Goal: Task Accomplishment & Management: Use online tool/utility

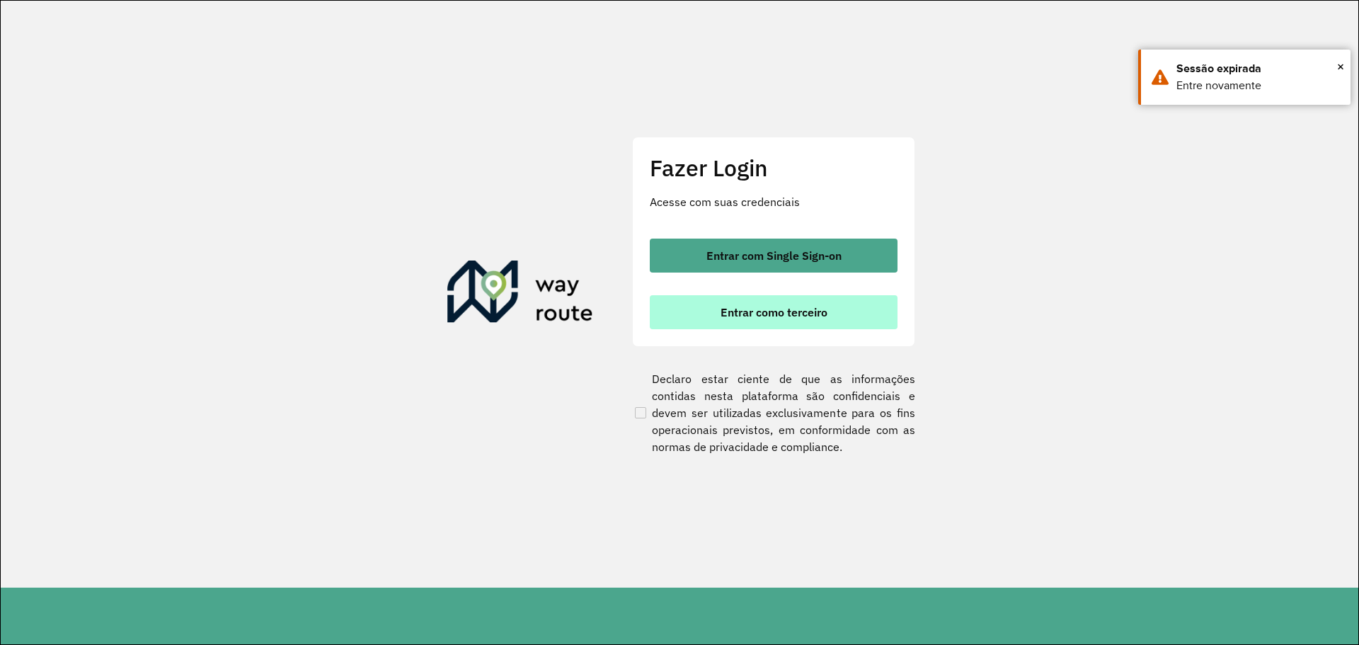
click at [789, 308] on span "Entrar como terceiro" at bounding box center [774, 312] width 107 height 11
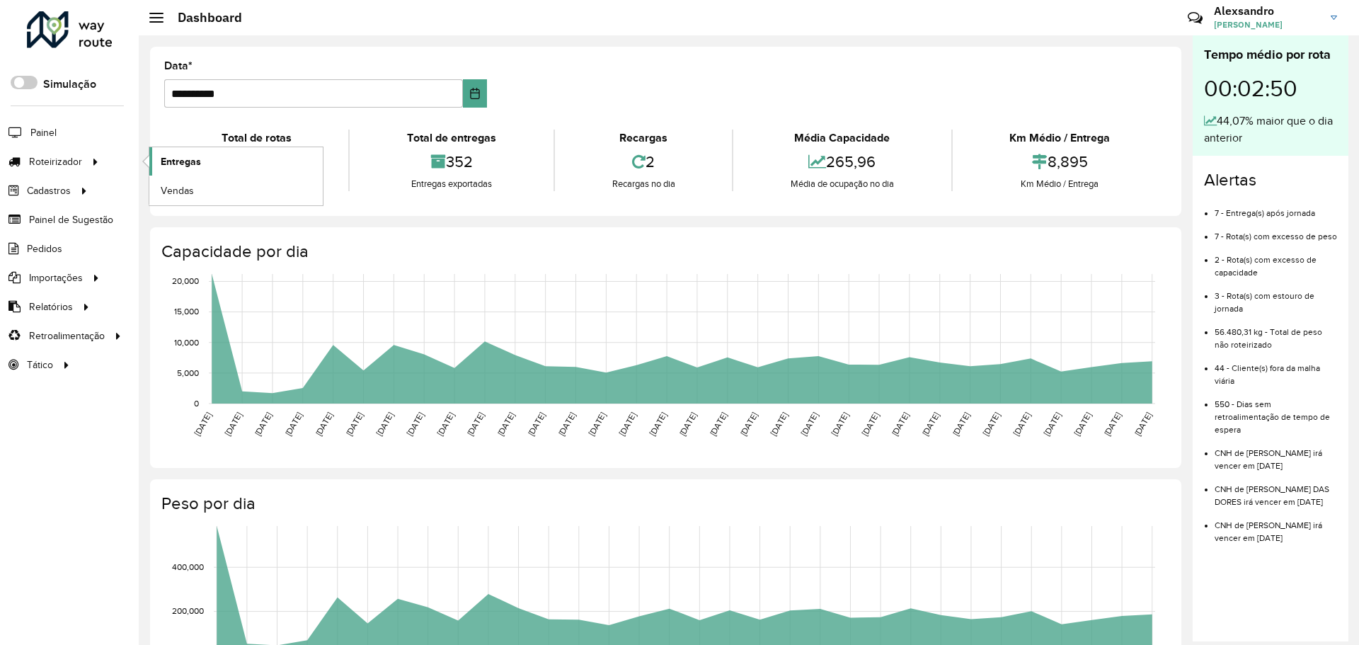
click at [190, 160] on span "Entregas" at bounding box center [181, 161] width 40 height 15
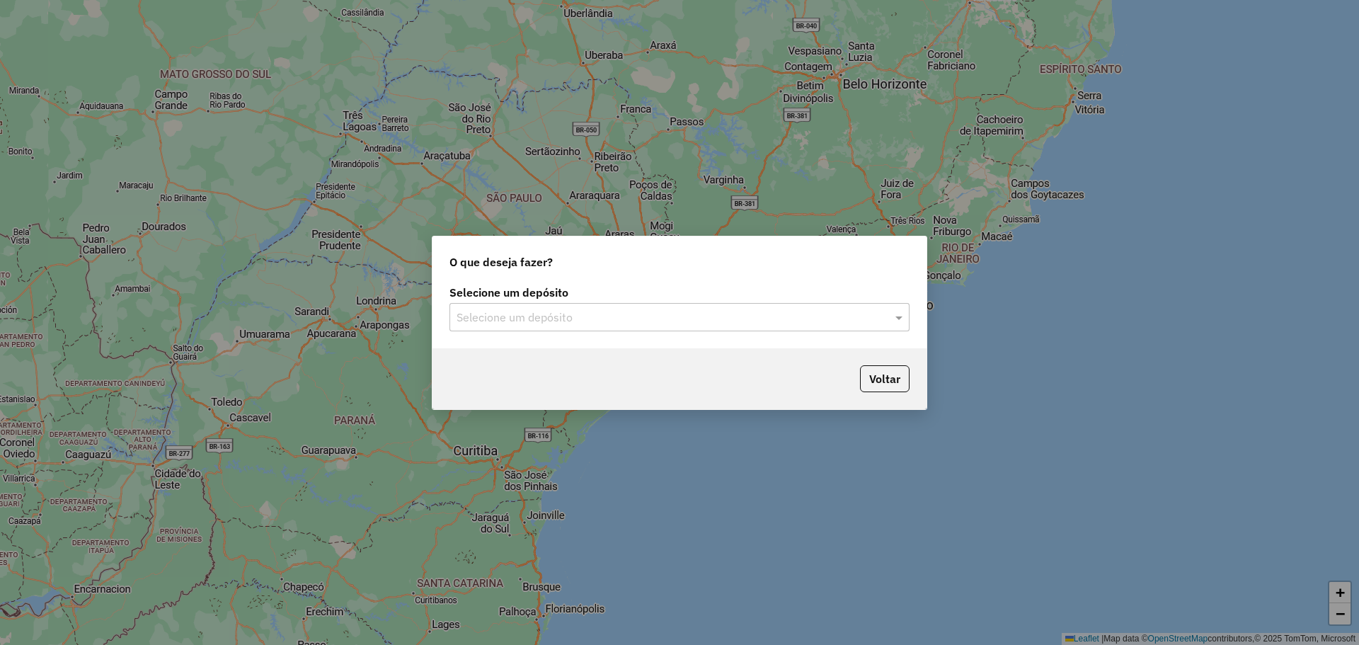
click at [852, 317] on input "text" at bounding box center [666, 317] width 418 height 17
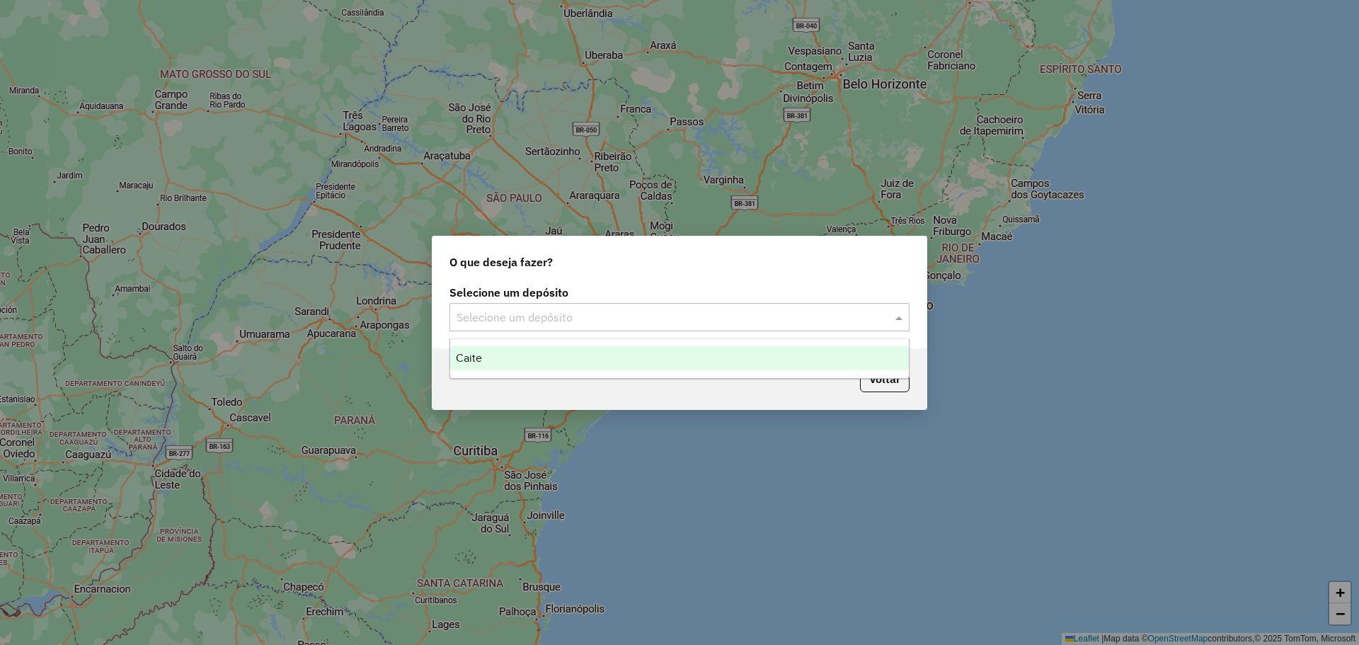
click at [457, 354] on span "Caite" at bounding box center [469, 358] width 26 height 12
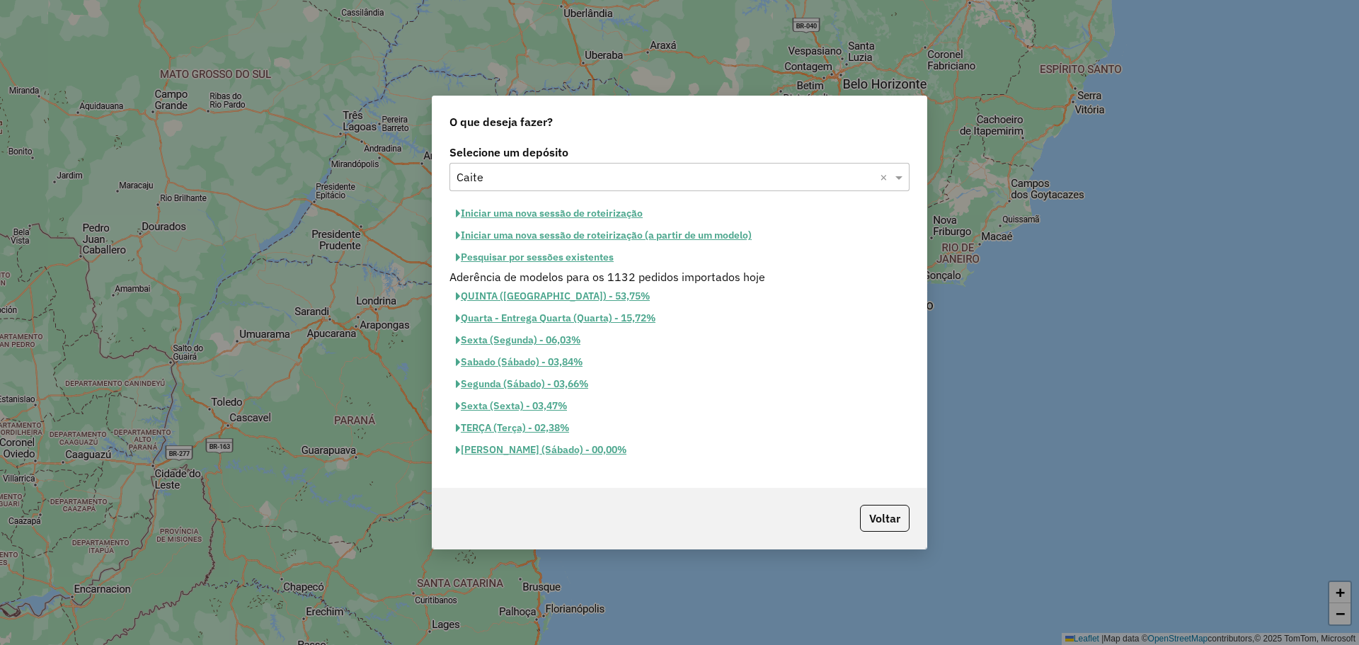
click at [534, 252] on button "Pesquisar por sessões existentes" at bounding box center [535, 257] width 171 height 22
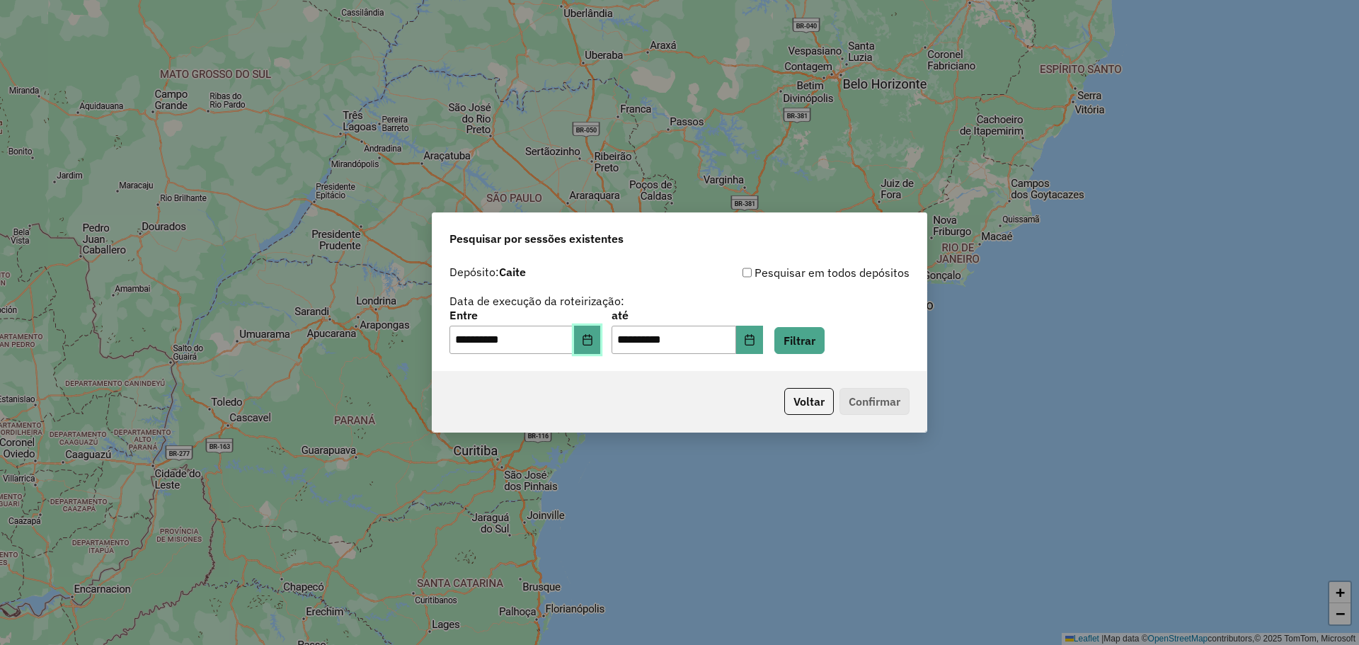
click at [593, 343] on icon "Choose Date" at bounding box center [587, 339] width 11 height 11
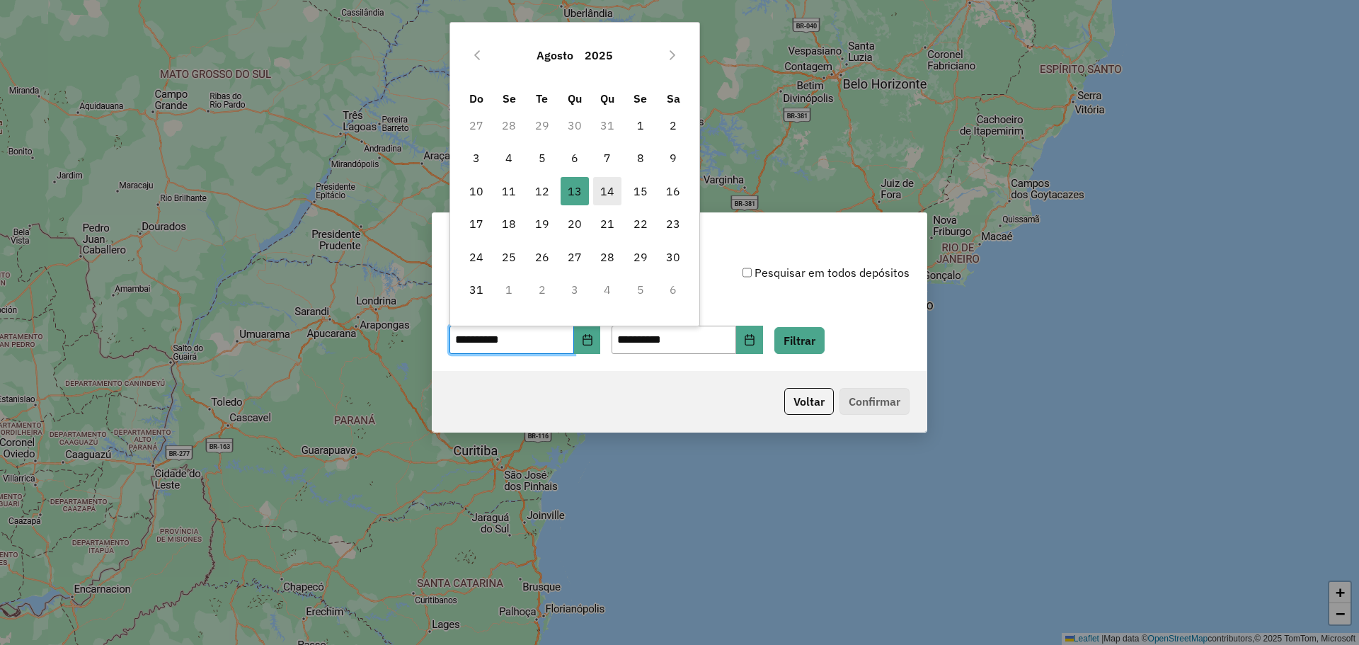
click at [613, 188] on span "14" at bounding box center [607, 191] width 28 height 28
type input "**********"
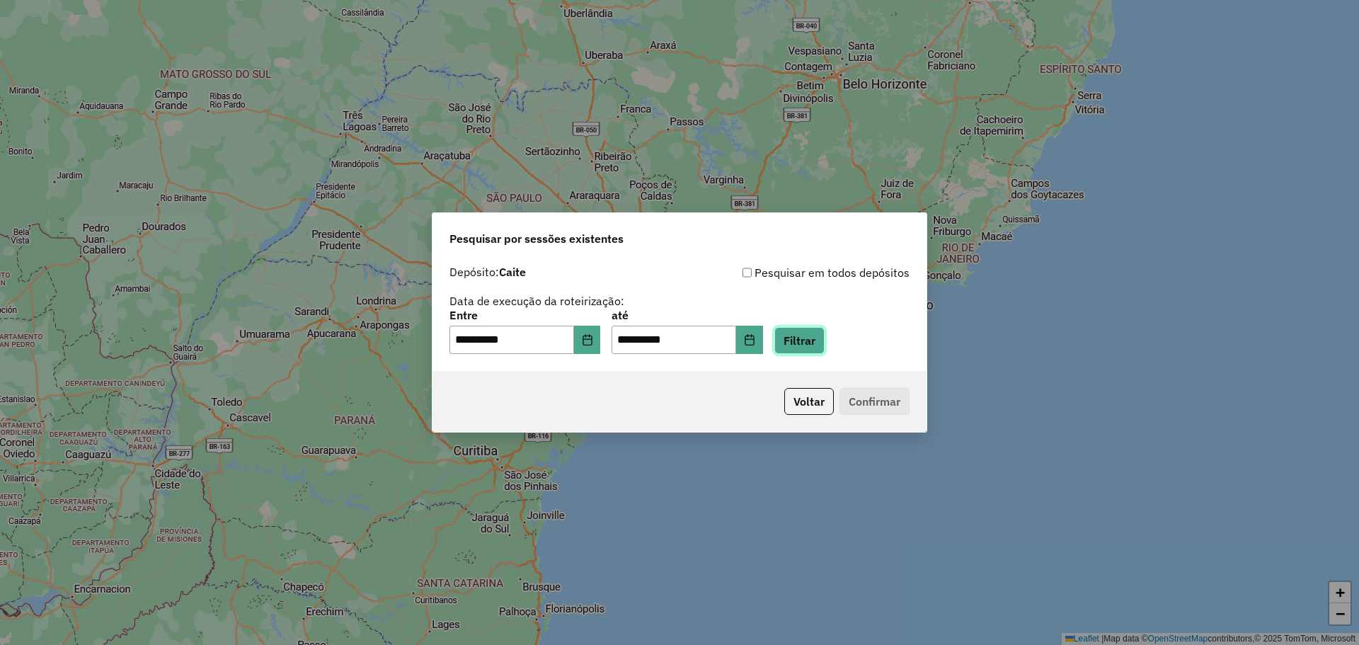
click at [815, 347] on button "Filtrar" at bounding box center [799, 340] width 50 height 27
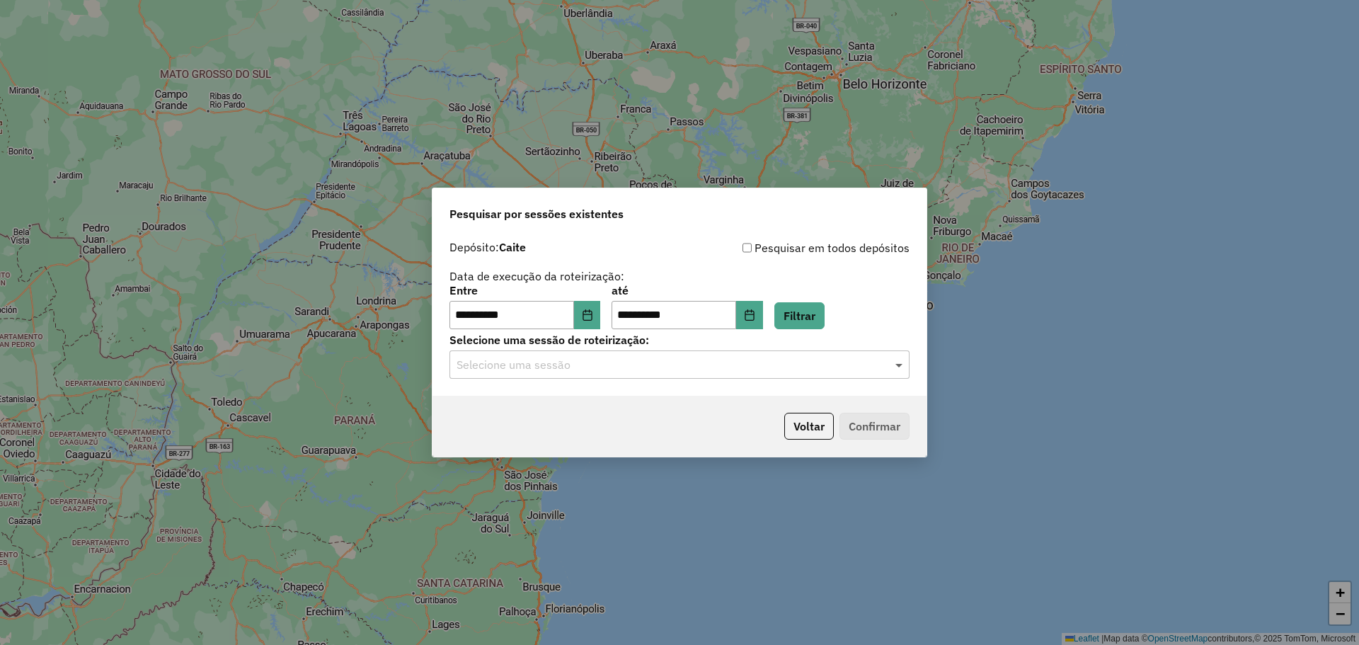
click at [901, 364] on span at bounding box center [901, 364] width 18 height 17
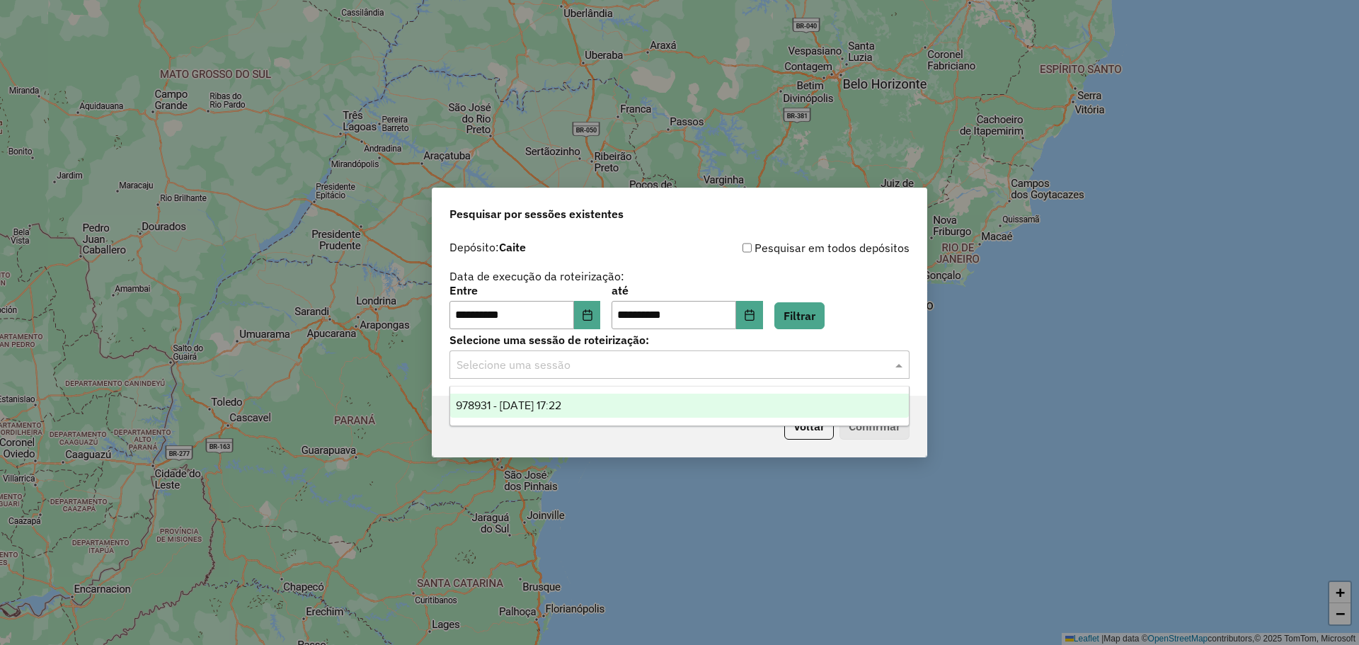
click at [561, 400] on span "978931 - 14/08/2025 17:22" at bounding box center [508, 405] width 105 height 12
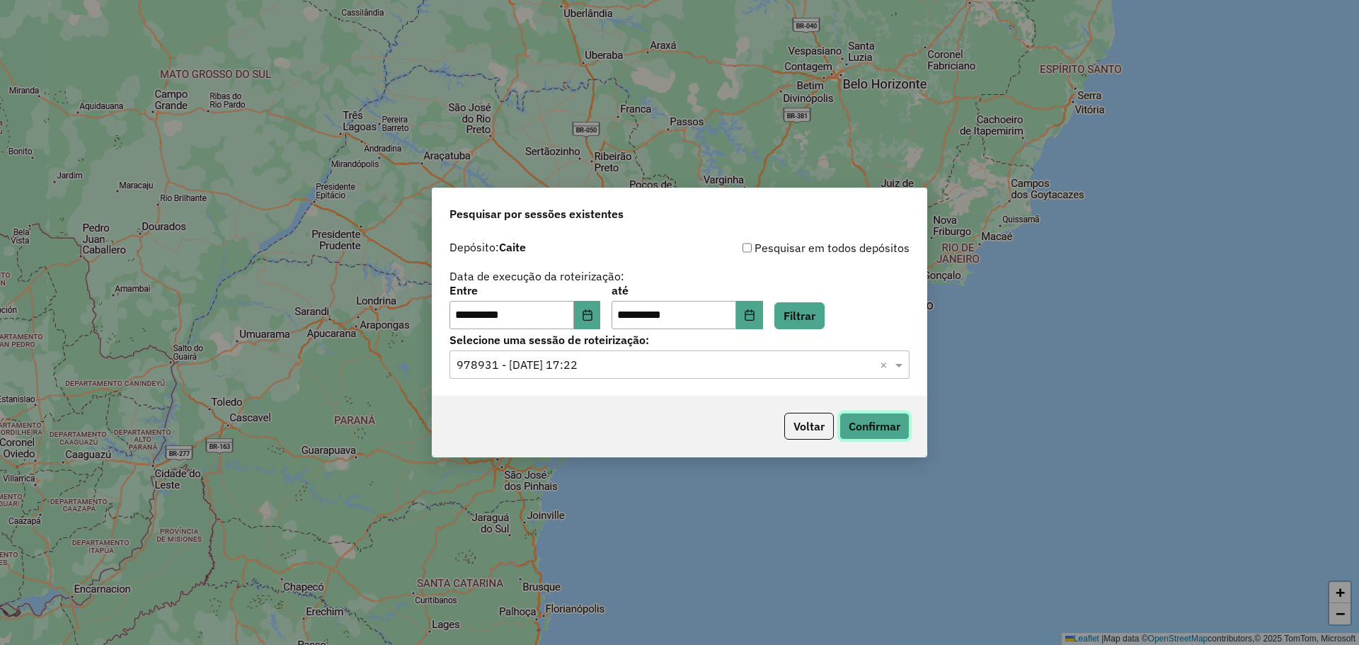
click at [891, 433] on button "Confirmar" at bounding box center [875, 426] width 70 height 27
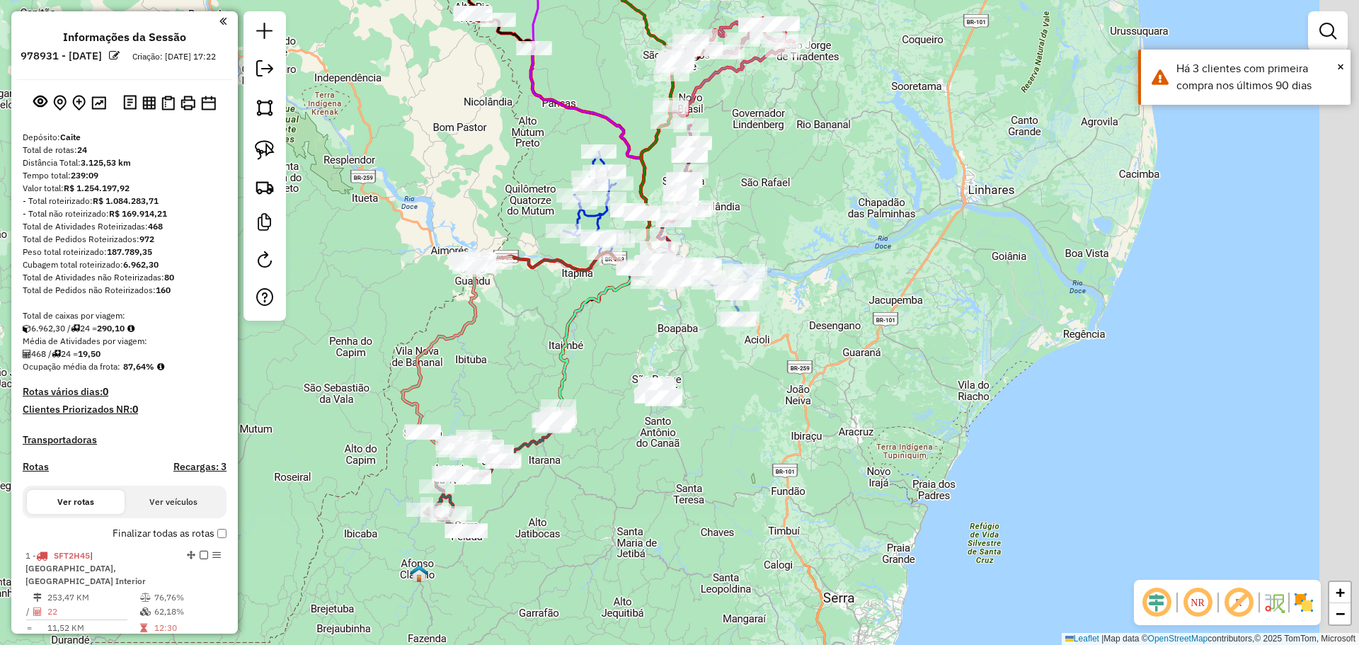
drag, startPoint x: 626, startPoint y: 395, endPoint x: 458, endPoint y: 230, distance: 235.8
click at [458, 230] on div "Janela de atendimento Grade de atendimento Capacidade Transportadoras Veículos …" at bounding box center [679, 322] width 1359 height 645
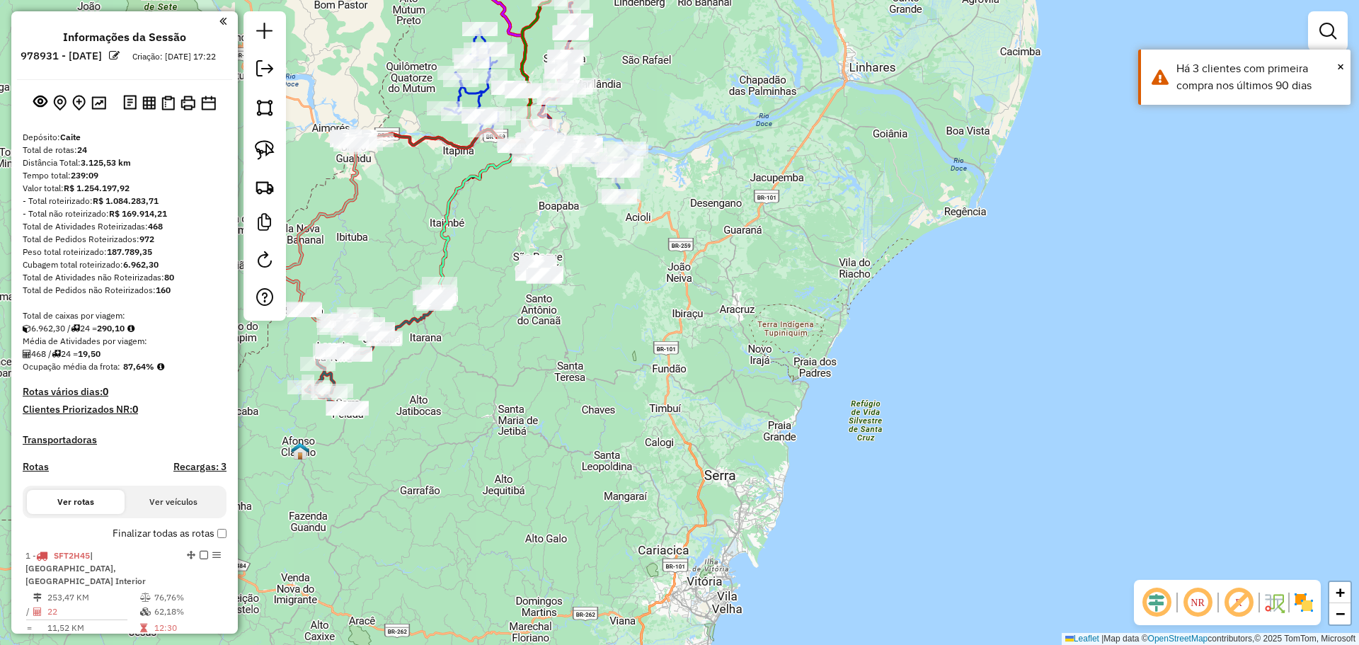
drag, startPoint x: 474, startPoint y: 360, endPoint x: 545, endPoint y: 322, distance: 80.4
click at [545, 323] on div "Janela de atendimento Grade de atendimento Capacidade Transportadoras Veículos …" at bounding box center [679, 322] width 1359 height 645
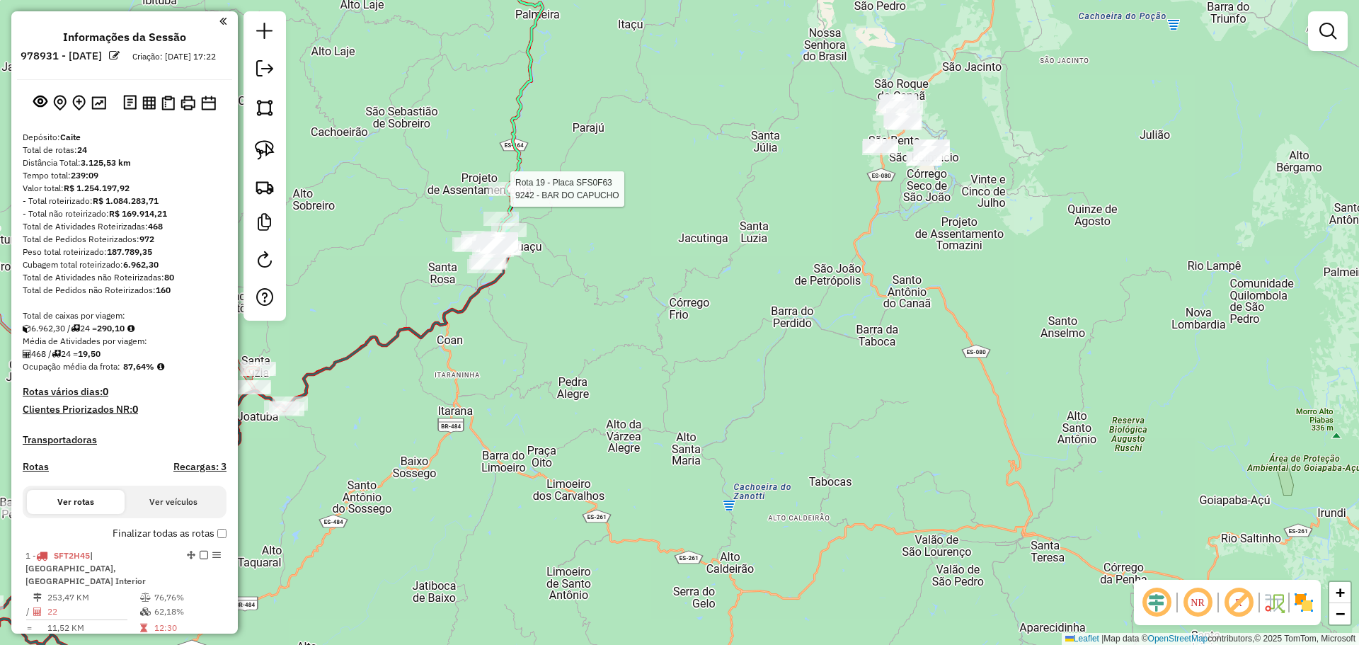
select select "**********"
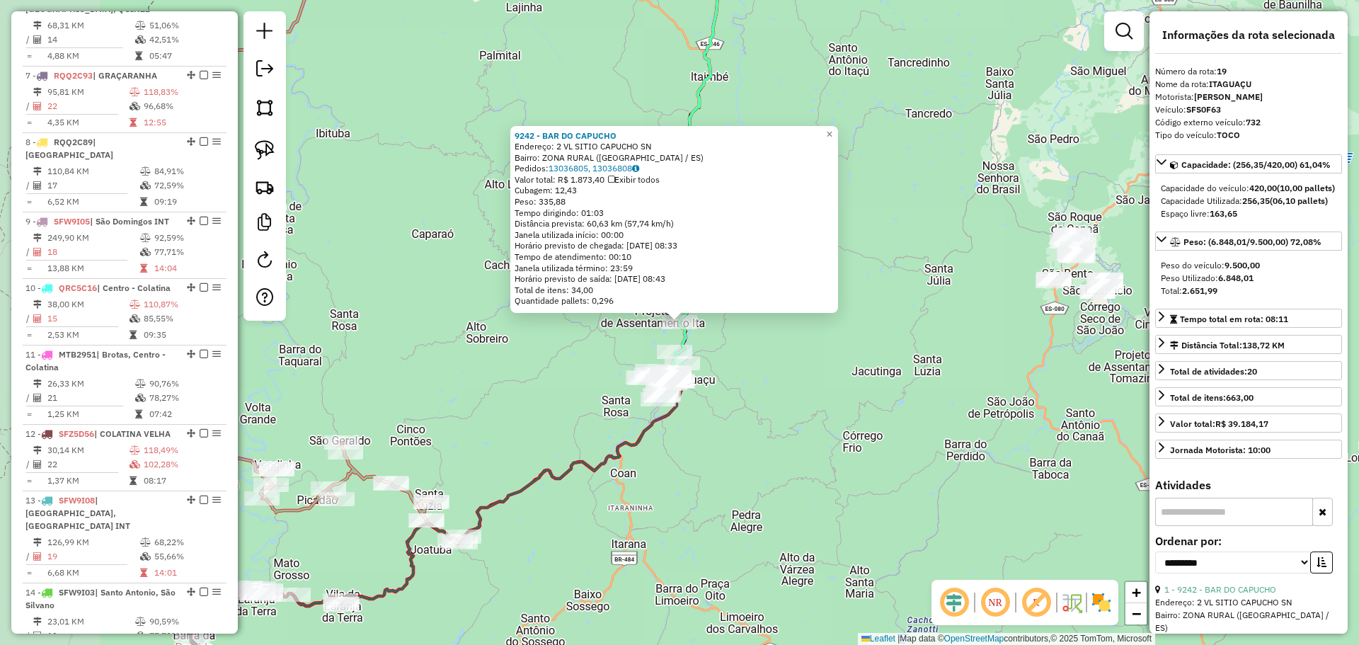
scroll to position [1911, 0]
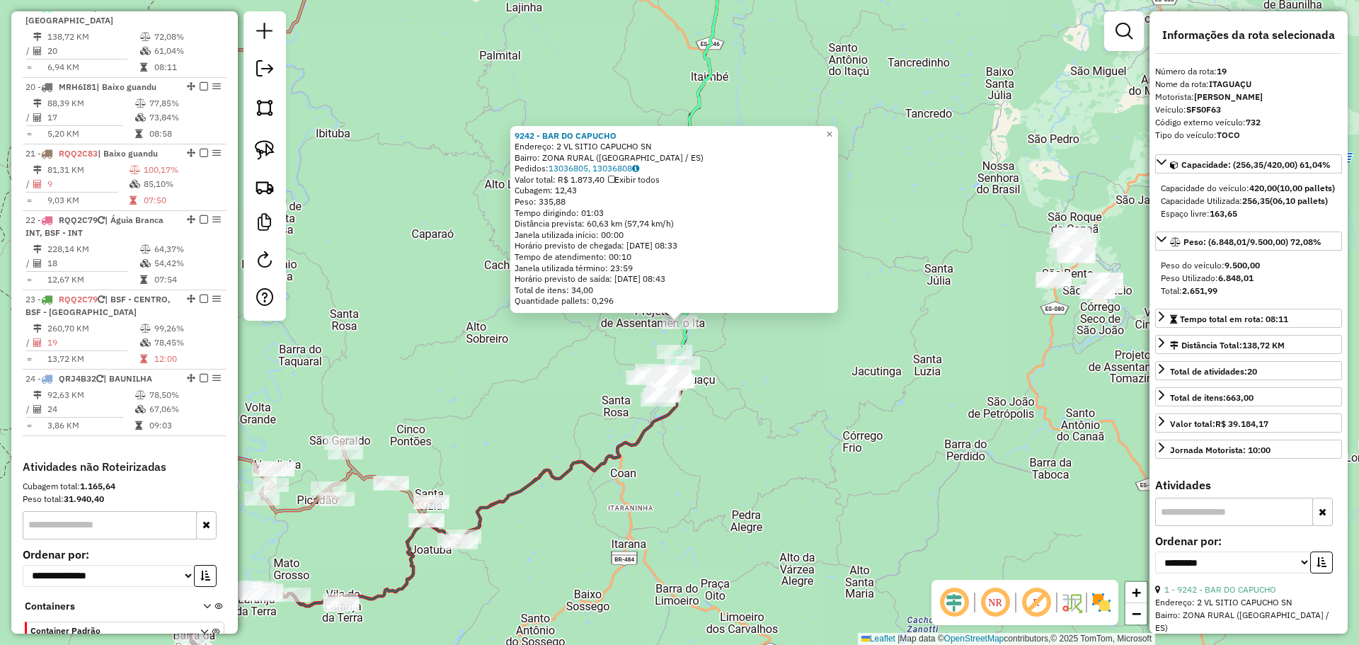
click at [676, 483] on div "9242 - BAR DO CAPUCHO Endereço: 2 VL SITIO CAPUCHO SN Bairro: ZONA RURAL (ITAGU…" at bounding box center [679, 322] width 1359 height 645
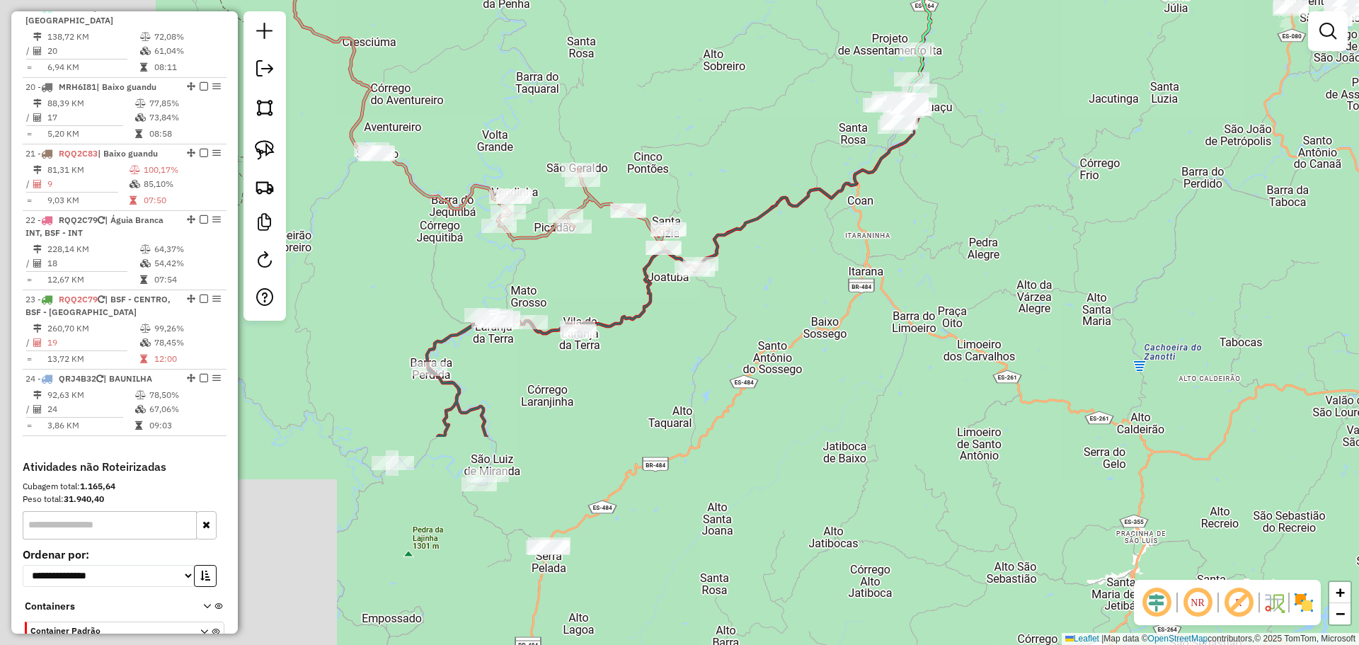
drag, startPoint x: 569, startPoint y: 437, endPoint x: 813, endPoint y: 159, distance: 370.2
click at [813, 159] on div "Janela de atendimento Grade de atendimento Capacidade Transportadoras Veículos …" at bounding box center [679, 322] width 1359 height 645
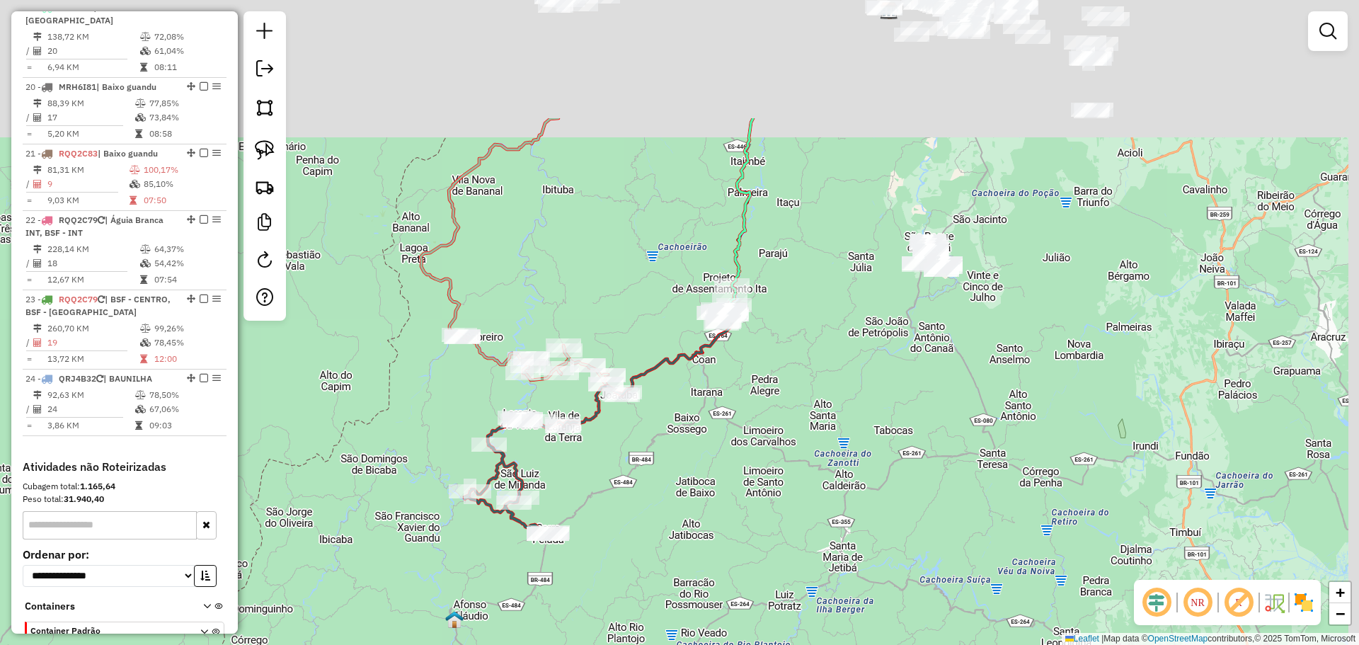
drag, startPoint x: 738, startPoint y: 313, endPoint x: 605, endPoint y: 351, distance: 138.5
click at [618, 492] on div "Janela de atendimento Grade de atendimento Capacidade Transportadoras Veículos …" at bounding box center [679, 322] width 1359 height 645
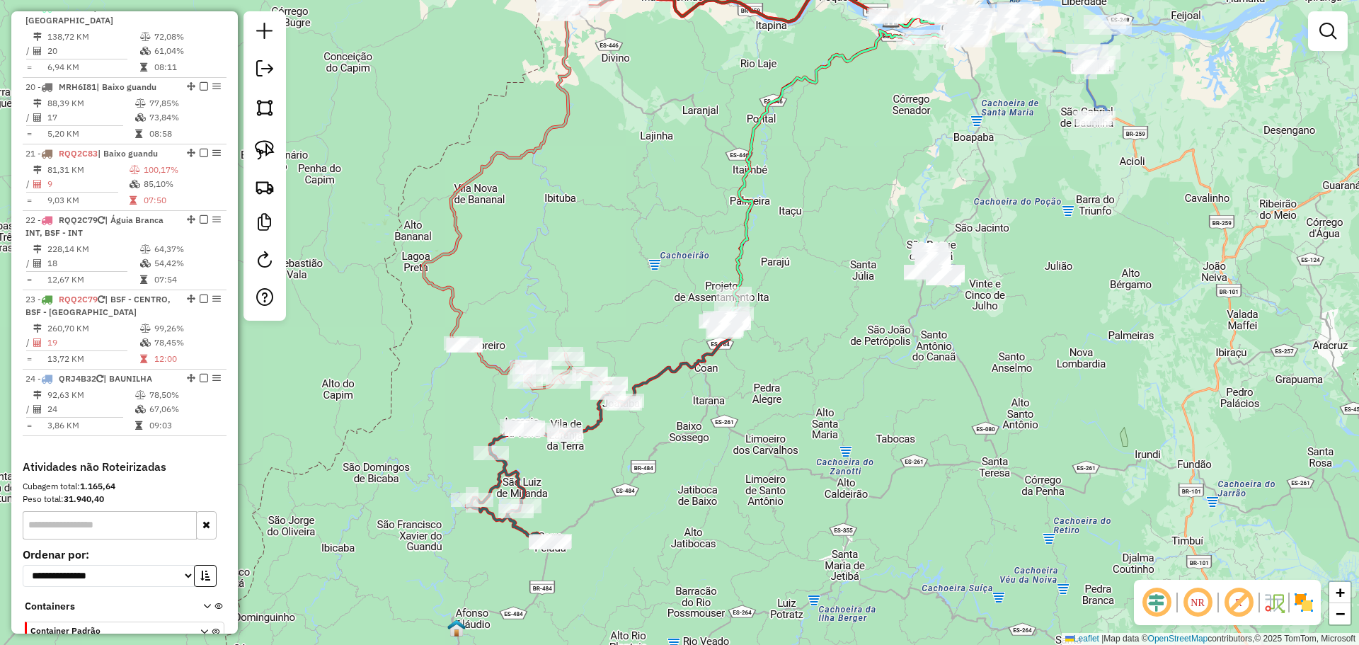
drag, startPoint x: 543, startPoint y: 133, endPoint x: 520, endPoint y: 368, distance: 236.1
click at [518, 345] on icon at bounding box center [657, 165] width 469 height 360
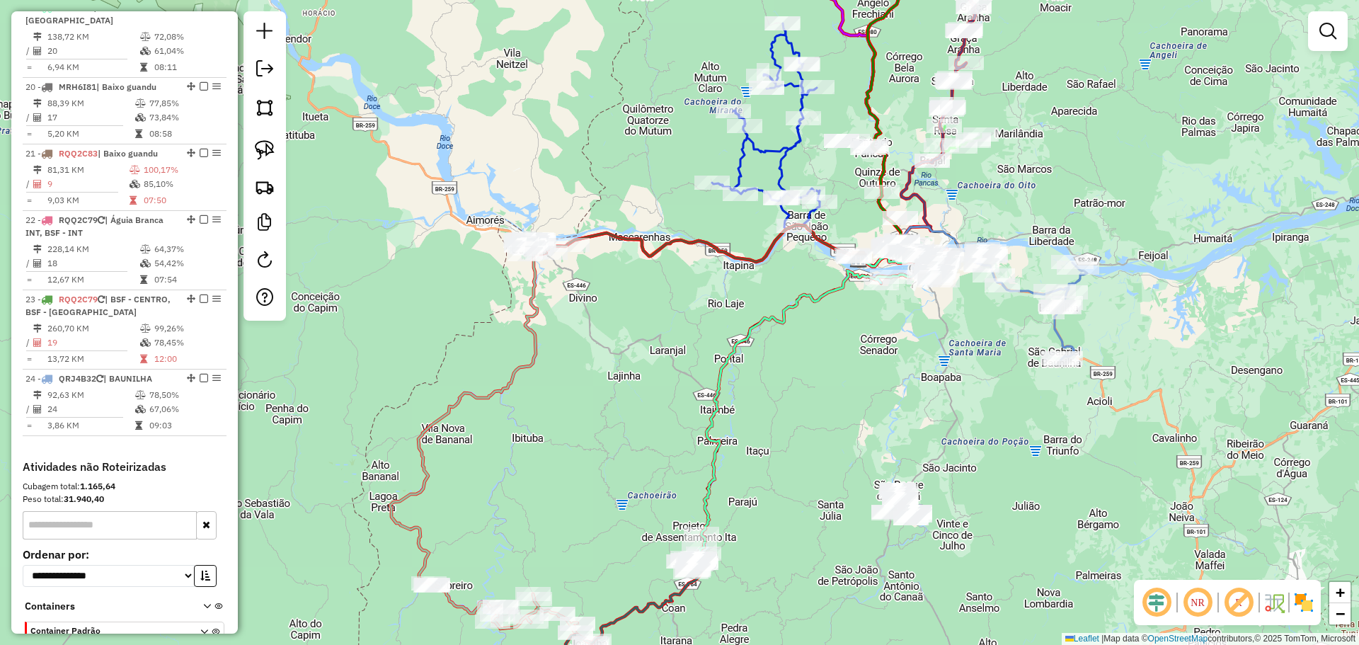
drag, startPoint x: 646, startPoint y: 287, endPoint x: 518, endPoint y: 346, distance: 141.0
click at [518, 346] on div "Janela de atendimento Grade de atendimento Capacidade Transportadoras Veículos …" at bounding box center [679, 322] width 1359 height 645
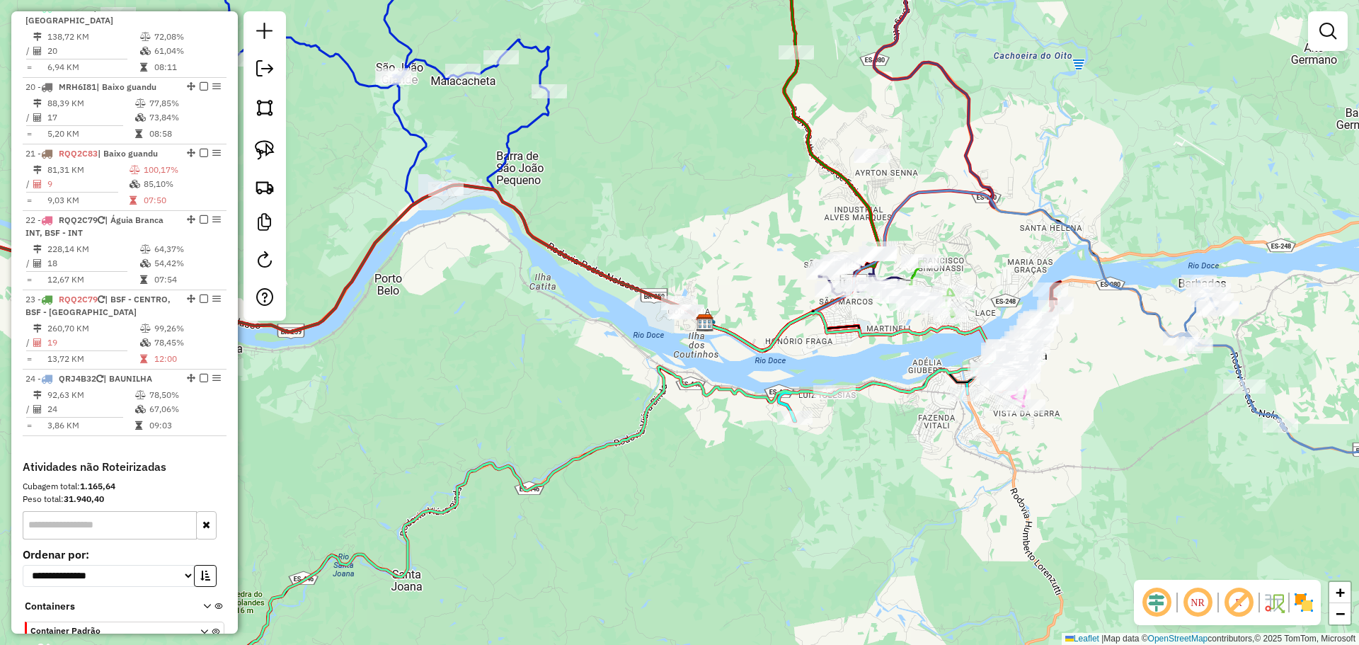
drag, startPoint x: 728, startPoint y: 343, endPoint x: 506, endPoint y: 378, distance: 224.3
click at [518, 386] on icon at bounding box center [583, 527] width 825 height 431
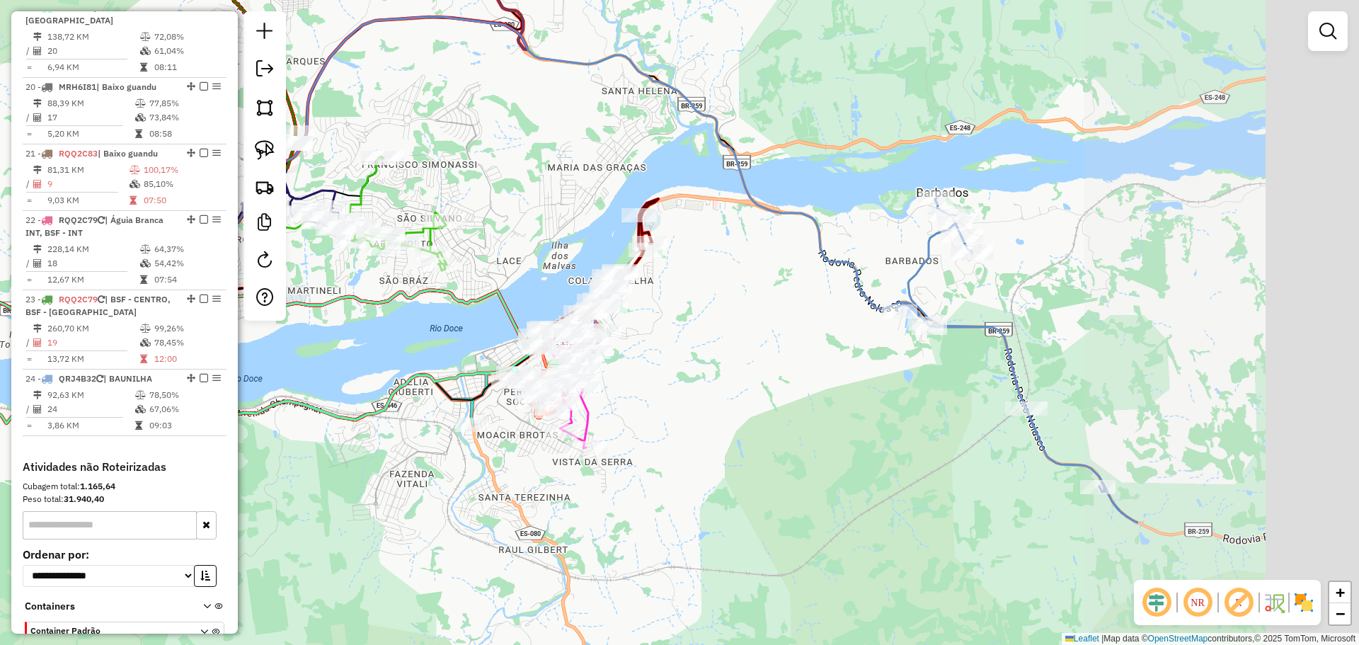
drag, startPoint x: 814, startPoint y: 321, endPoint x: 442, endPoint y: 298, distance: 373.0
click at [442, 299] on icon at bounding box center [19, 438] width 1024 height 357
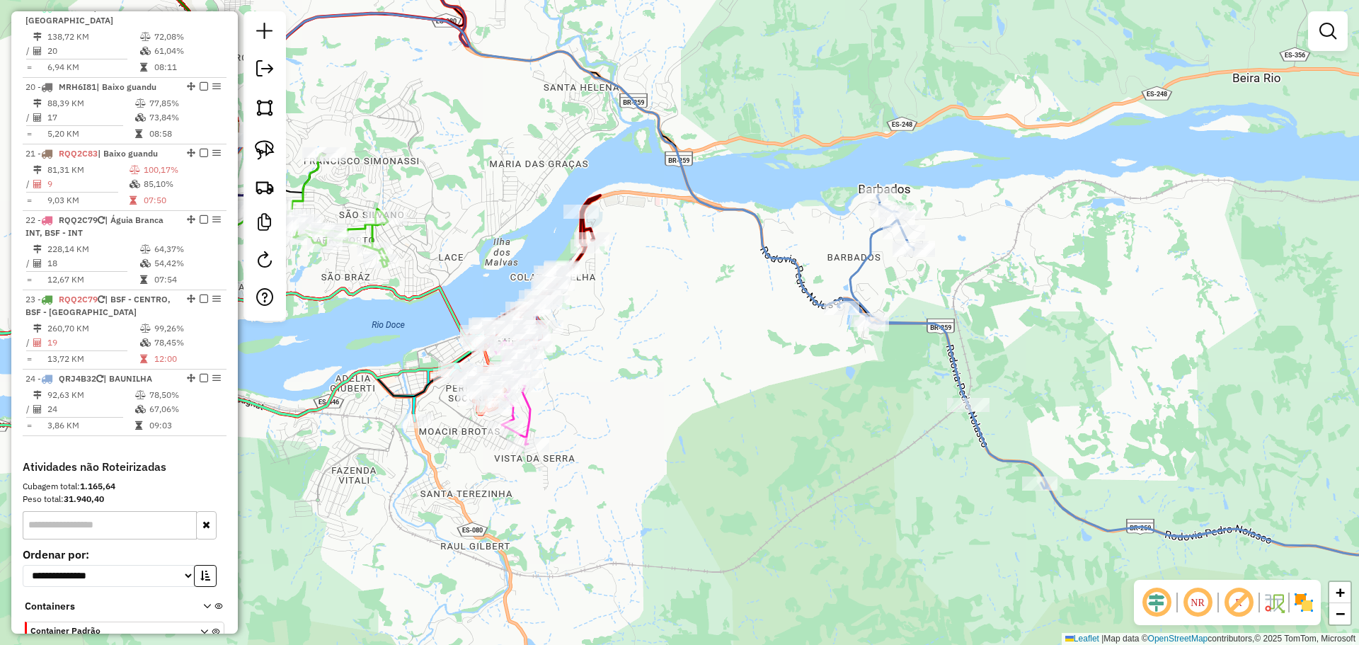
drag, startPoint x: 815, startPoint y: 357, endPoint x: 773, endPoint y: 359, distance: 42.5
click at [773, 359] on div "Janela de atendimento Grade de atendimento Capacidade Transportadoras Veículos …" at bounding box center [679, 322] width 1359 height 645
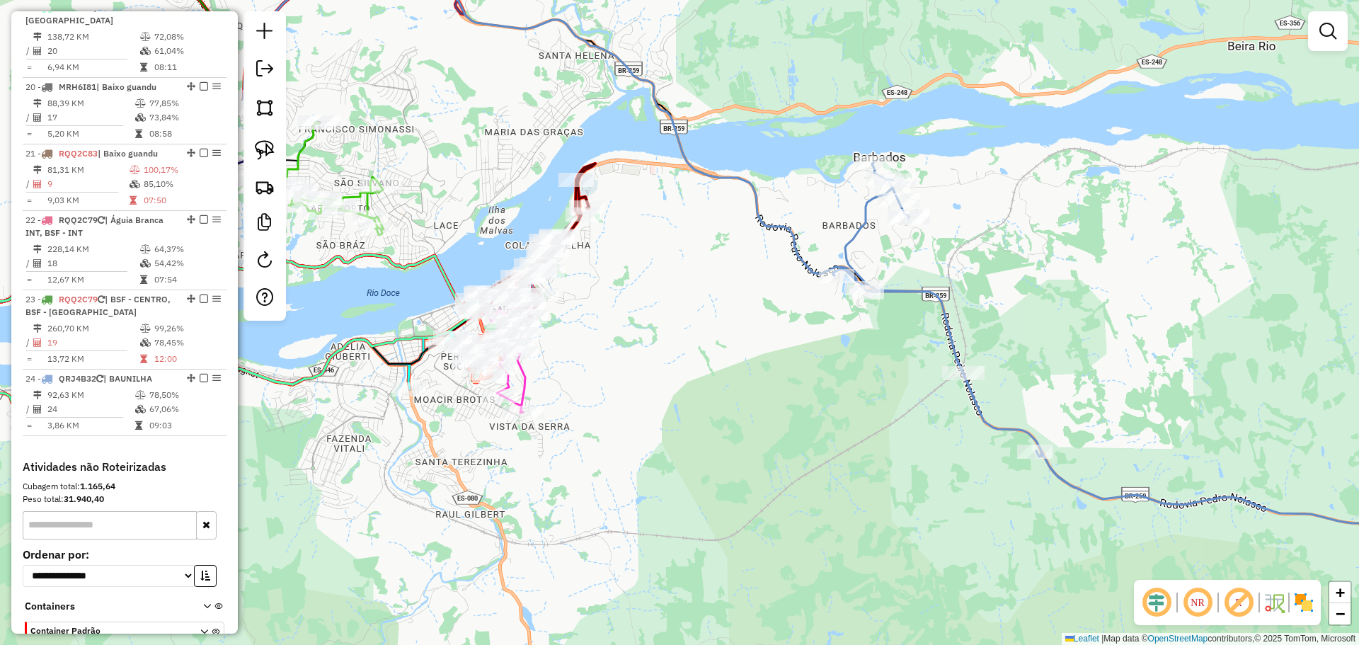
drag, startPoint x: 716, startPoint y: 384, endPoint x: 711, endPoint y: 352, distance: 32.2
click at [711, 352] on div "Janela de atendimento Grade de atendimento Capacidade Transportadoras Veículos …" at bounding box center [679, 322] width 1359 height 645
select select "**********"
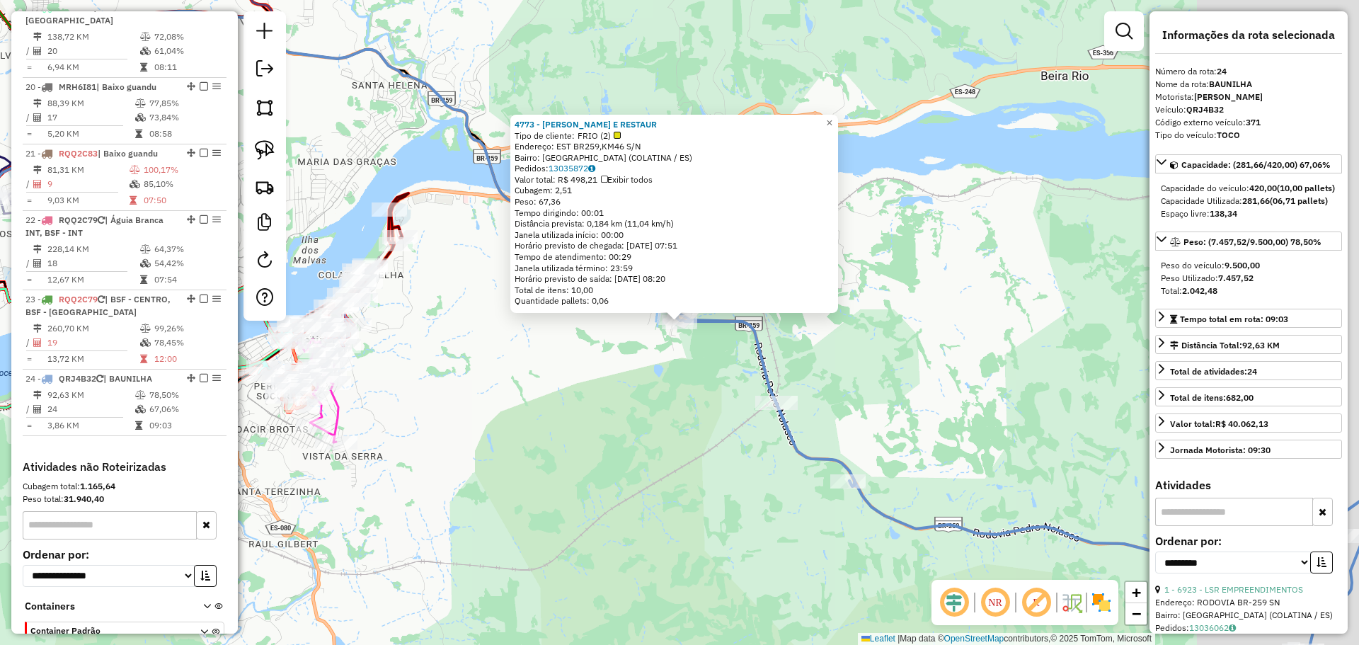
scroll to position [1993, 0]
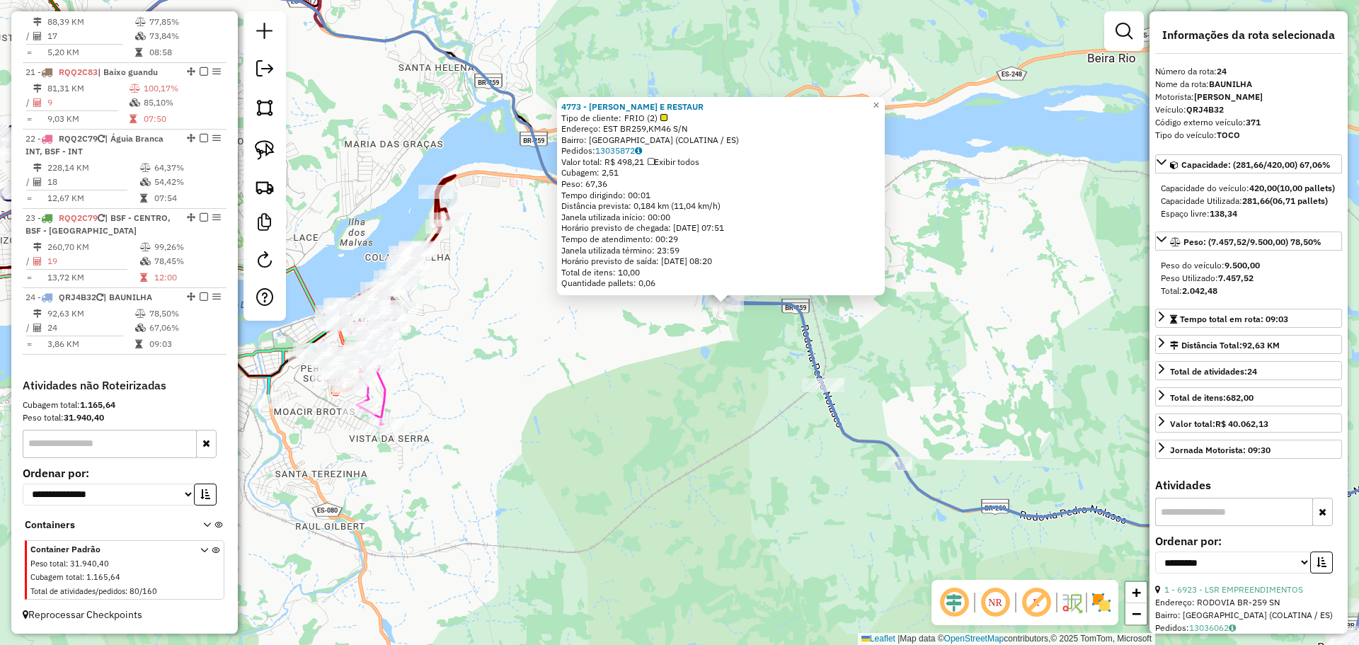
drag, startPoint x: 457, startPoint y: 390, endPoint x: 572, endPoint y: 348, distance: 122.7
click at [572, 349] on div "4773 - LANCHONETE E RESTAUR Tipo de cliente: FRIO (2) Endereço: EST BR259,KM46 …" at bounding box center [679, 322] width 1359 height 645
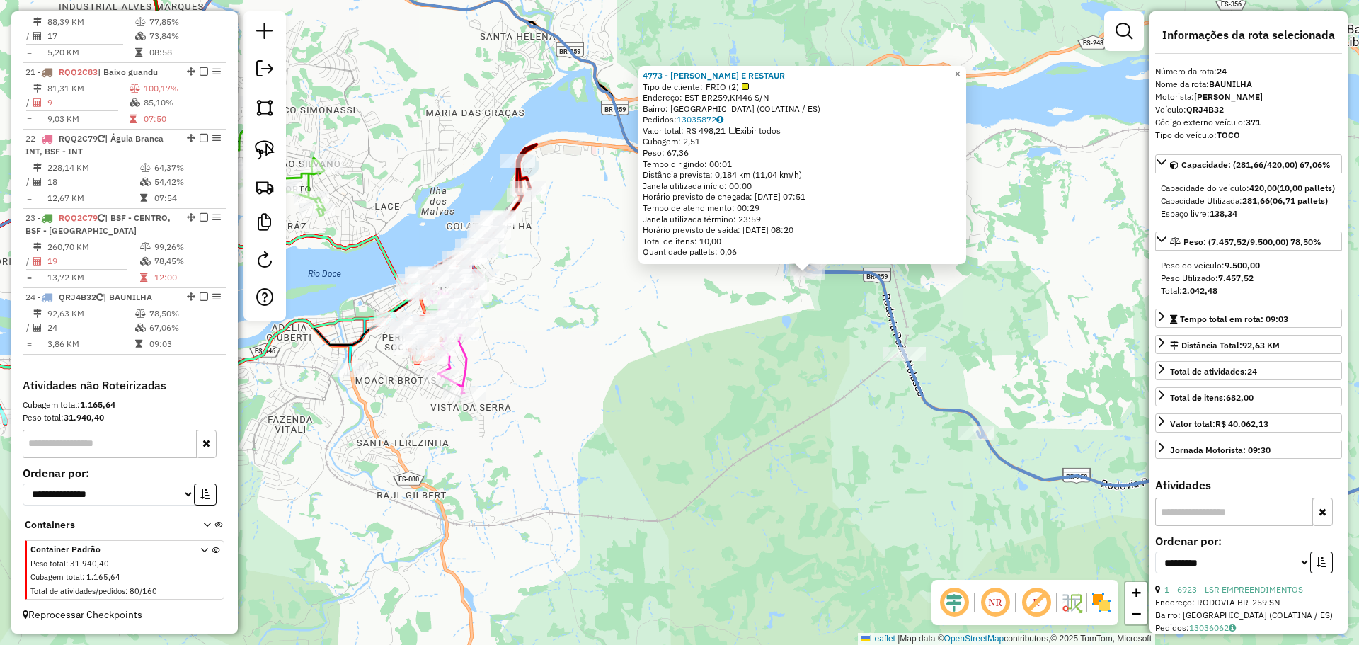
click at [526, 302] on div "4773 - LANCHONETE E RESTAUR Tipo de cliente: FRIO (2) Endereço: EST BR259,KM46 …" at bounding box center [679, 322] width 1359 height 645
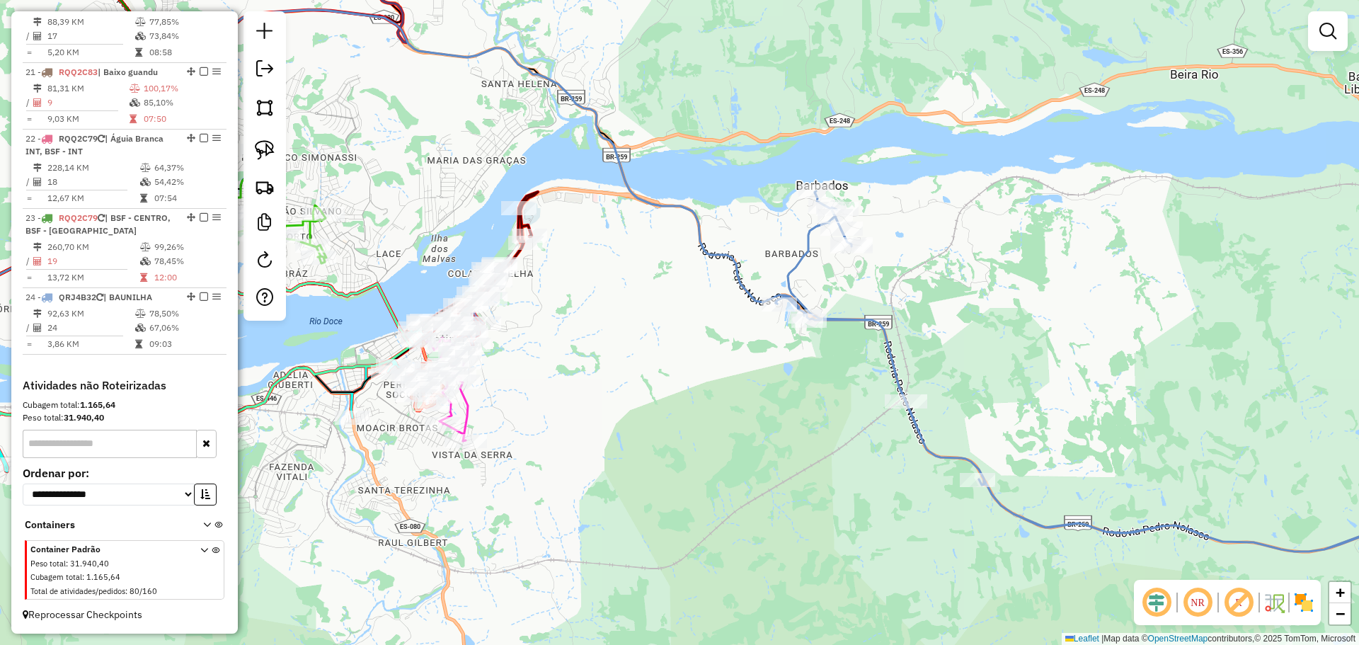
drag, startPoint x: 435, startPoint y: 167, endPoint x: 472, endPoint y: 314, distance: 151.8
click at [472, 323] on div "Janela de atendimento Grade de atendimento Capacidade Transportadoras Veículos …" at bounding box center [679, 322] width 1359 height 645
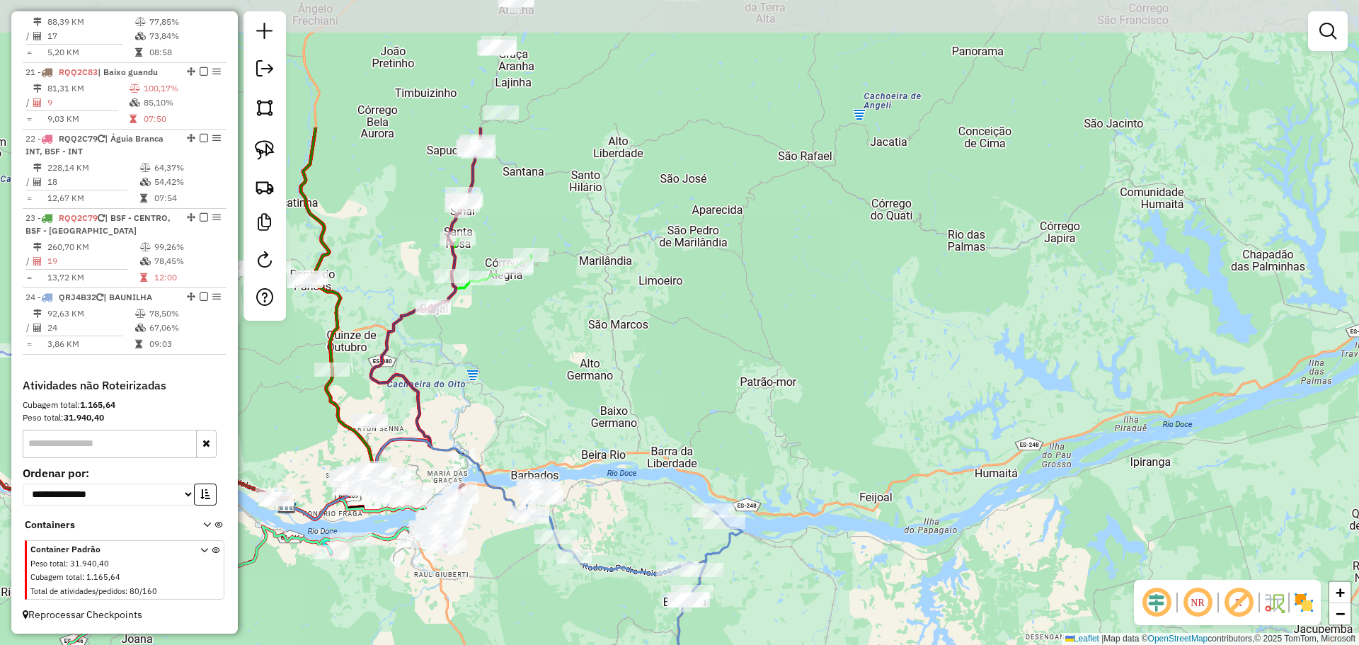
drag, startPoint x: 488, startPoint y: 177, endPoint x: 458, endPoint y: 369, distance: 194.2
click at [458, 369] on div "Janela de atendimento Grade de atendimento Capacidade Transportadoras Veículos …" at bounding box center [679, 322] width 1359 height 645
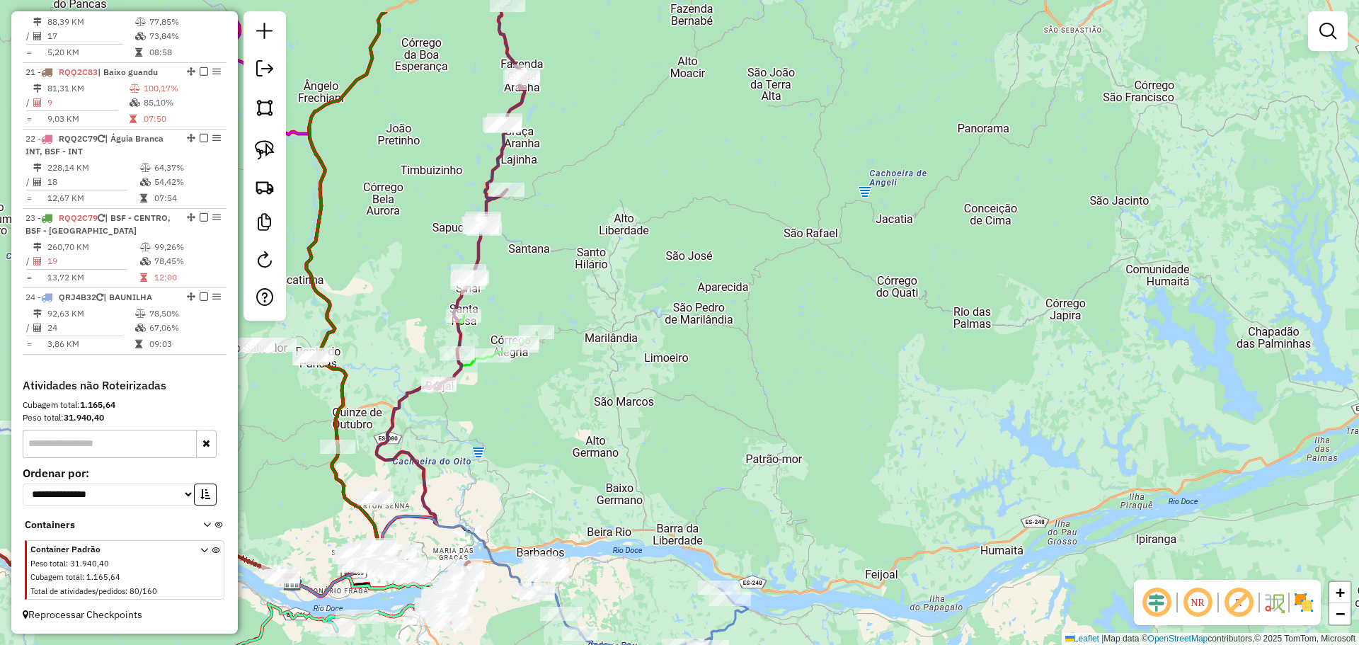
drag, startPoint x: 599, startPoint y: 258, endPoint x: 619, endPoint y: 361, distance: 104.7
click at [619, 361] on div "Janela de atendimento Grade de atendimento Capacidade Transportadoras Veículos …" at bounding box center [679, 322] width 1359 height 645
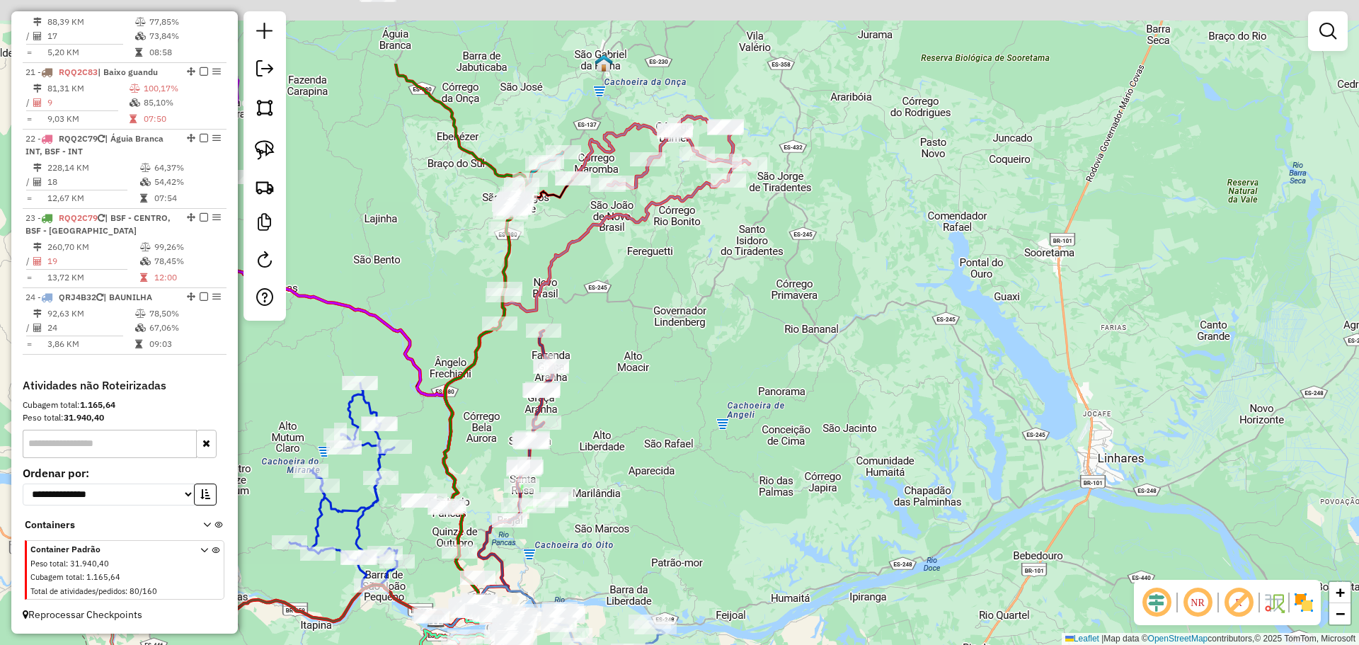
drag, startPoint x: 685, startPoint y: 249, endPoint x: 670, endPoint y: 404, distance: 155.7
click at [670, 404] on div "Janela de atendimento Grade de atendimento Capacidade Transportadoras Veículos …" at bounding box center [679, 322] width 1359 height 645
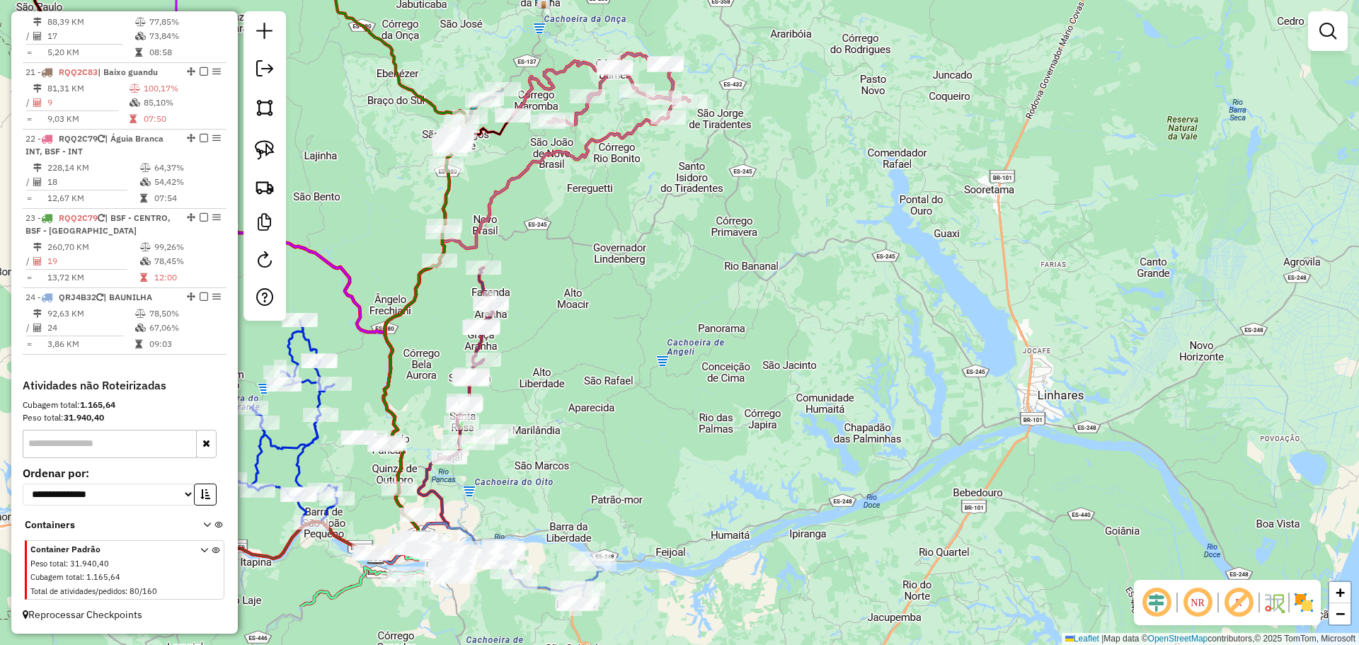
drag, startPoint x: 731, startPoint y: 392, endPoint x: 607, endPoint y: 194, distance: 233.4
click at [608, 195] on div "Janela de atendimento Grade de atendimento Capacidade Transportadoras Veículos …" at bounding box center [679, 322] width 1359 height 645
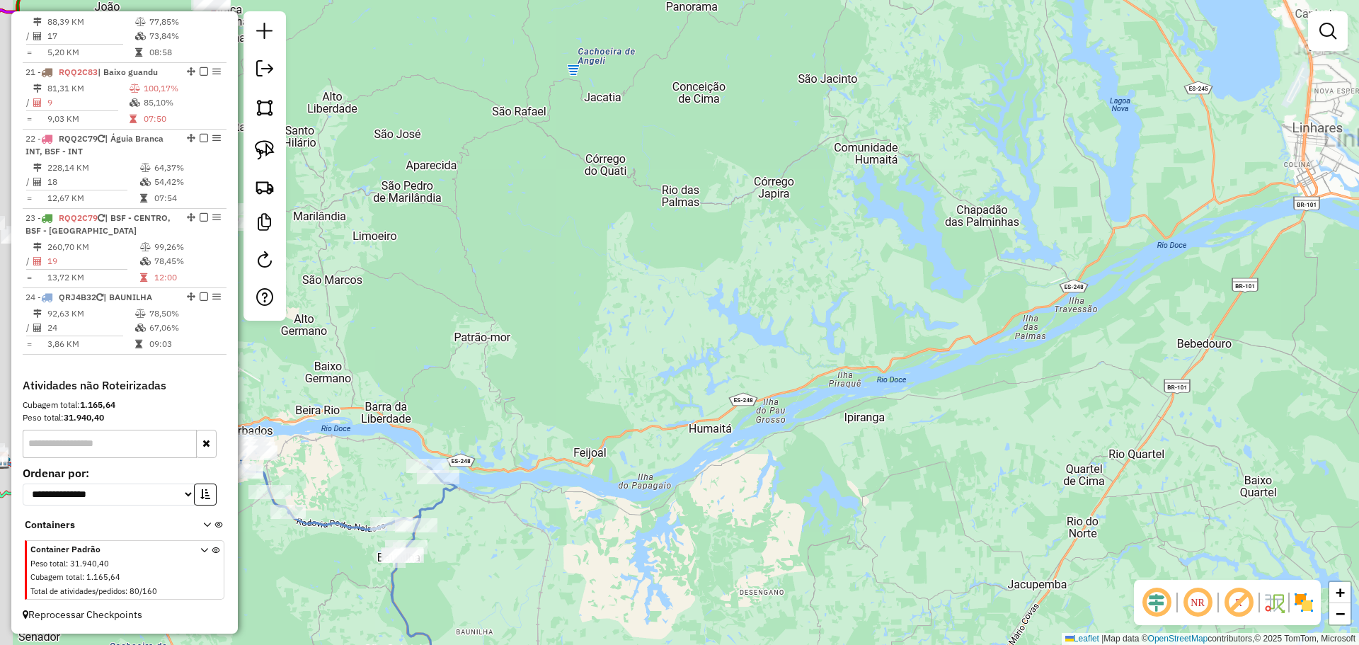
drag, startPoint x: 596, startPoint y: 474, endPoint x: 738, endPoint y: 317, distance: 211.0
click at [738, 317] on div "Janela de atendimento Grade de atendimento Capacidade Transportadoras Veículos …" at bounding box center [679, 322] width 1359 height 645
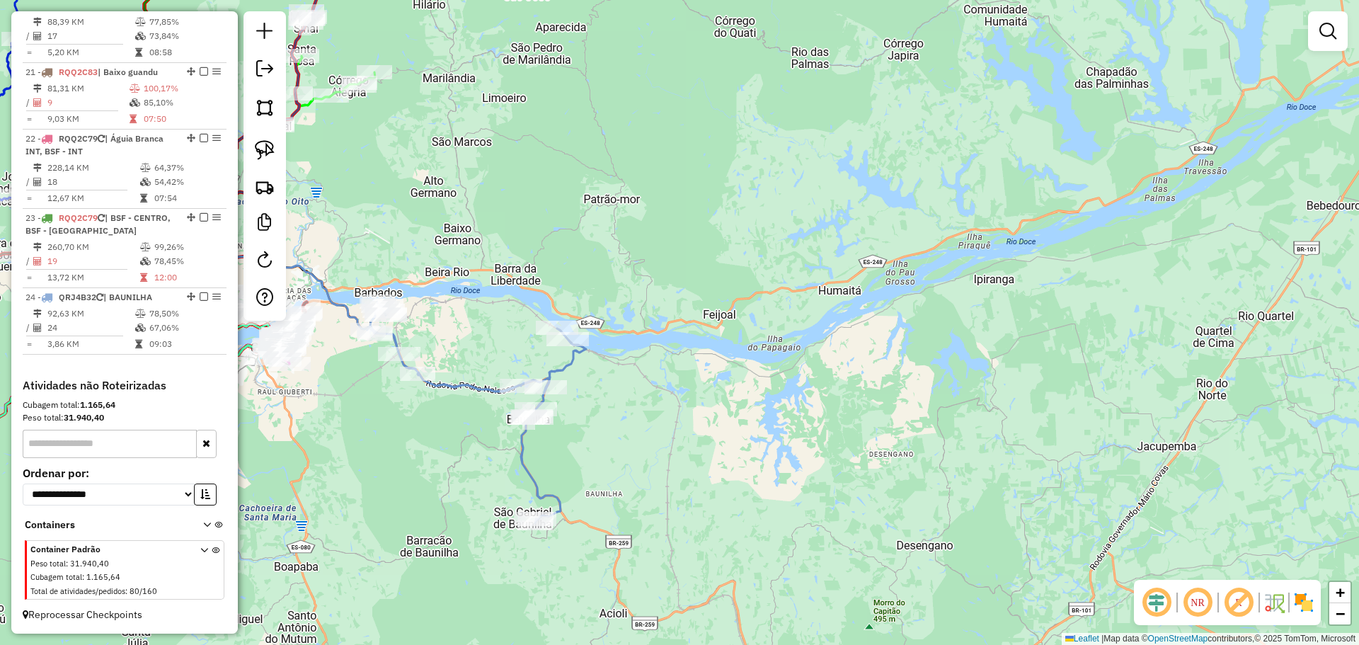
drag, startPoint x: 361, startPoint y: 434, endPoint x: 508, endPoint y: 435, distance: 147.2
click at [508, 435] on div "Janela de atendimento Grade de atendimento Capacidade Transportadoras Veículos …" at bounding box center [679, 322] width 1359 height 645
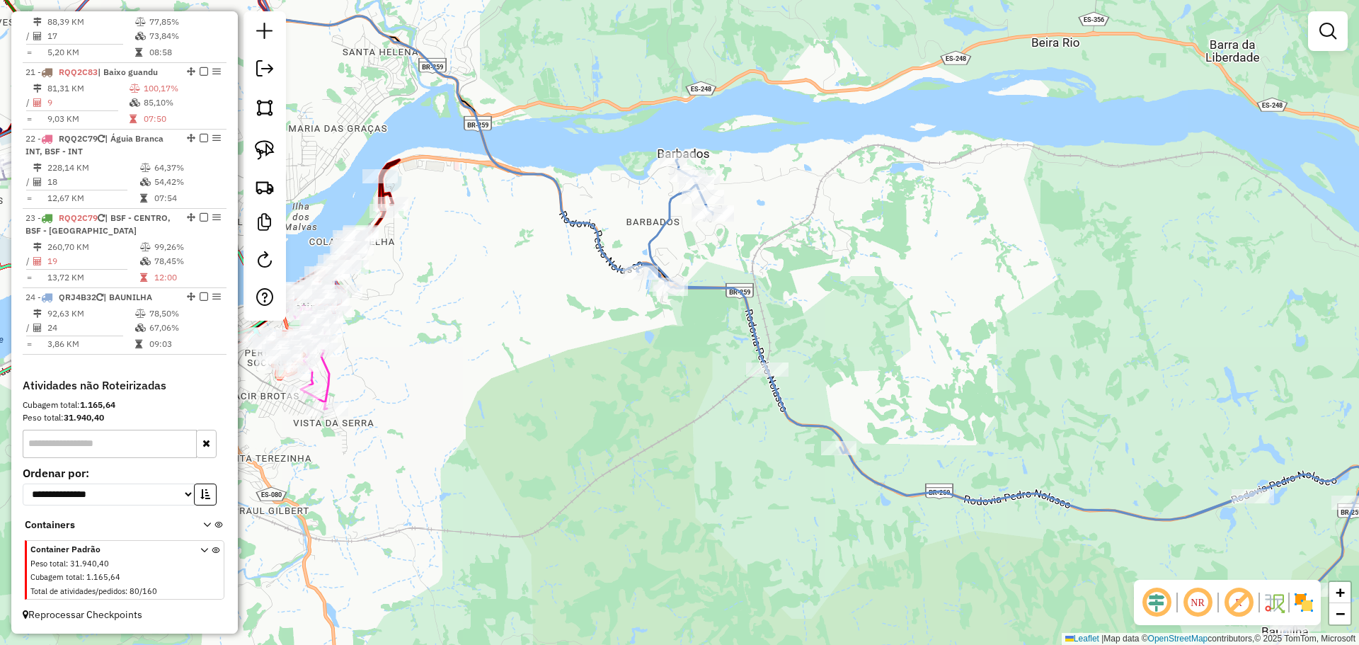
drag, startPoint x: 455, startPoint y: 336, endPoint x: 545, endPoint y: 409, distance: 116.2
click at [545, 409] on div "Janela de atendimento Grade de atendimento Capacidade Transportadoras Veículos …" at bounding box center [679, 322] width 1359 height 645
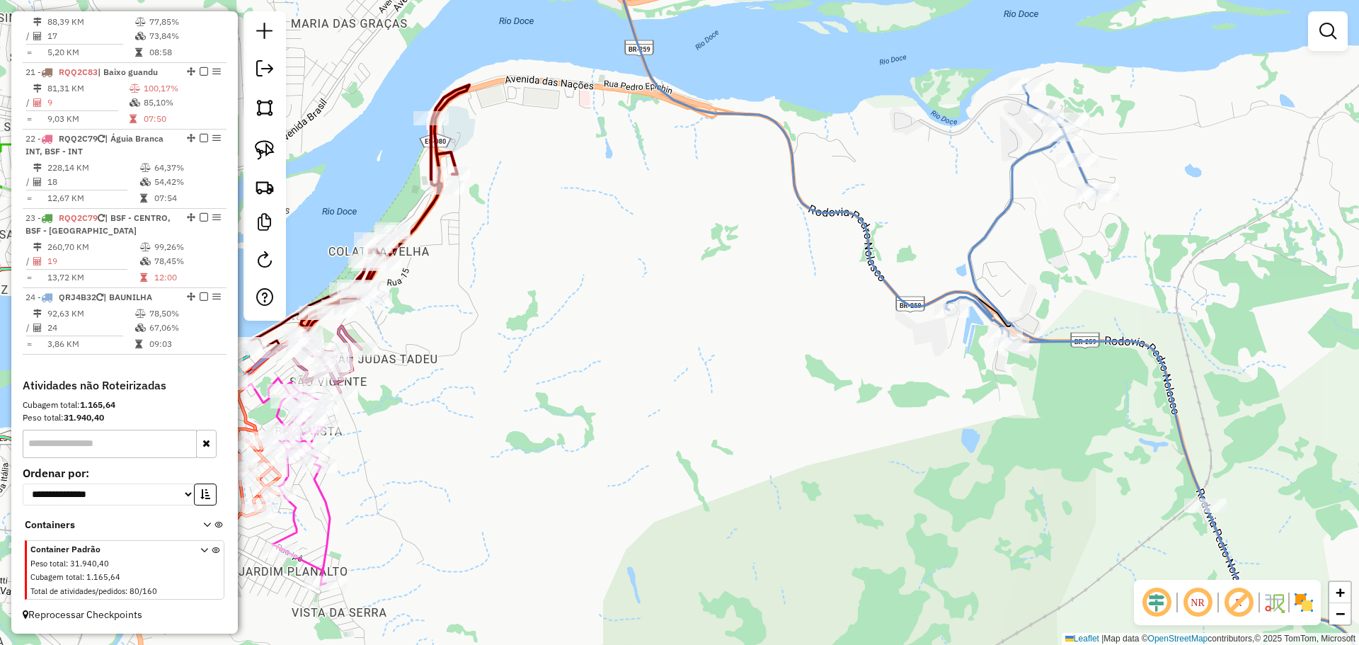
drag, startPoint x: 474, startPoint y: 445, endPoint x: 733, endPoint y: 422, distance: 260.8
click at [733, 422] on div "Janela de atendimento Grade de atendimento Capacidade Transportadoras Veículos …" at bounding box center [679, 322] width 1359 height 645
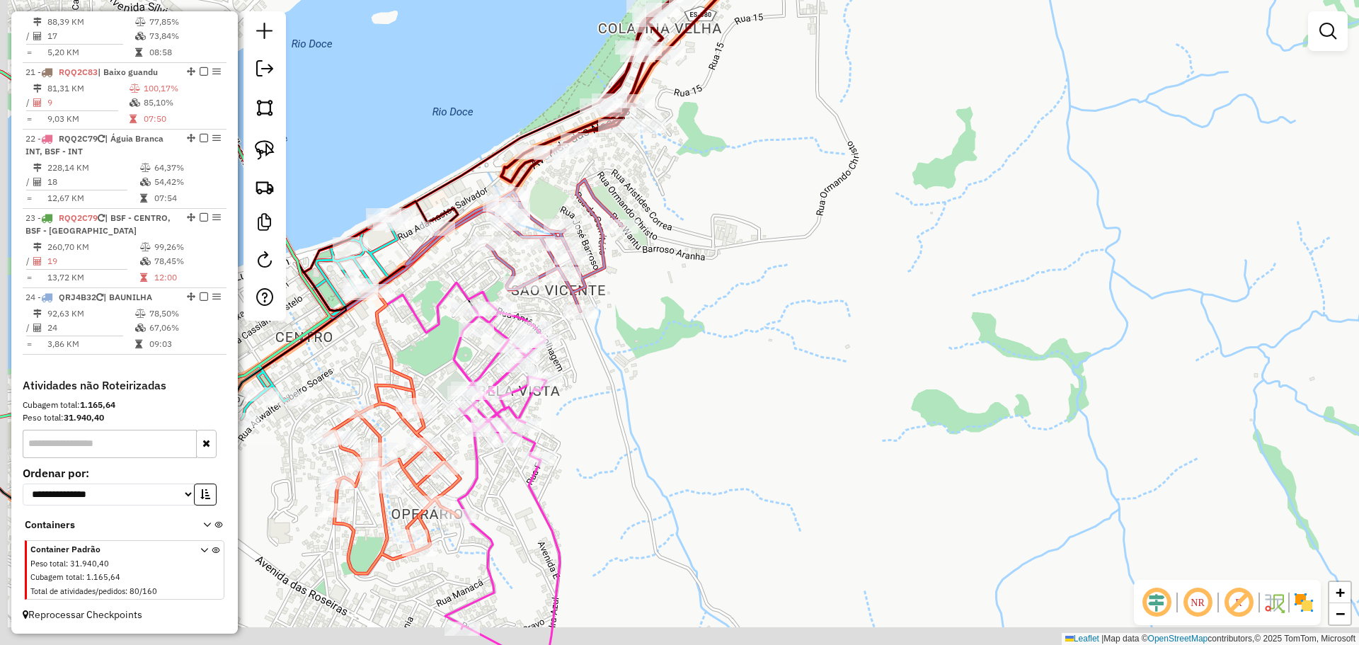
drag, startPoint x: 680, startPoint y: 437, endPoint x: 823, endPoint y: 381, distance: 154.2
click at [837, 378] on div "Janela de atendimento Grade de atendimento Capacidade Transportadoras Veículos …" at bounding box center [679, 322] width 1359 height 645
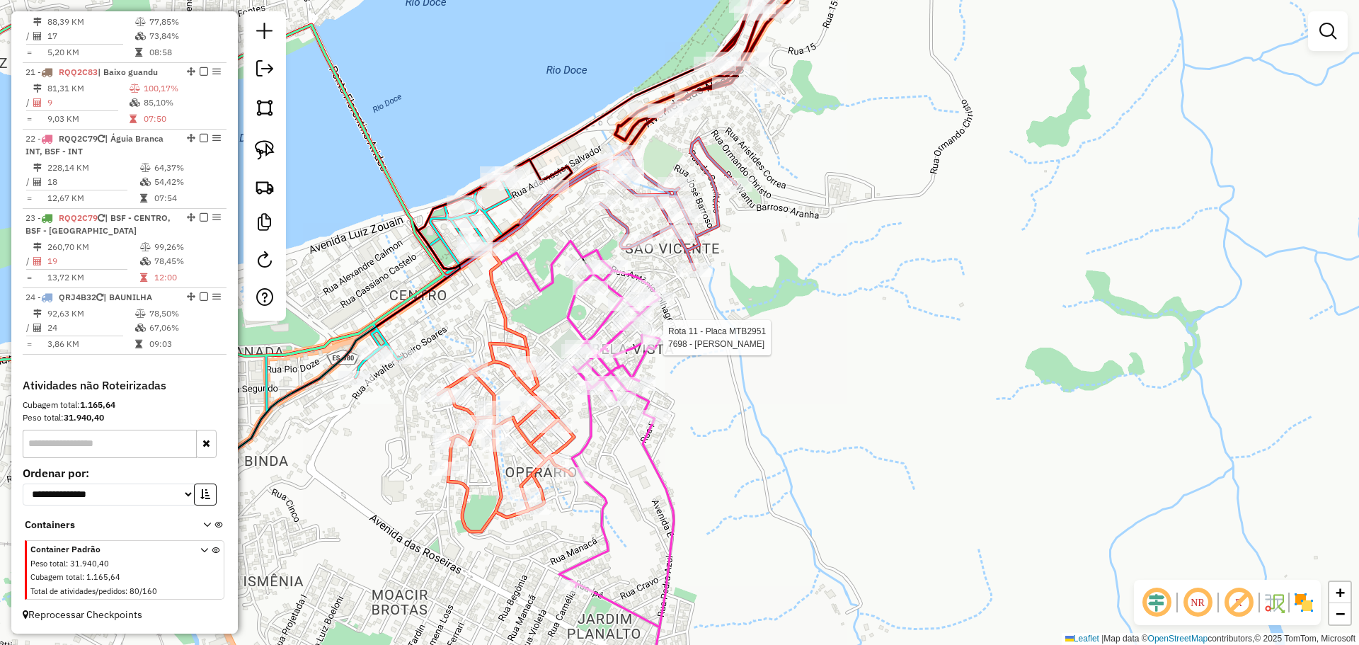
select select "**********"
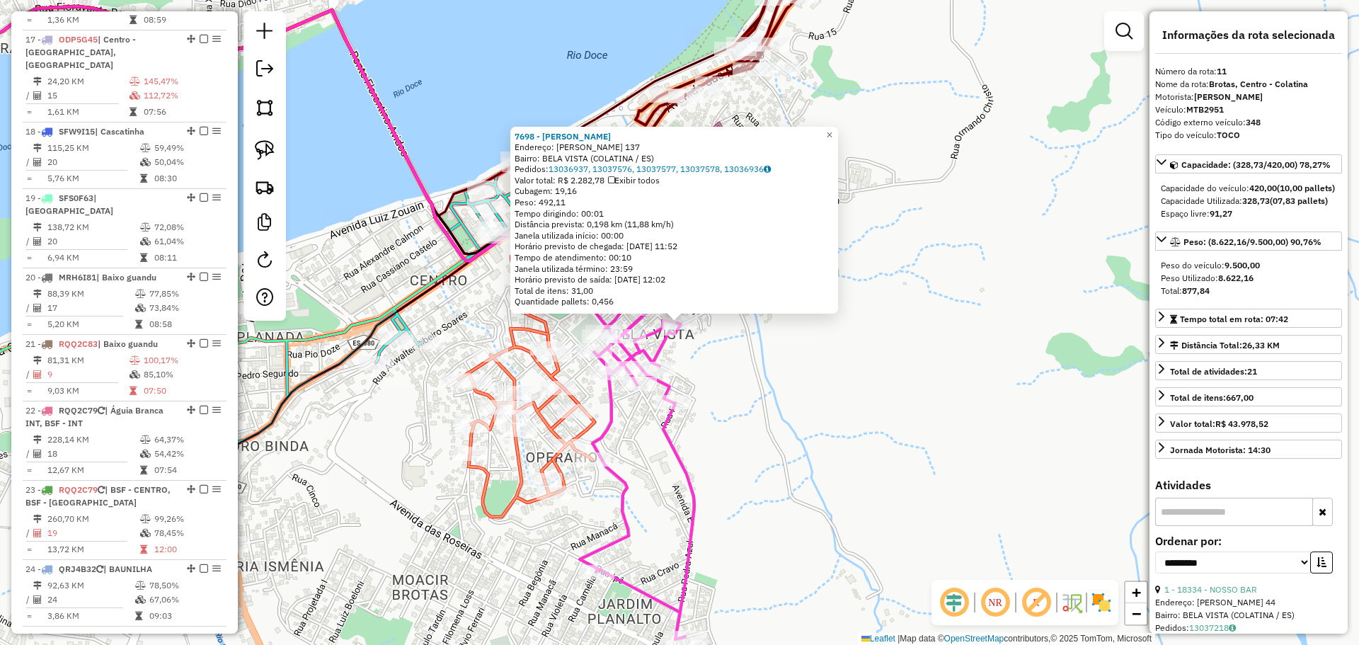
scroll to position [1315, 0]
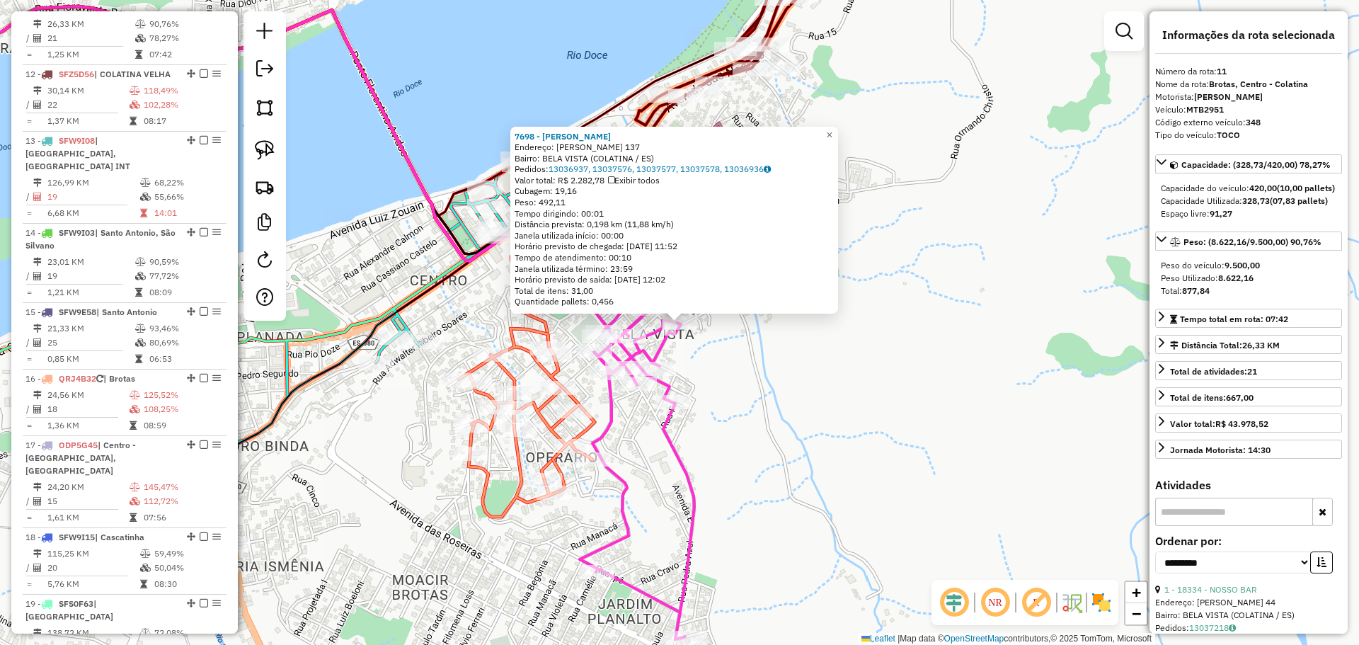
click at [779, 437] on div "7698 - RICASSIA DE SOUZA V Endereço: FLOREAL MARTINS 137 Bairro: BELA VISTA (CO…" at bounding box center [679, 322] width 1359 height 645
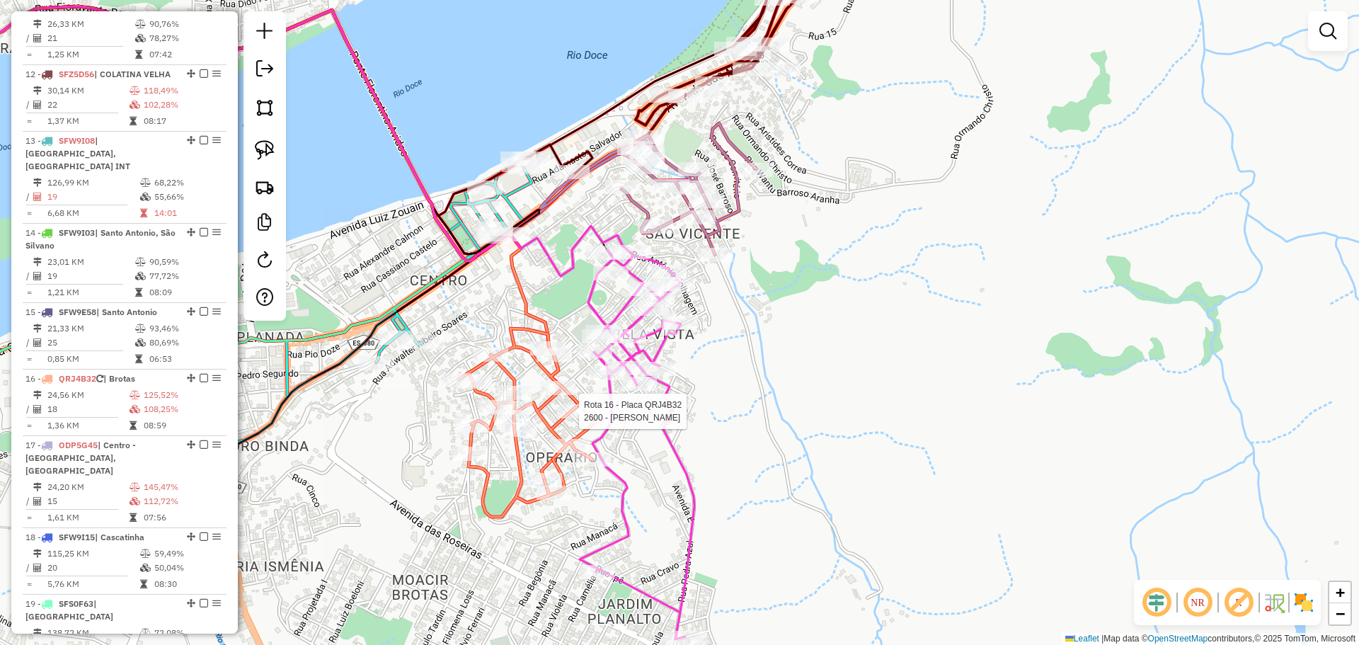
select select "**********"
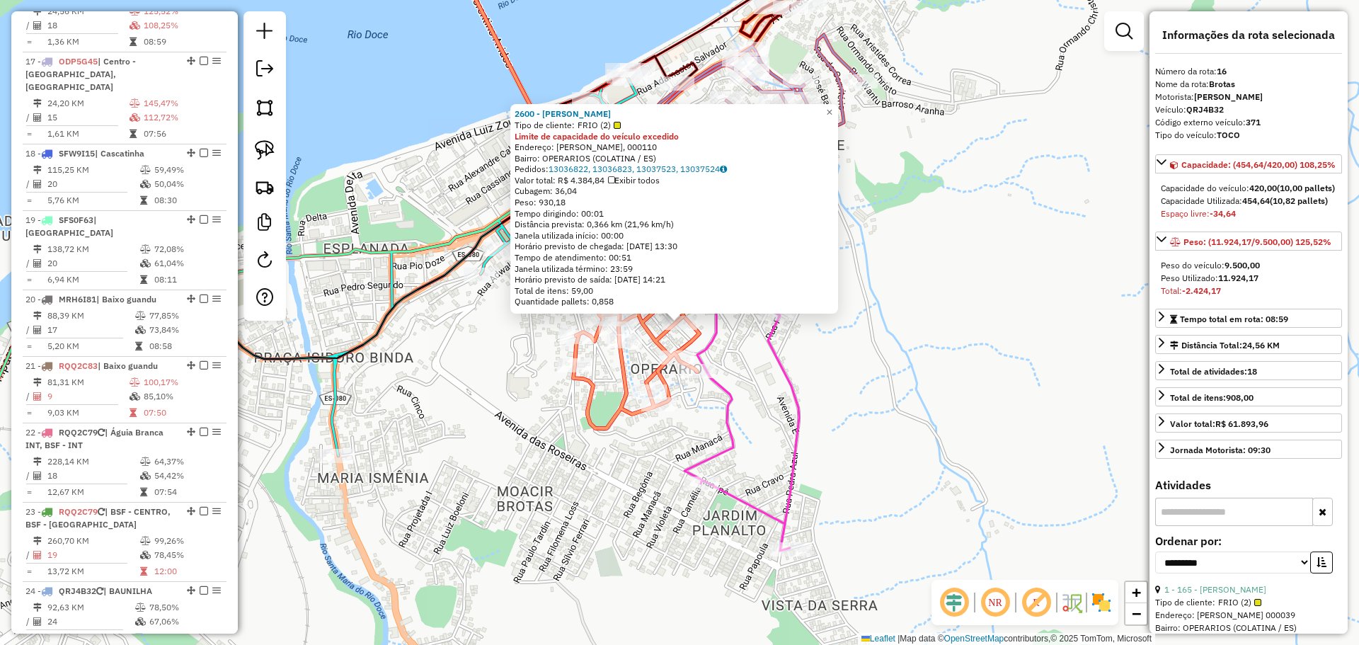
click at [795, 447] on icon at bounding box center [742, 355] width 115 height 389
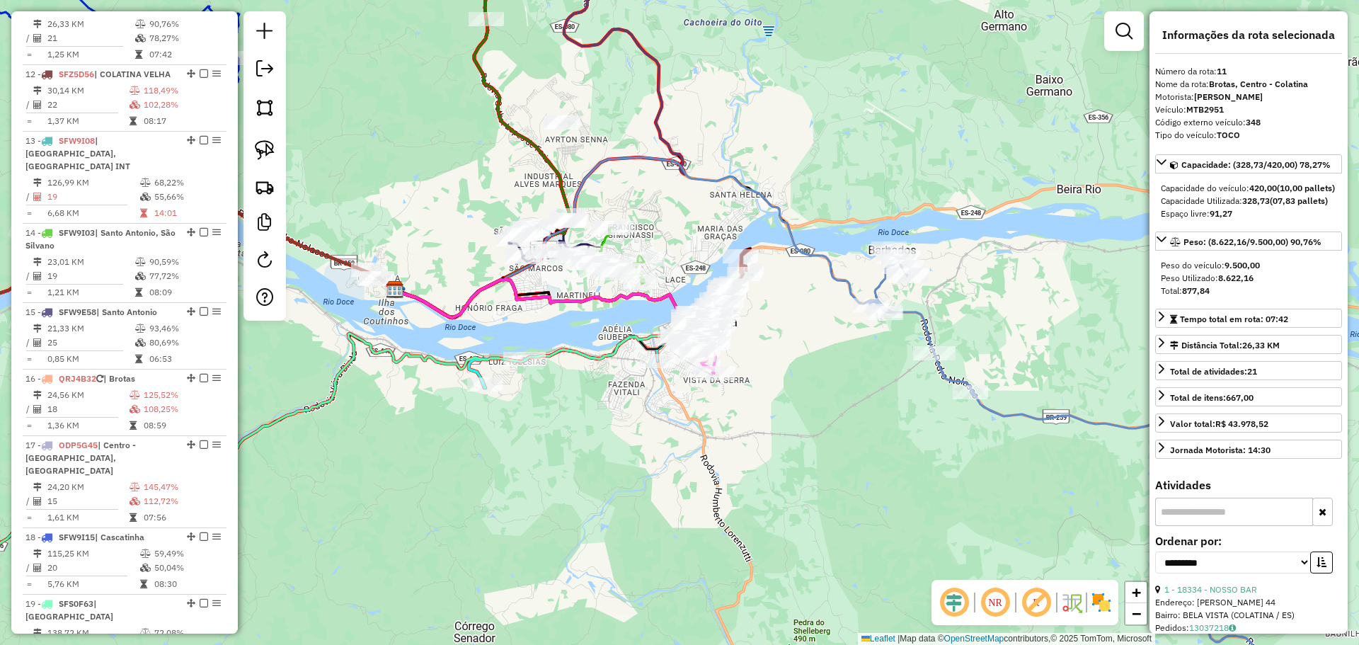
click at [676, 263] on div "Rota 14 - Placa SFW9I03 7645 - BAR DA CEIA Rota 14 - Placa SFW9I03 8391 - SUPER…" at bounding box center [679, 322] width 1359 height 645
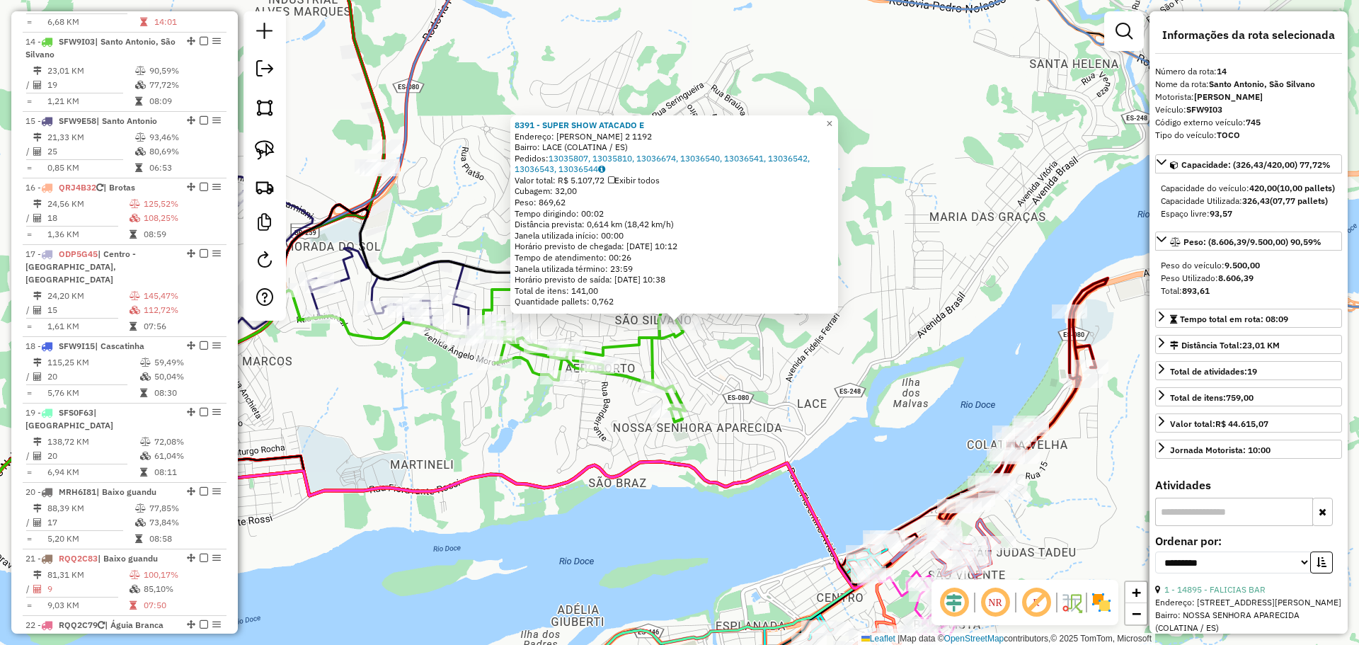
scroll to position [1553, 0]
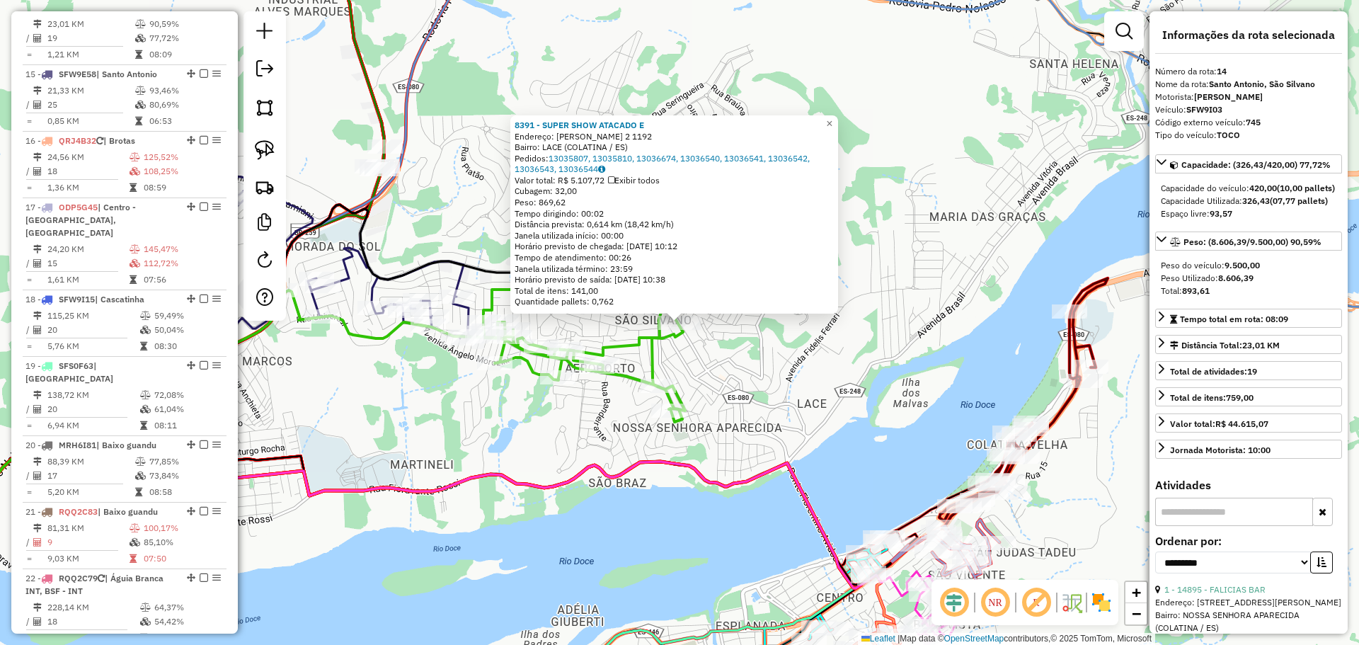
click at [464, 427] on div "8391 - SUPER SHOW ATACADO E Endereço: SILVIO AVIDOS 2 1192 Bairro: LACE (COLATI…" at bounding box center [679, 322] width 1359 height 645
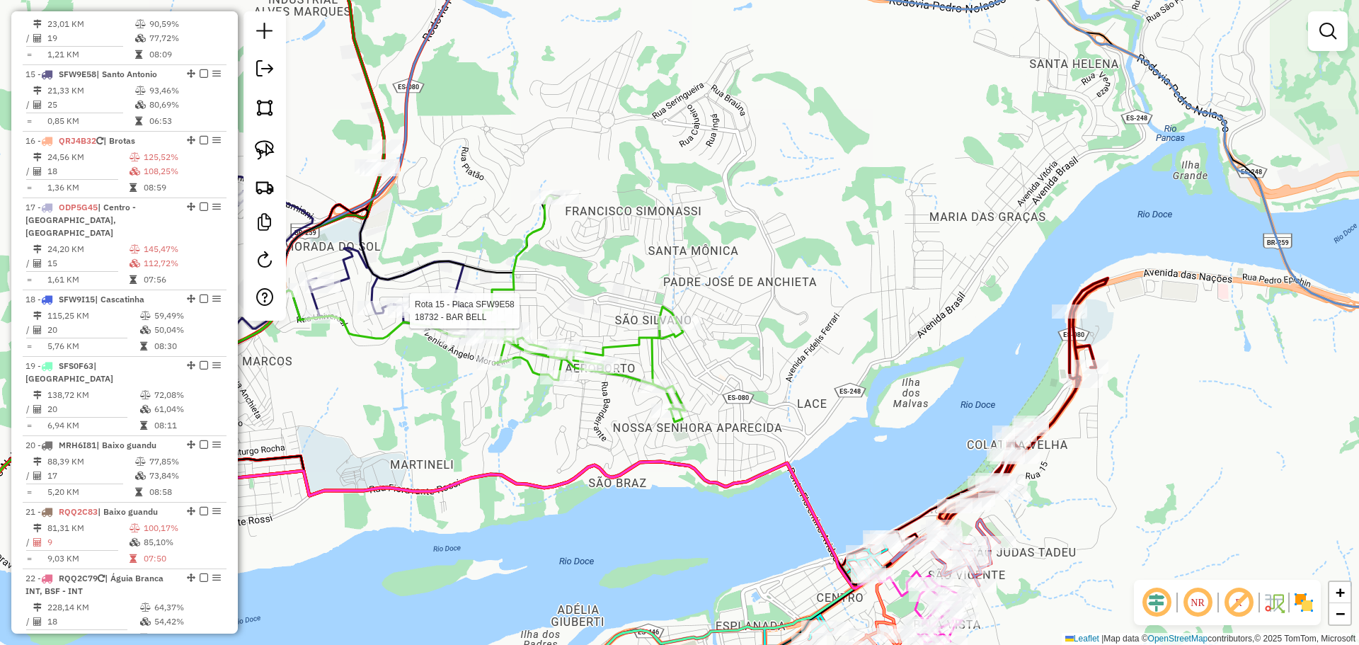
click at [408, 318] on div at bounding box center [405, 311] width 35 height 14
select select "**********"
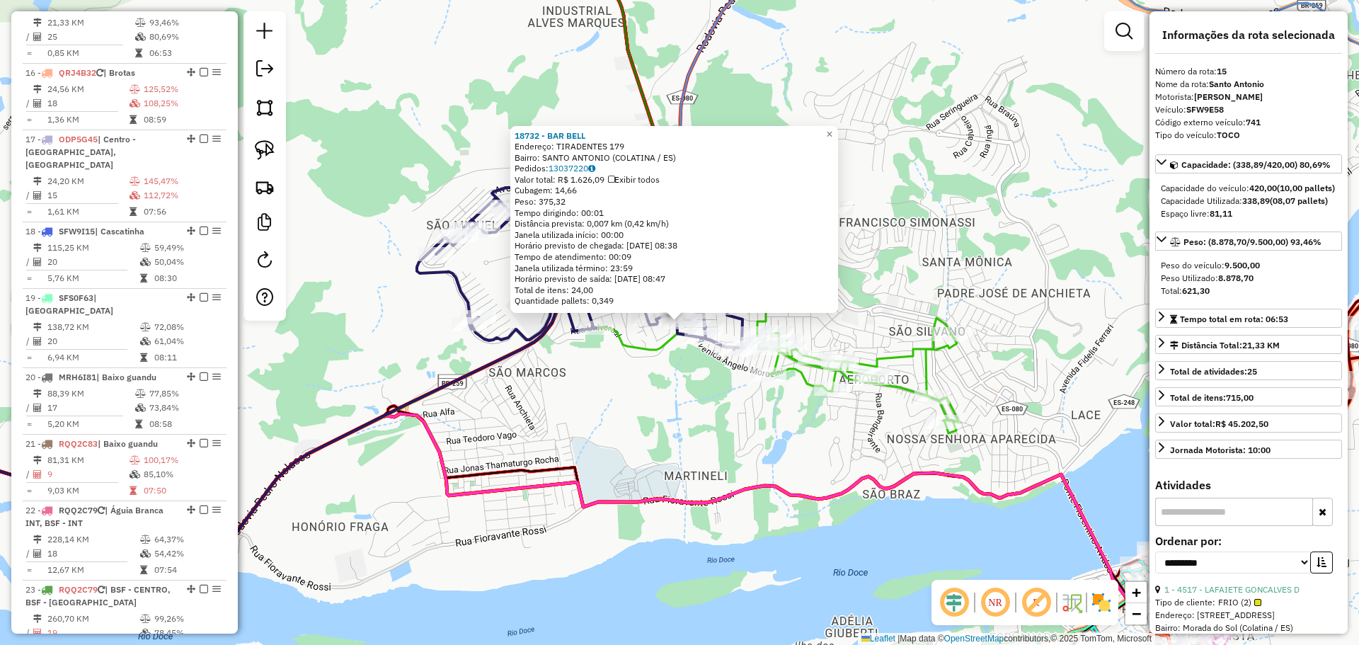
scroll to position [1632, 0]
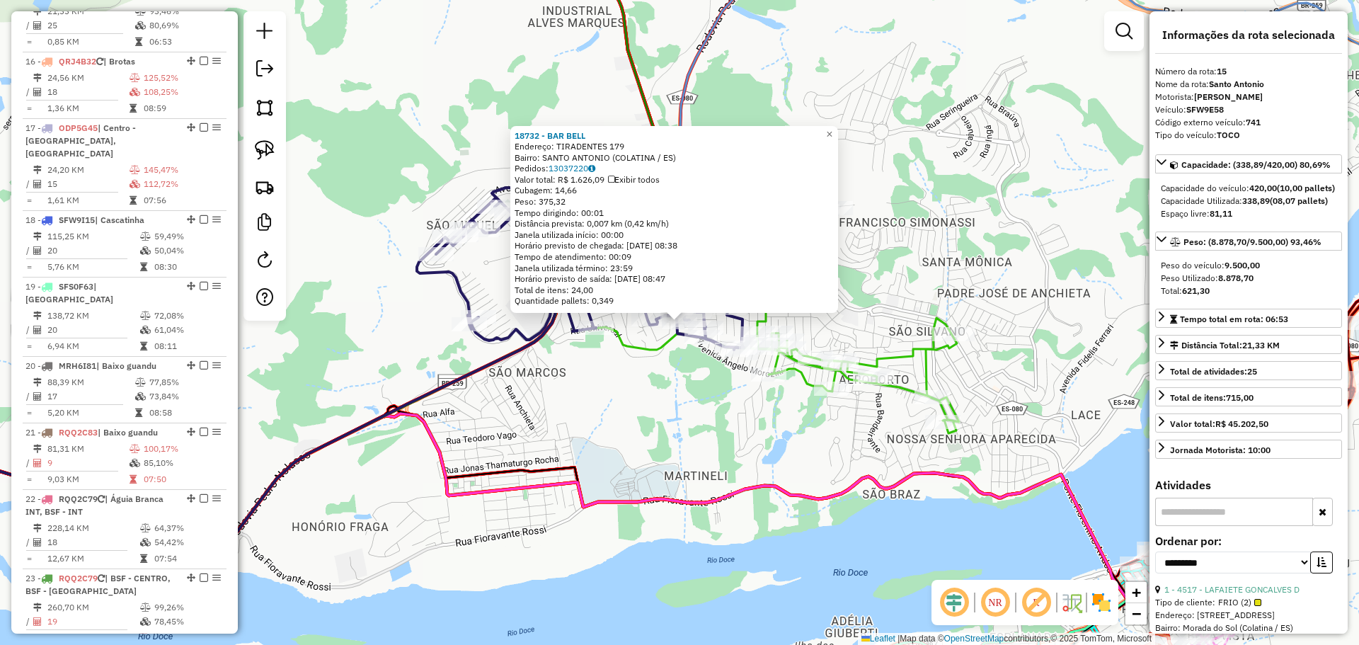
click at [411, 397] on icon at bounding box center [281, 434] width 630 height 265
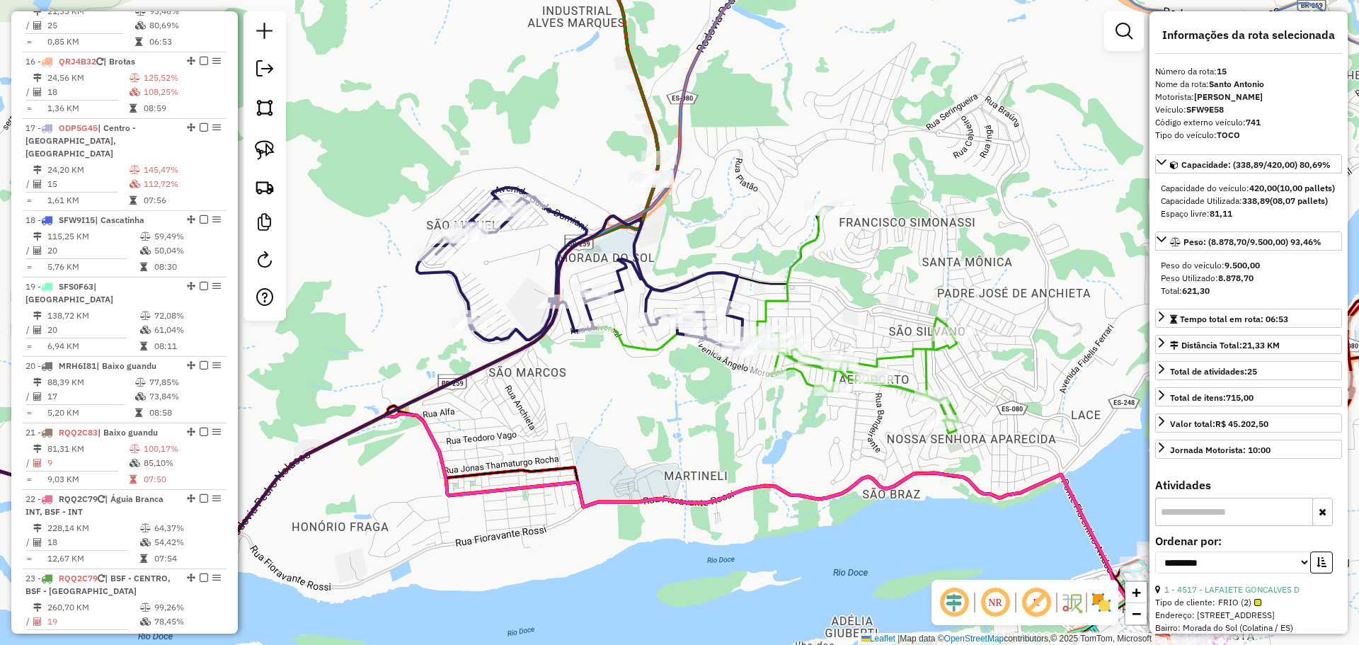
click at [345, 338] on div "Janela de atendimento Grade de atendimento Capacidade Transportadoras Veículos …" at bounding box center [679, 322] width 1359 height 645
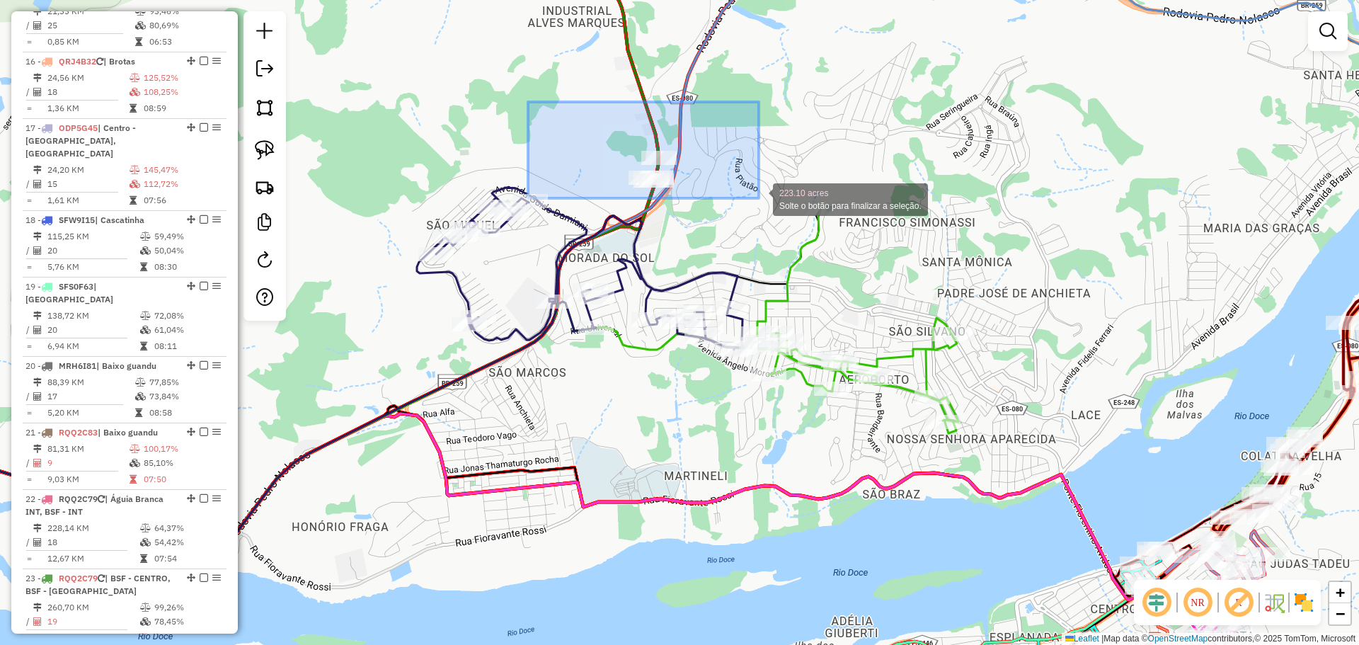
drag, startPoint x: 528, startPoint y: 102, endPoint x: 759, endPoint y: 198, distance: 250.0
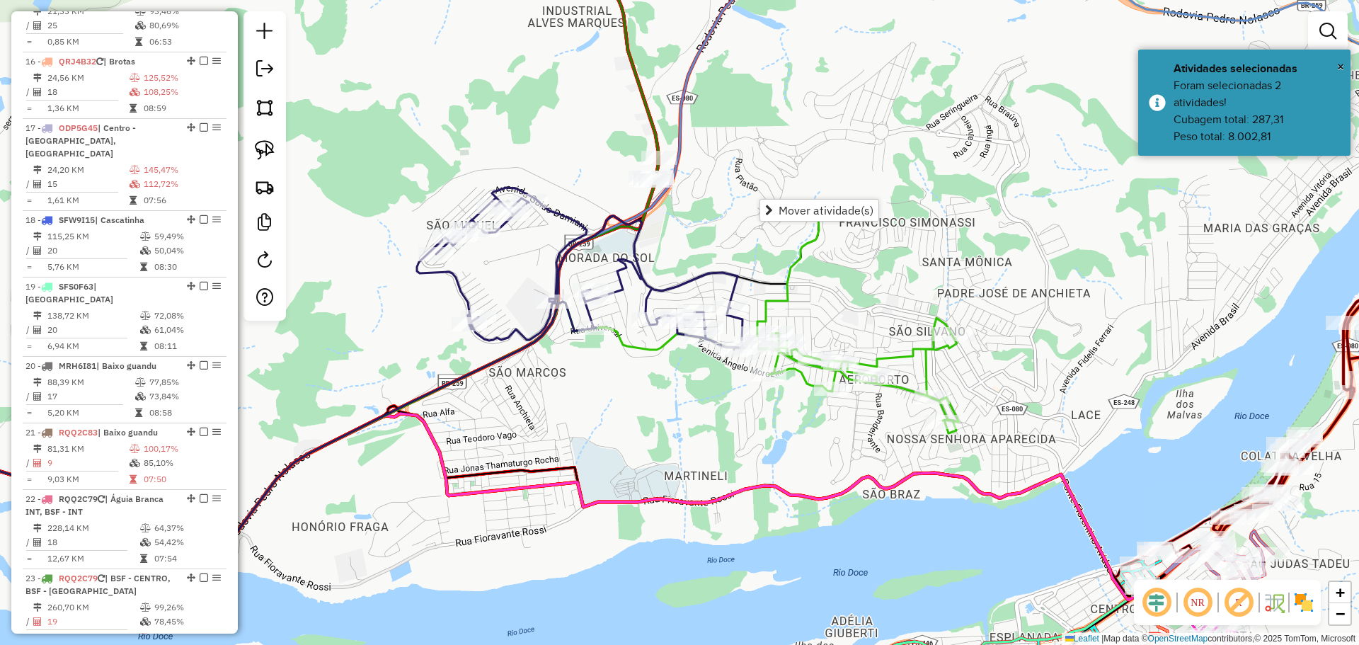
click at [675, 217] on div "Janela de atendimento Grade de atendimento Capacidade Transportadoras Veículos …" at bounding box center [679, 322] width 1359 height 645
click at [689, 222] on div "Janela de atendimento Grade de atendimento Capacidade Transportadoras Veículos …" at bounding box center [679, 322] width 1359 height 645
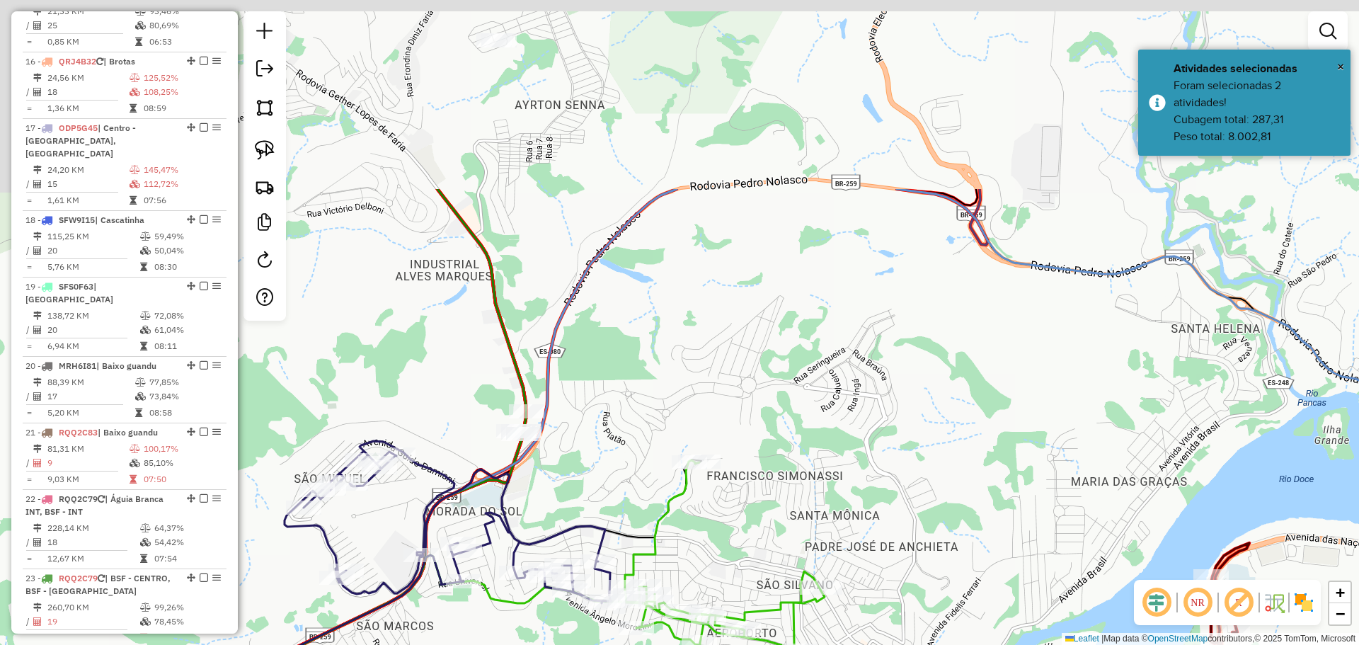
drag, startPoint x: 811, startPoint y: 137, endPoint x: 670, endPoint y: 412, distance: 309.6
click at [670, 412] on div "Janela de atendimento Grade de atendimento Capacidade Transportadoras Veículos …" at bounding box center [679, 322] width 1359 height 645
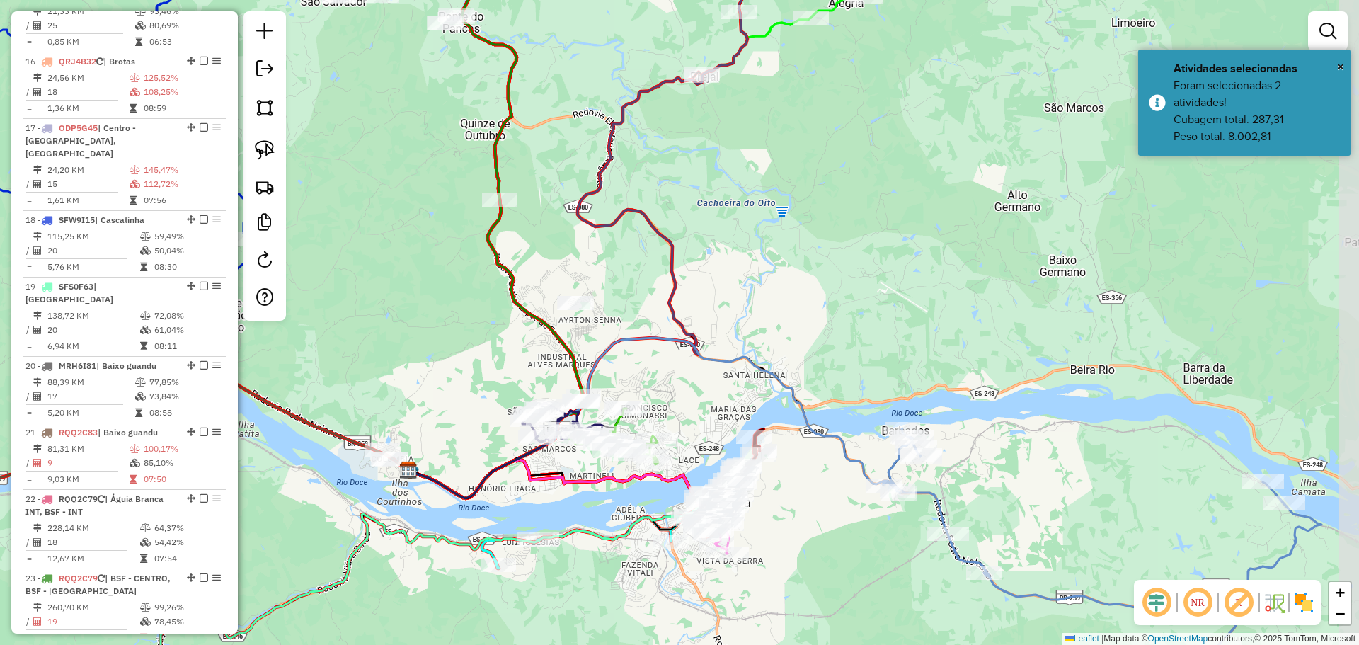
drag, startPoint x: 619, startPoint y: 345, endPoint x: 614, endPoint y: 326, distance: 19.3
click at [619, 345] on icon at bounding box center [652, 418] width 484 height 161
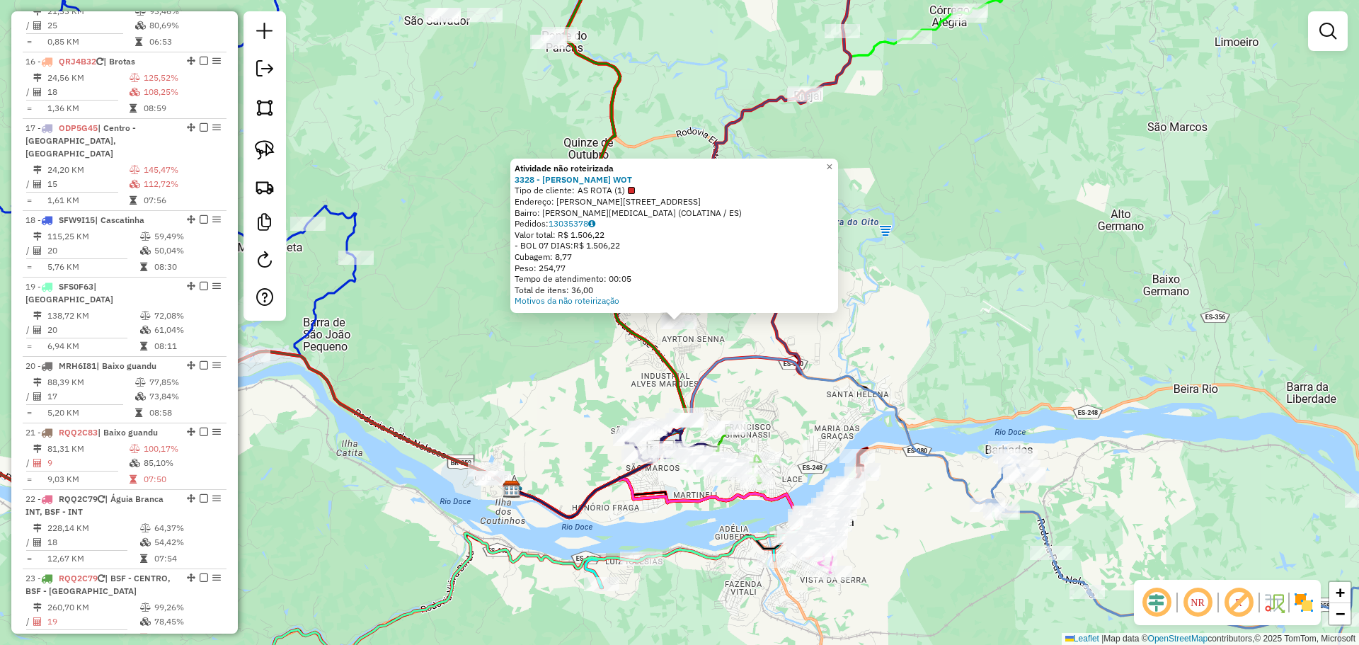
click at [488, 367] on div "Atividade não roteirizada 3328 - EMERSON FERREIRA WOT Tipo de cliente: AS ROTA …" at bounding box center [679, 322] width 1359 height 645
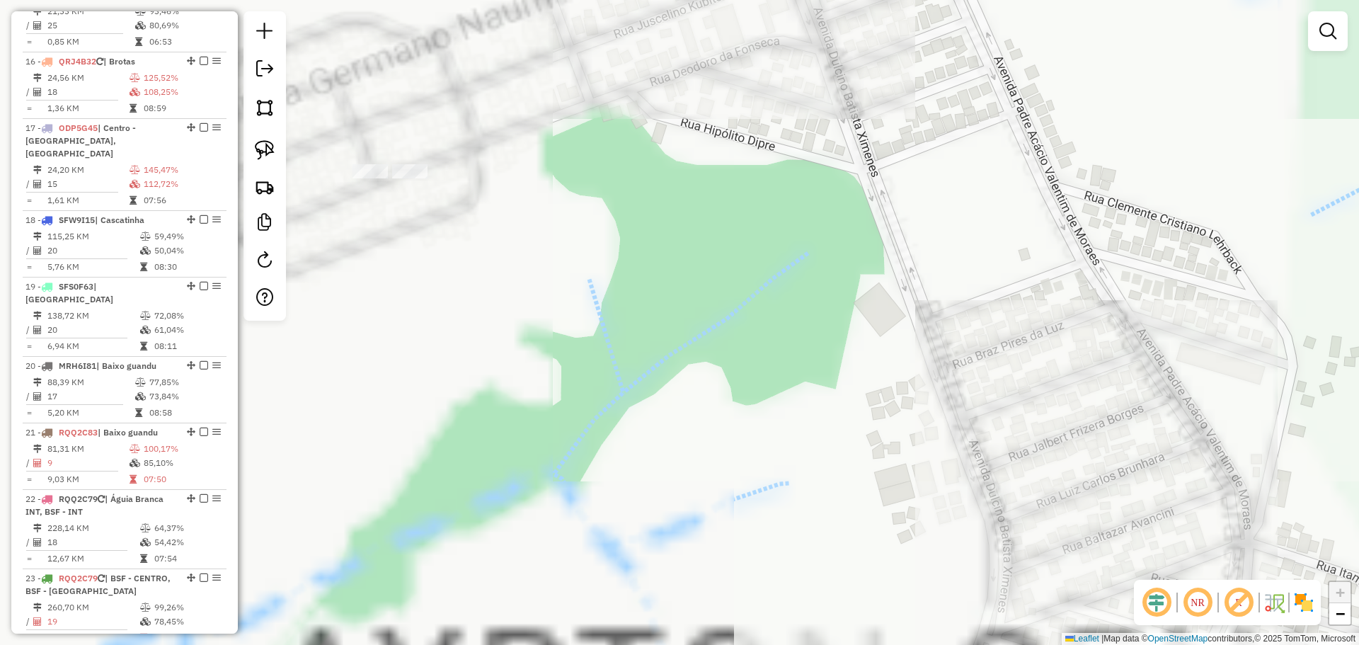
drag, startPoint x: 493, startPoint y: 319, endPoint x: 874, endPoint y: 365, distance: 382.8
click at [945, 385] on div "Janela de atendimento Grade de atendimento Capacidade Transportadoras Veículos …" at bounding box center [679, 322] width 1359 height 645
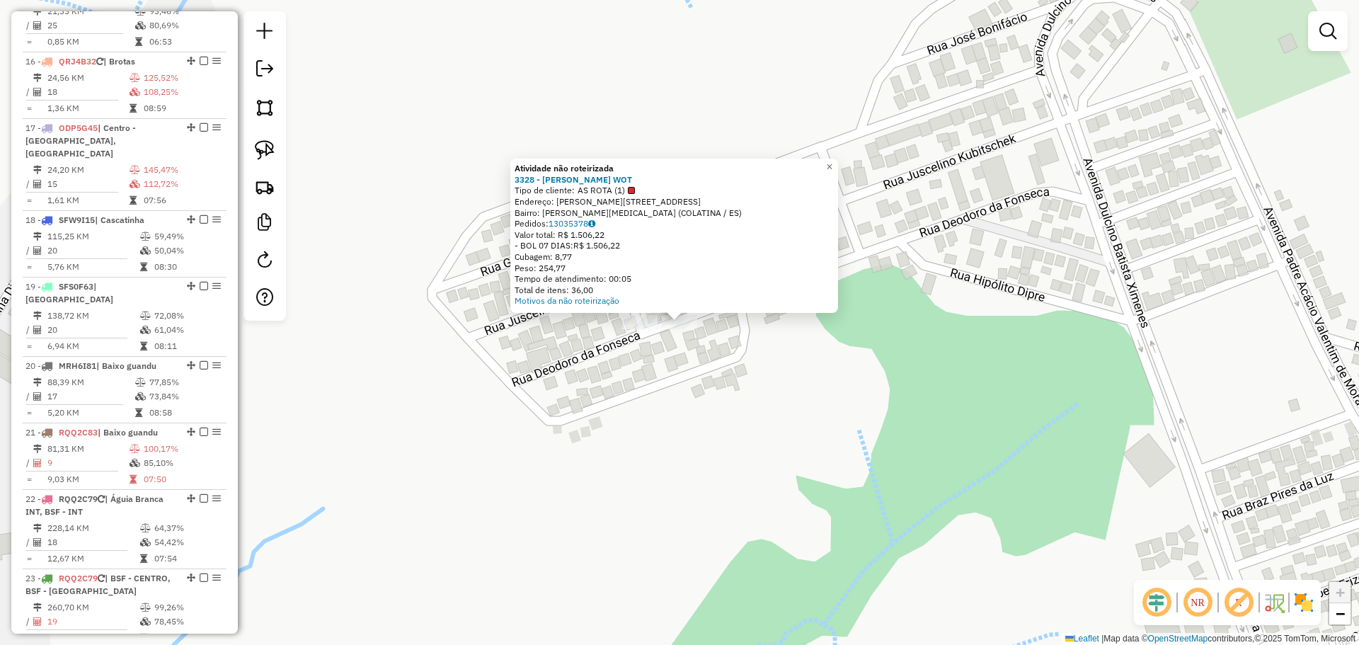
click at [530, 430] on div "Atividade não roteirizada 3328 - EMERSON FERREIRA WOT Tipo de cliente: AS ROTA …" at bounding box center [679, 322] width 1359 height 645
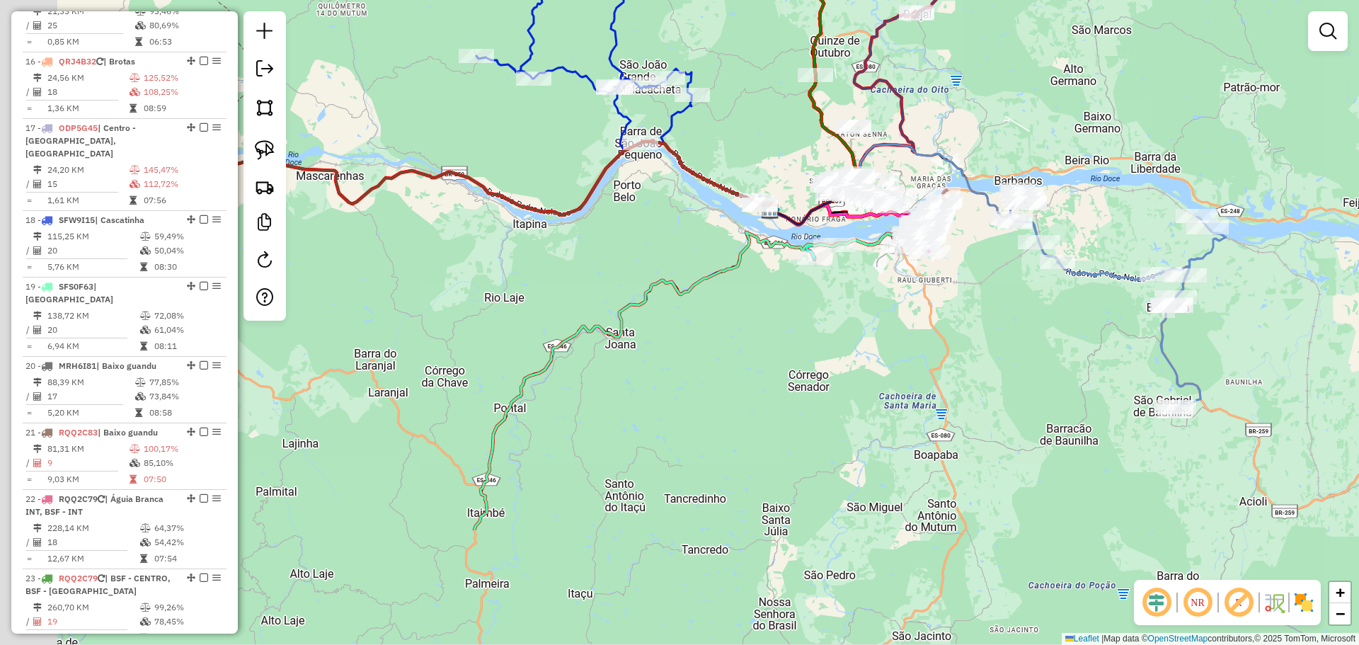
drag, startPoint x: 553, startPoint y: 476, endPoint x: 791, endPoint y: 253, distance: 326.5
click at [791, 253] on div "Janela de atendimento Grade de atendimento Capacidade Transportadoras Veículos …" at bounding box center [679, 322] width 1359 height 645
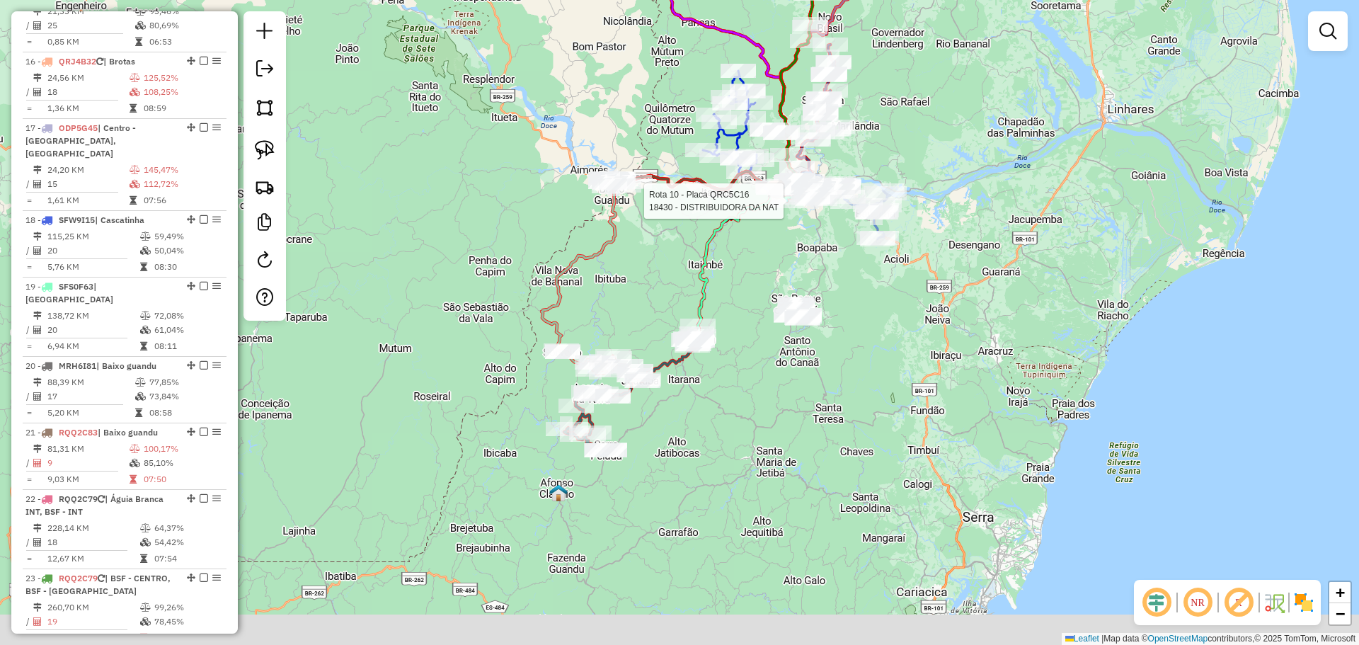
drag, startPoint x: 685, startPoint y: 488, endPoint x: 689, endPoint y: 302, distance: 186.2
click at [734, 302] on div "Rota 10 - Placa QRC5C16 18430 - DISTRIBUIDORA DA NAT Janela de atendimento Grad…" at bounding box center [679, 322] width 1359 height 645
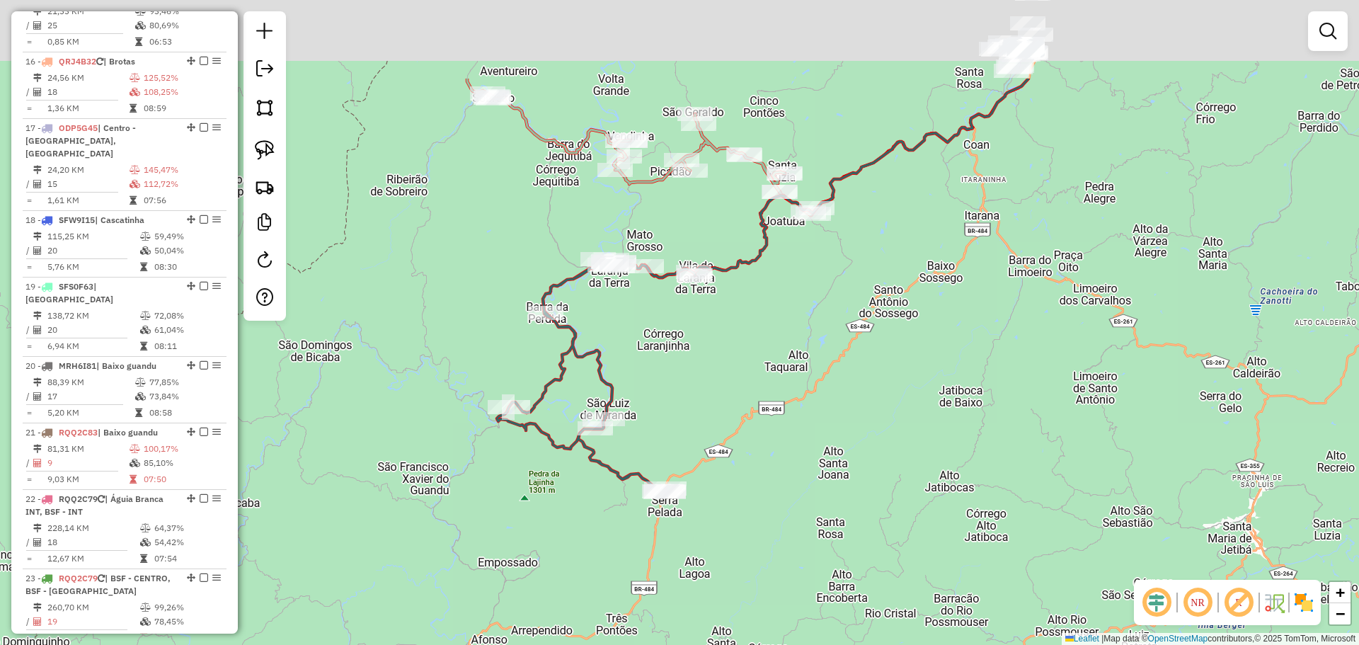
drag, startPoint x: 642, startPoint y: 332, endPoint x: 638, endPoint y: 348, distance: 16.8
click at [638, 348] on div "Rota 10 - Placa QRC5C16 18430 - DISTRIBUIDORA DA NAT Janela de atendimento Grad…" at bounding box center [679, 322] width 1359 height 645
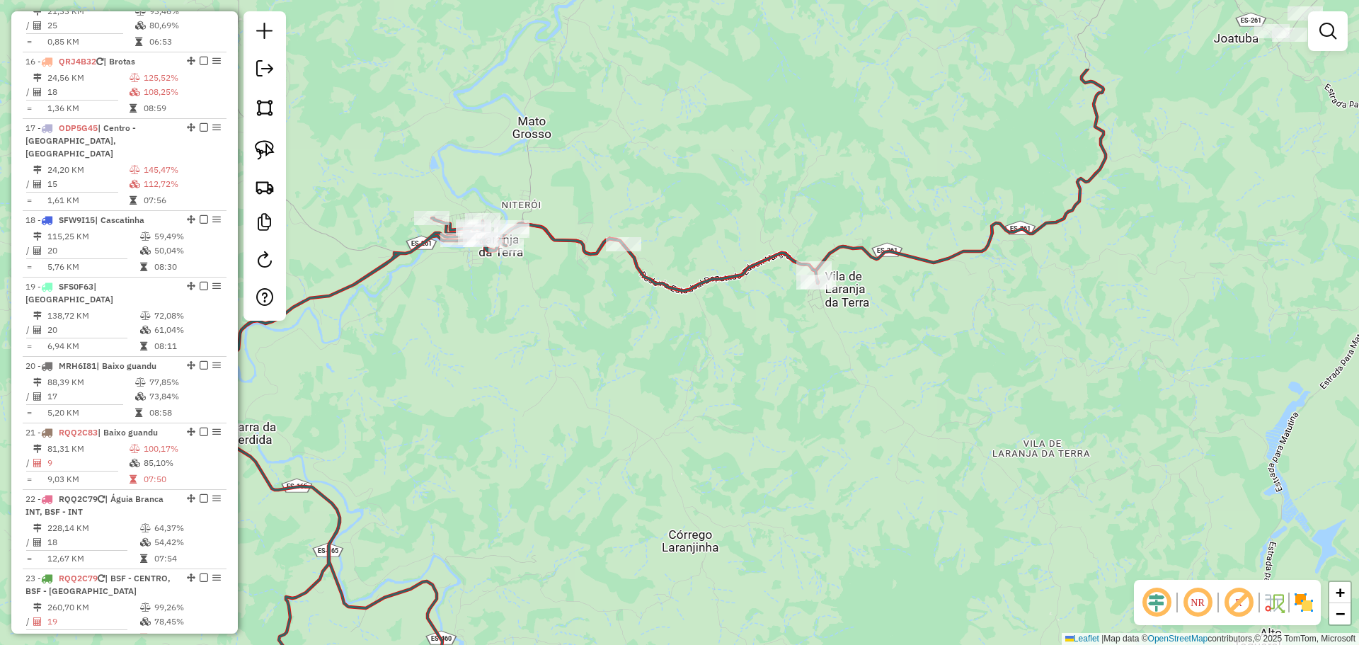
drag, startPoint x: 785, startPoint y: 264, endPoint x: 773, endPoint y: 397, distance: 133.6
click at [773, 397] on div "Rota 10 - Placa QRC5C16 18430 - DISTRIBUIDORA DA NAT Janela de atendimento Grad…" at bounding box center [679, 322] width 1359 height 645
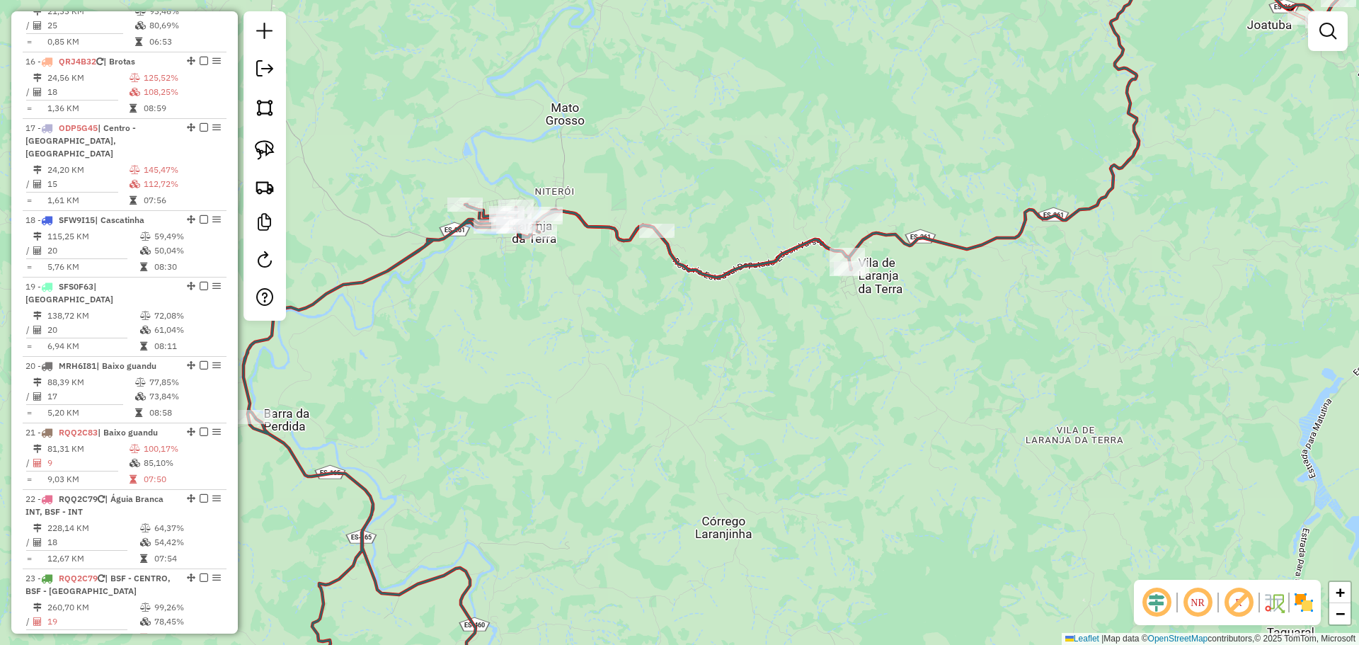
drag, startPoint x: 563, startPoint y: 349, endPoint x: 941, endPoint y: 217, distance: 400.9
click at [949, 217] on div "Rota 10 - Placa QRC5C16 18430 - DISTRIBUIDORA DA NAT Janela de atendimento Grad…" at bounding box center [679, 322] width 1359 height 645
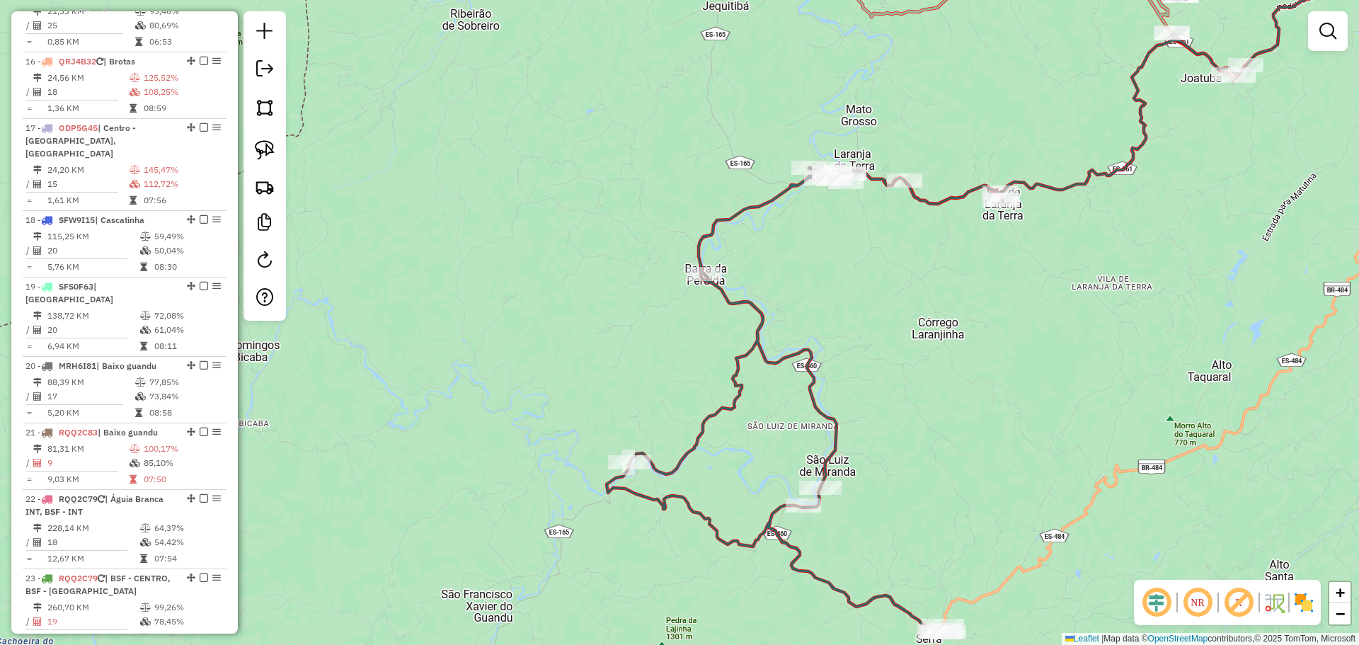
drag, startPoint x: 861, startPoint y: 348, endPoint x: 785, endPoint y: 178, distance: 186.7
click at [785, 179] on div "Rota 10 - Placa QRC5C16 18430 - DISTRIBUIDORA DA NAT Janela de atendimento Grad…" at bounding box center [679, 322] width 1359 height 645
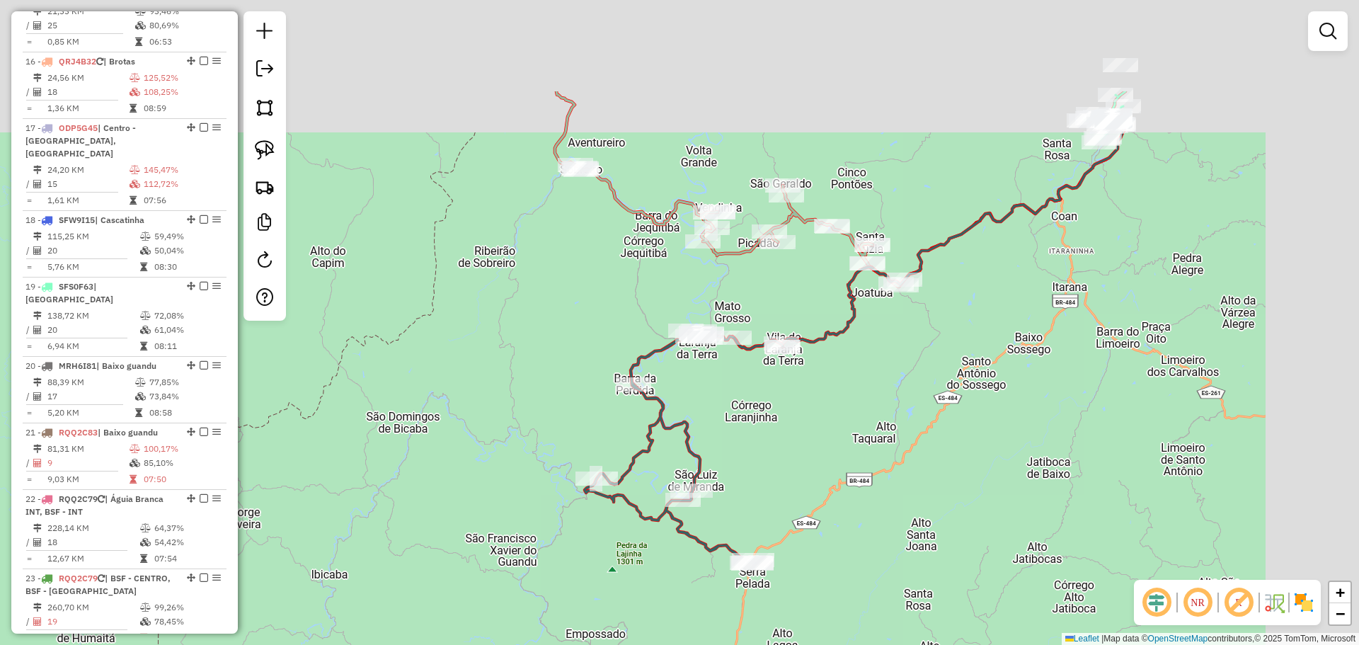
drag, startPoint x: 882, startPoint y: 298, endPoint x: 718, endPoint y: 413, distance: 199.7
click at [715, 503] on div "Rota 10 - Placa QRC5C16 18430 - DISTRIBUIDORA DA NAT Janela de atendimento Grad…" at bounding box center [679, 322] width 1359 height 645
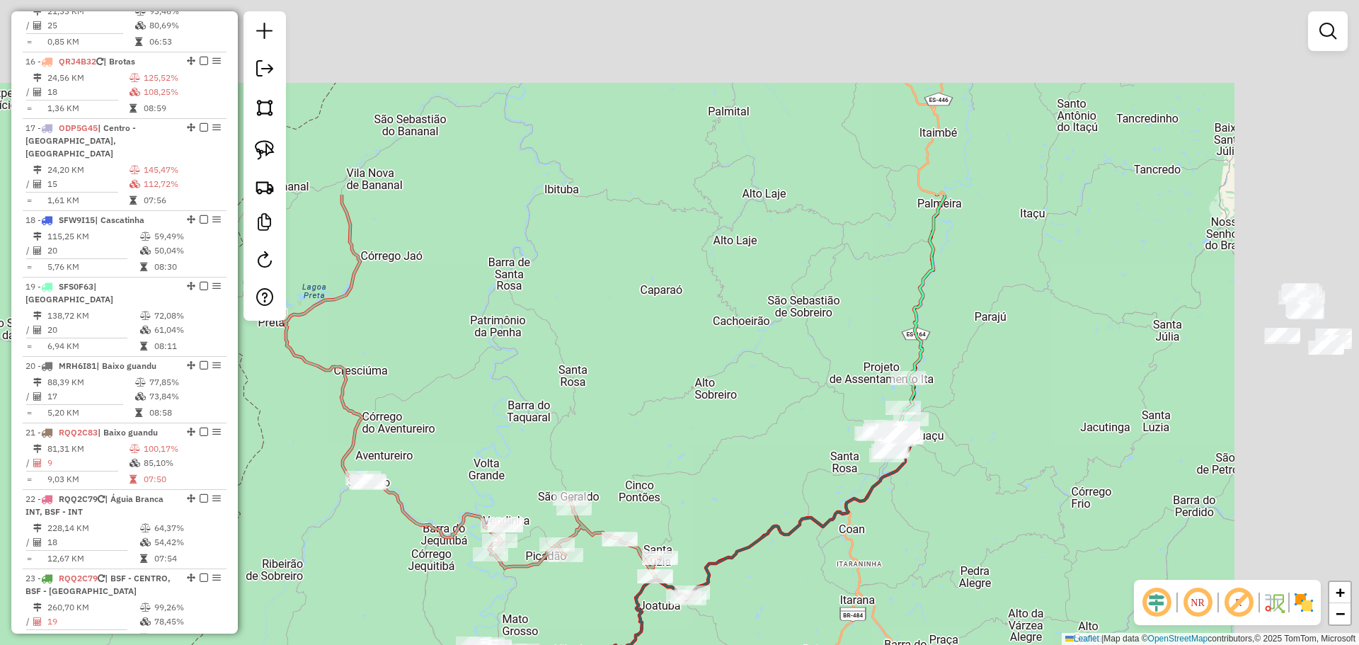
drag, startPoint x: 744, startPoint y: 282, endPoint x: 647, endPoint y: 459, distance: 201.8
click at [640, 478] on div "Rota 10 - Placa QRC5C16 18430 - DISTRIBUIDORA DA NAT Janela de atendimento Grad…" at bounding box center [679, 322] width 1359 height 645
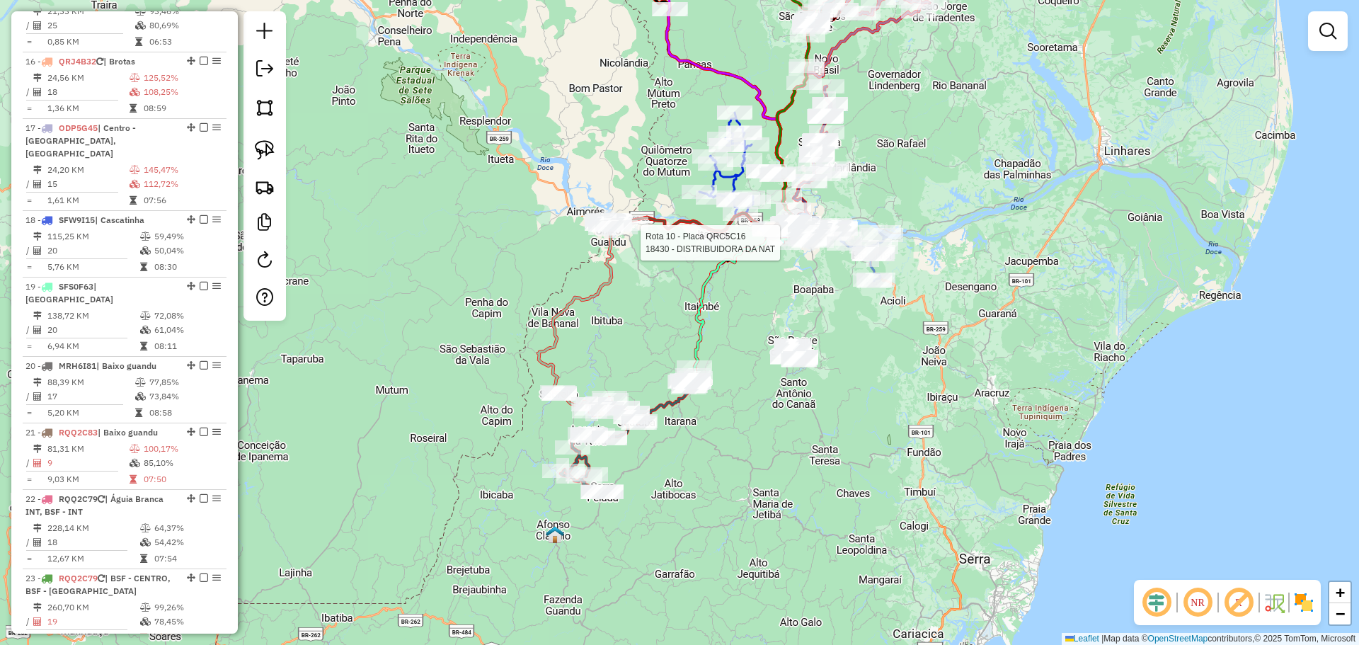
drag, startPoint x: 917, startPoint y: 115, endPoint x: 883, endPoint y: 74, distance: 53.7
click at [883, 74] on div "Rota 10 - Placa QRC5C16 18430 - DISTRIBUIDORA DA NAT Janela de atendimento Grad…" at bounding box center [679, 322] width 1359 height 645
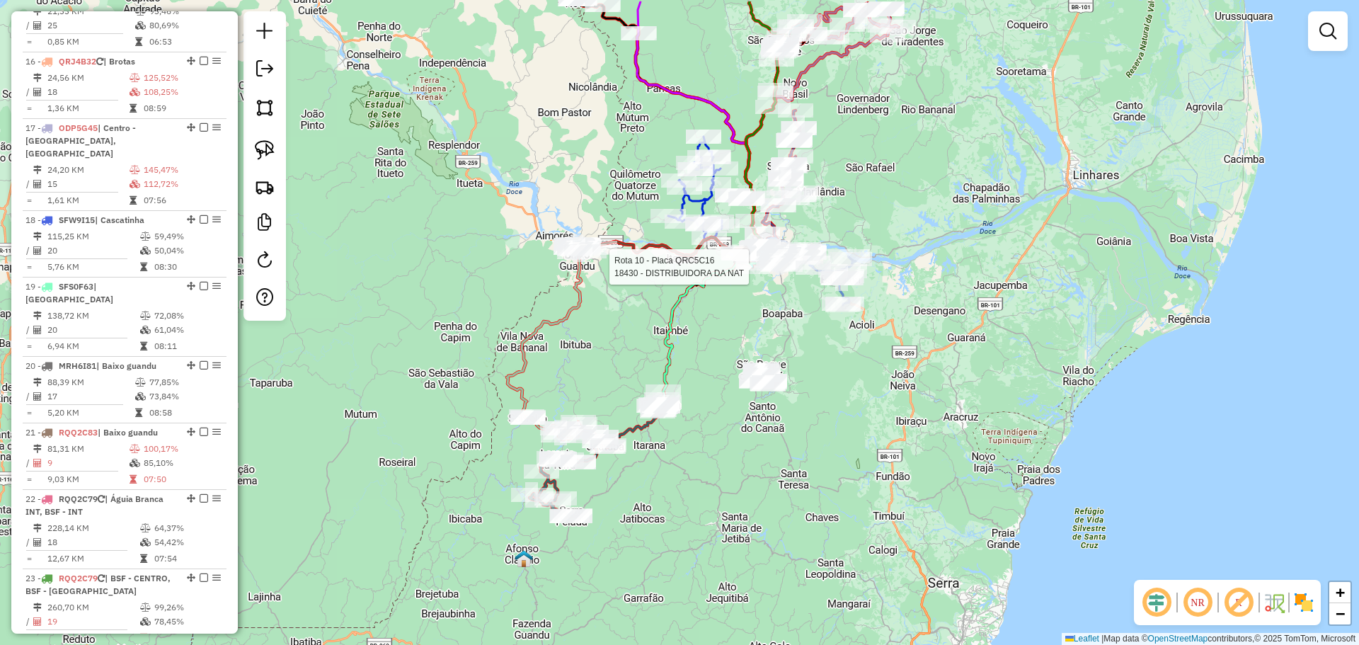
drag, startPoint x: 871, startPoint y: 134, endPoint x: 871, endPoint y: 184, distance: 49.6
click at [871, 184] on div "Rota 10 - Placa QRC5C16 18430 - DISTRIBUIDORA DA NAT Janela de atendimento Grad…" at bounding box center [679, 322] width 1359 height 645
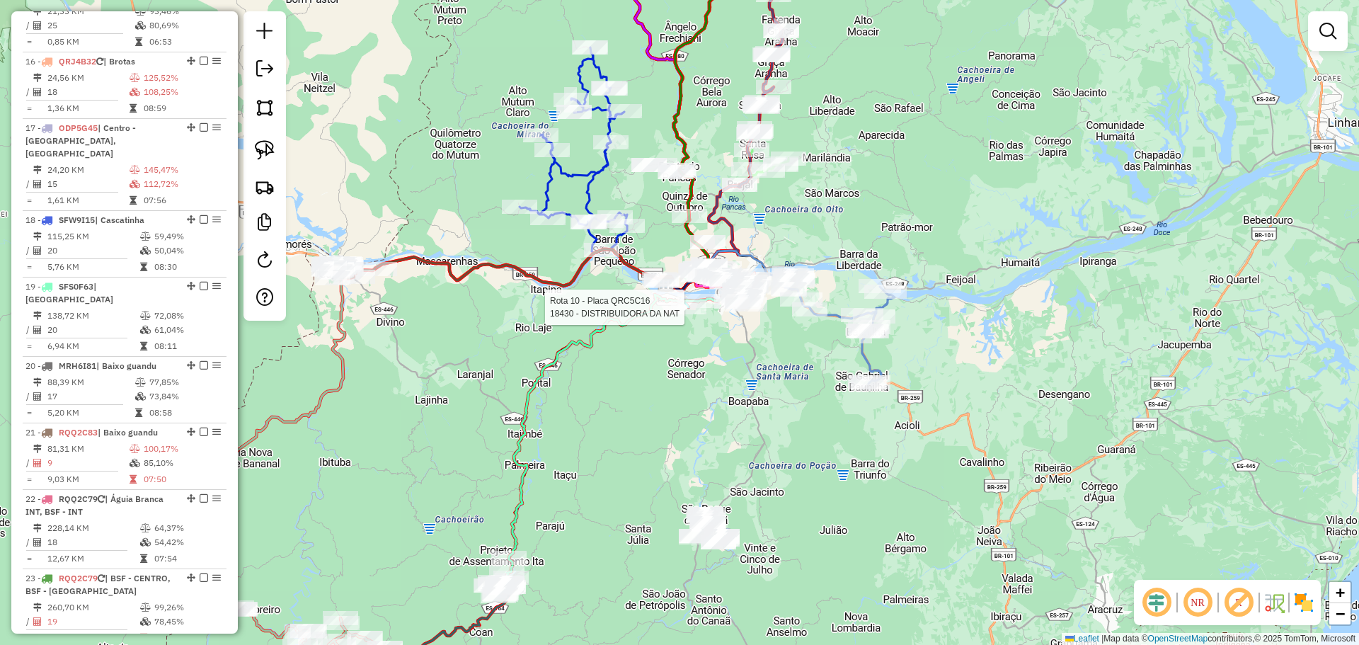
drag, startPoint x: 515, startPoint y: 349, endPoint x: 808, endPoint y: 382, distance: 294.9
click at [471, 396] on div "Rota 10 - Placa QRC5C16 18430 - DISTRIBUIDORA DA NAT Janela de atendimento Grad…" at bounding box center [679, 322] width 1359 height 645
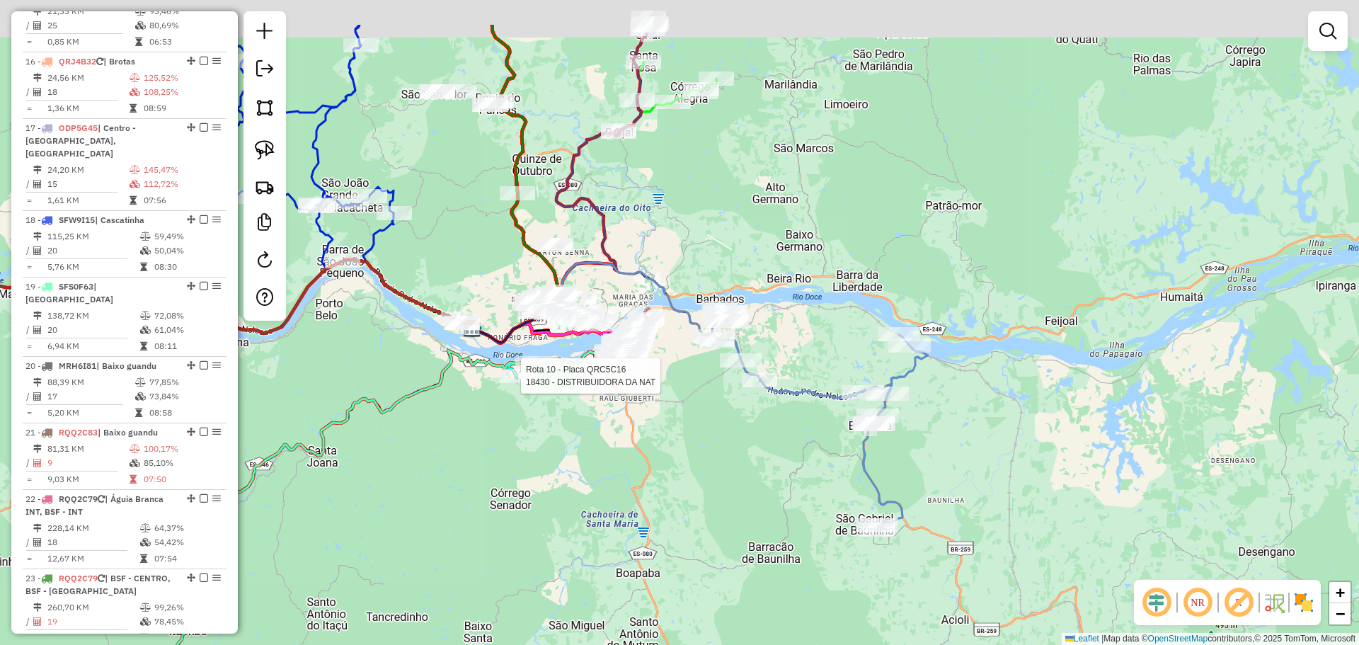
drag, startPoint x: 651, startPoint y: 349, endPoint x: 738, endPoint y: 475, distance: 153.2
click at [731, 491] on div "Rota 10 - Placa QRC5C16 18430 - DISTRIBUIDORA DA NAT Janela de atendimento Grad…" at bounding box center [679, 322] width 1359 height 645
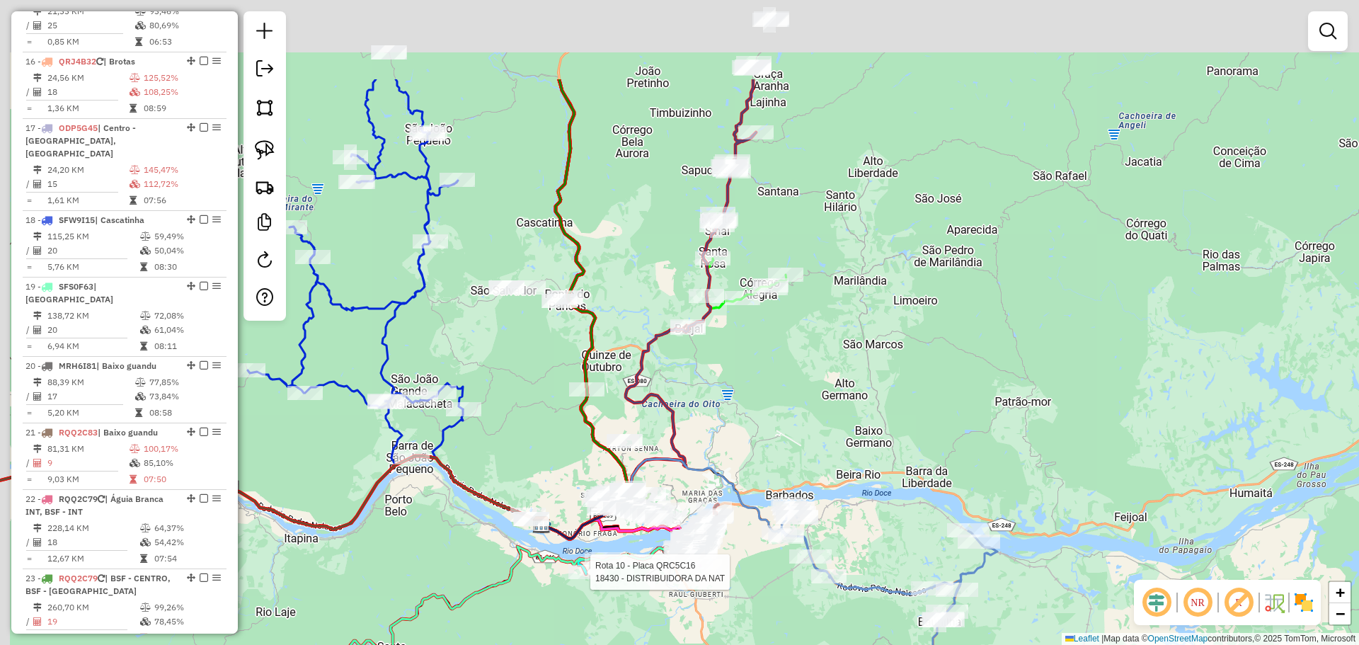
drag, startPoint x: 711, startPoint y: 268, endPoint x: 752, endPoint y: 394, distance: 133.2
click at [760, 412] on div "Rota 10 - Placa QRC5C16 18430 - DISTRIBUIDORA DA NAT Janela de atendimento Grad…" at bounding box center [679, 322] width 1359 height 645
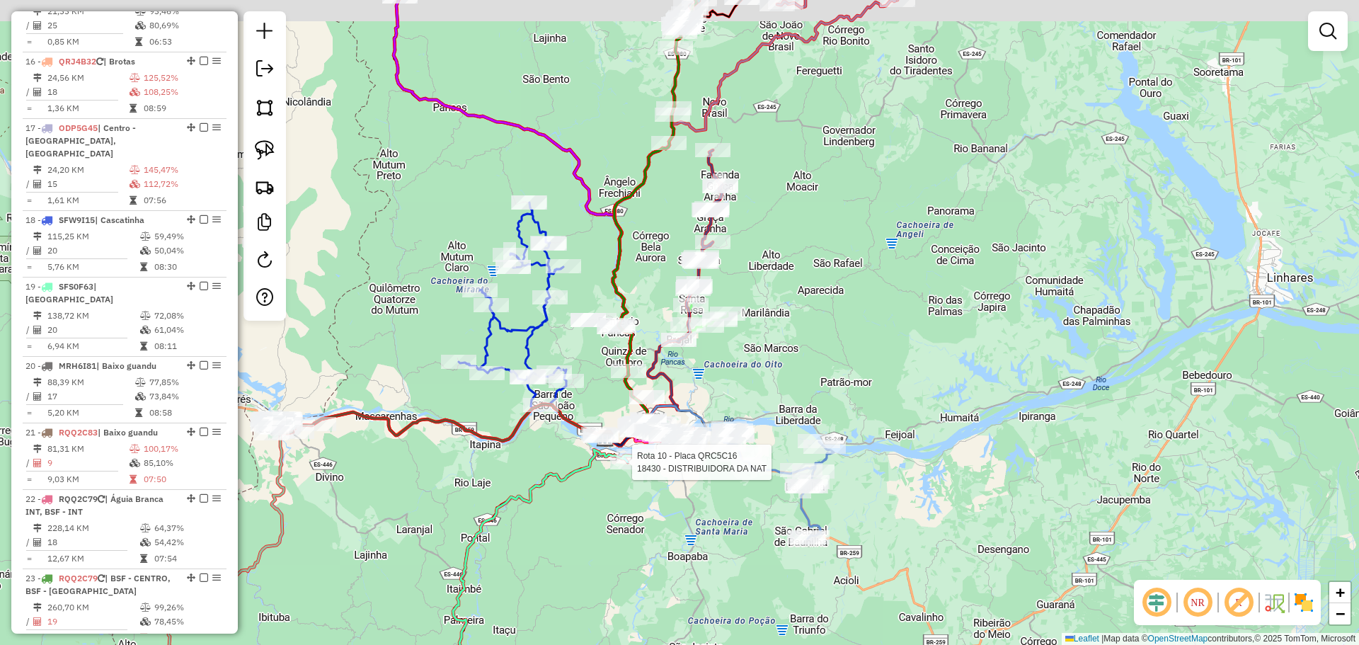
drag, startPoint x: 598, startPoint y: 217, endPoint x: 614, endPoint y: 263, distance: 48.8
click at [614, 264] on icon at bounding box center [651, 216] width 91 height 458
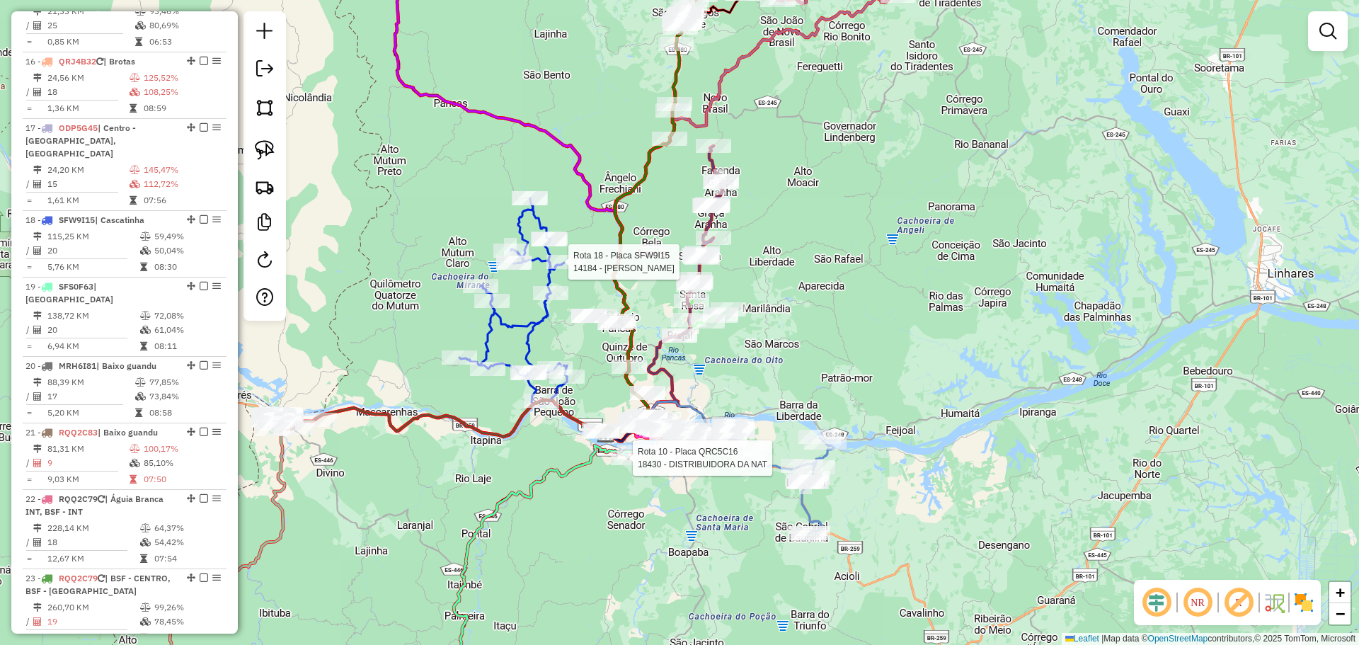
select select "**********"
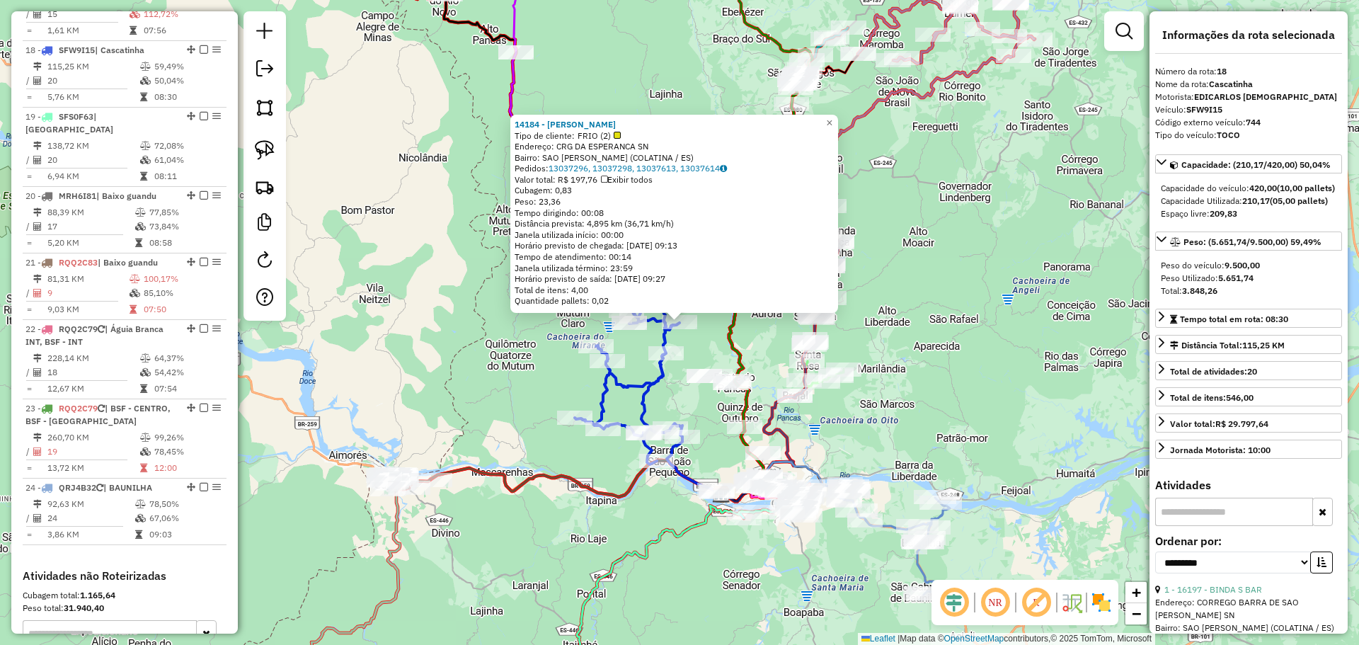
scroll to position [1845, 0]
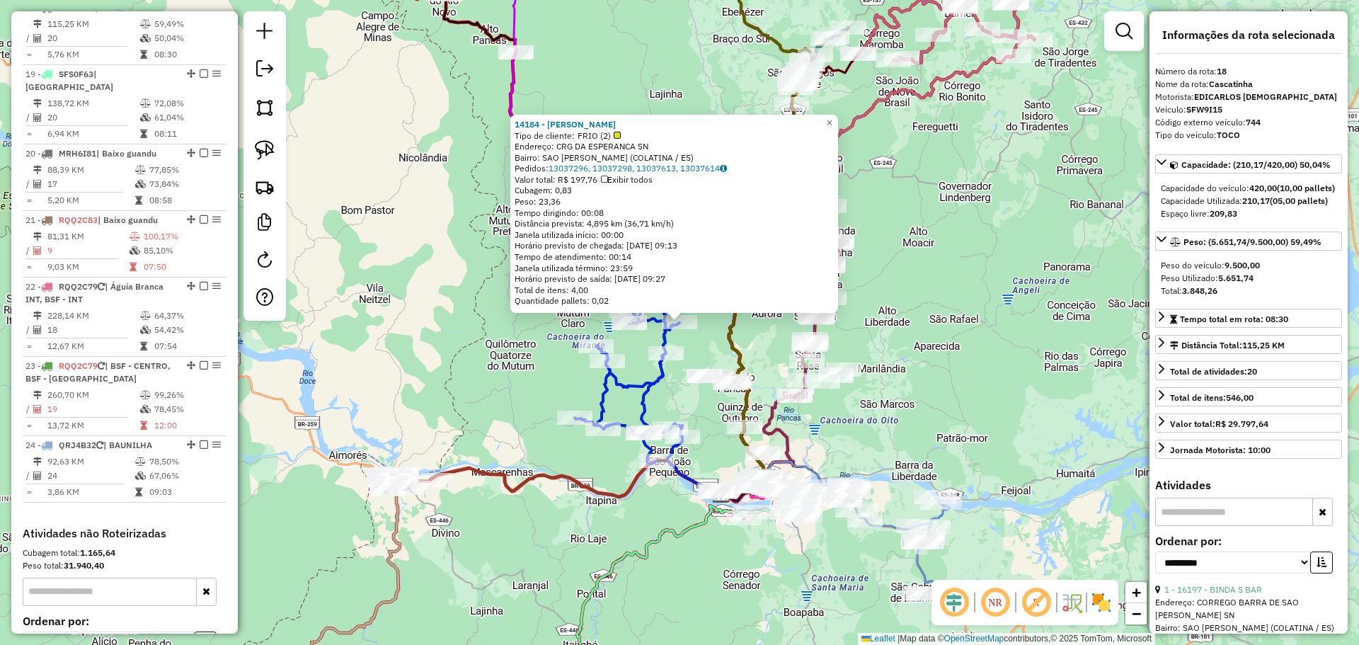
click at [391, 362] on div "14184 - DIONISIO REINHOLZ Tipo de cliente: FRIO (2) Endereço: CRG DA ESPERANCA …" at bounding box center [679, 322] width 1359 height 645
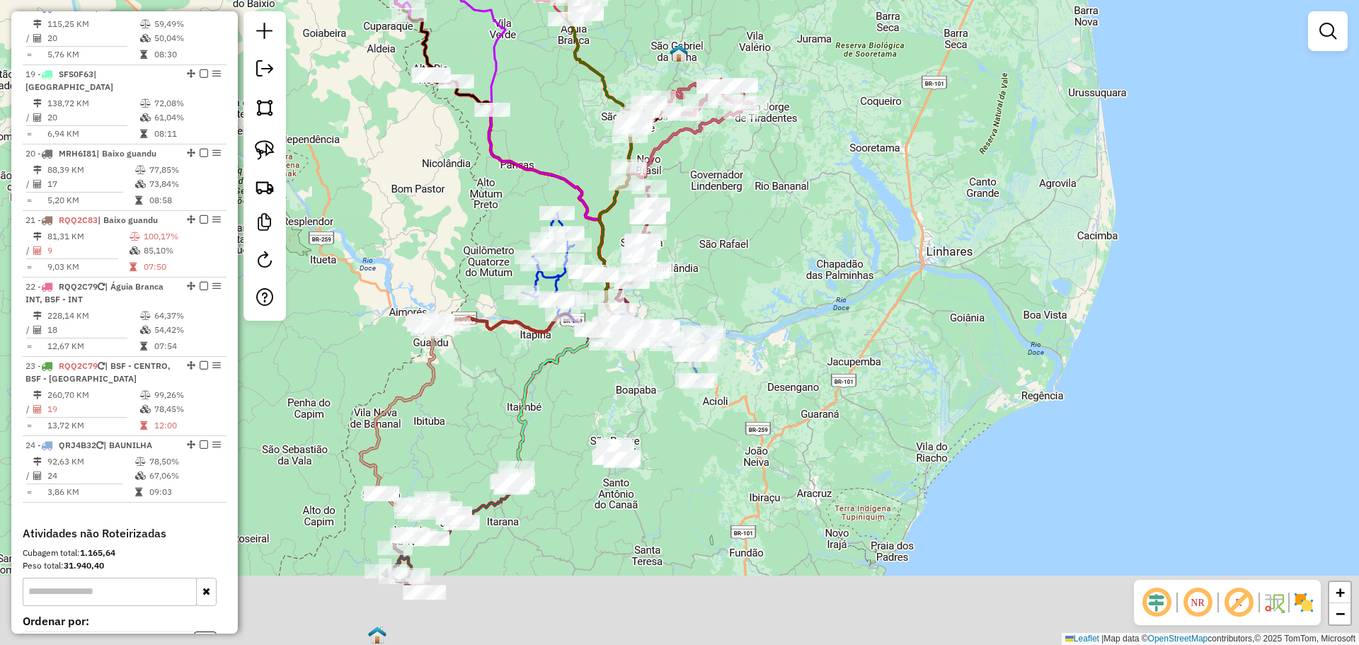
drag, startPoint x: 517, startPoint y: 454, endPoint x: 503, endPoint y: 195, distance: 258.8
click at [503, 195] on div "Janela de atendimento Grade de atendimento Capacidade Transportadoras Veículos …" at bounding box center [679, 322] width 1359 height 645
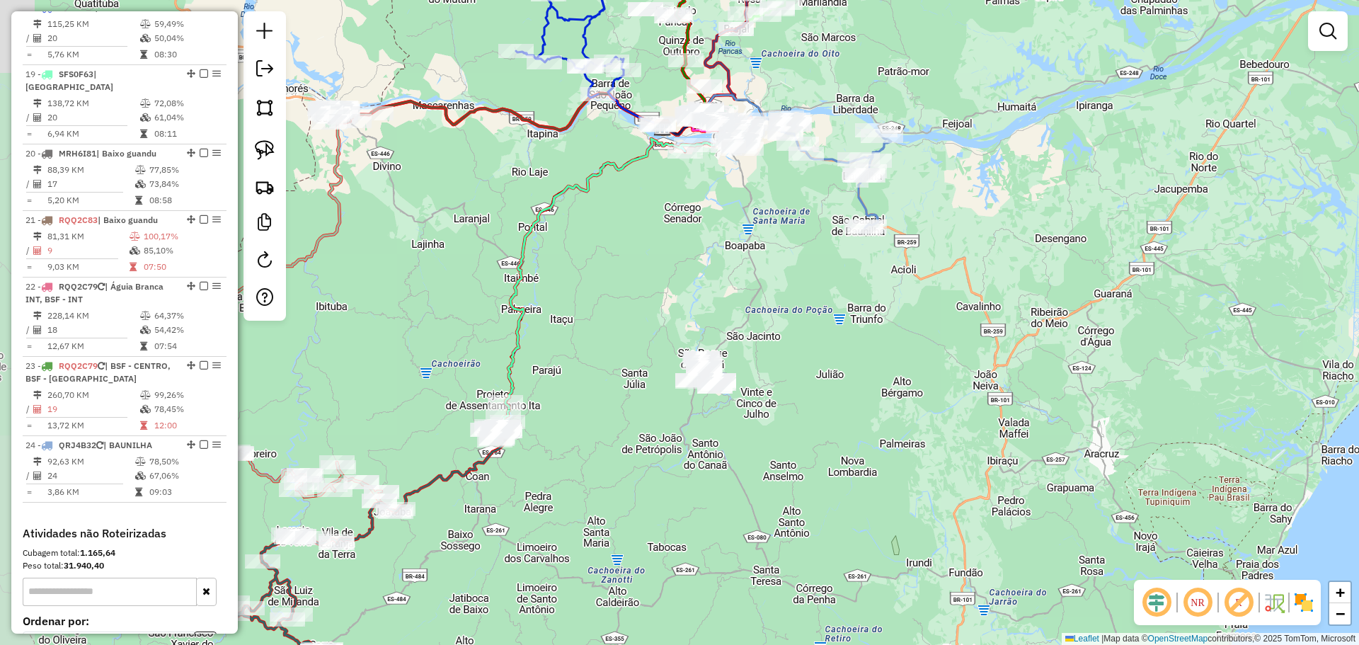
drag, startPoint x: 637, startPoint y: 193, endPoint x: 674, endPoint y: 376, distance: 187.0
click at [674, 376] on div "Janela de atendimento Grade de atendimento Capacidade Transportadoras Veículos …" at bounding box center [679, 322] width 1359 height 645
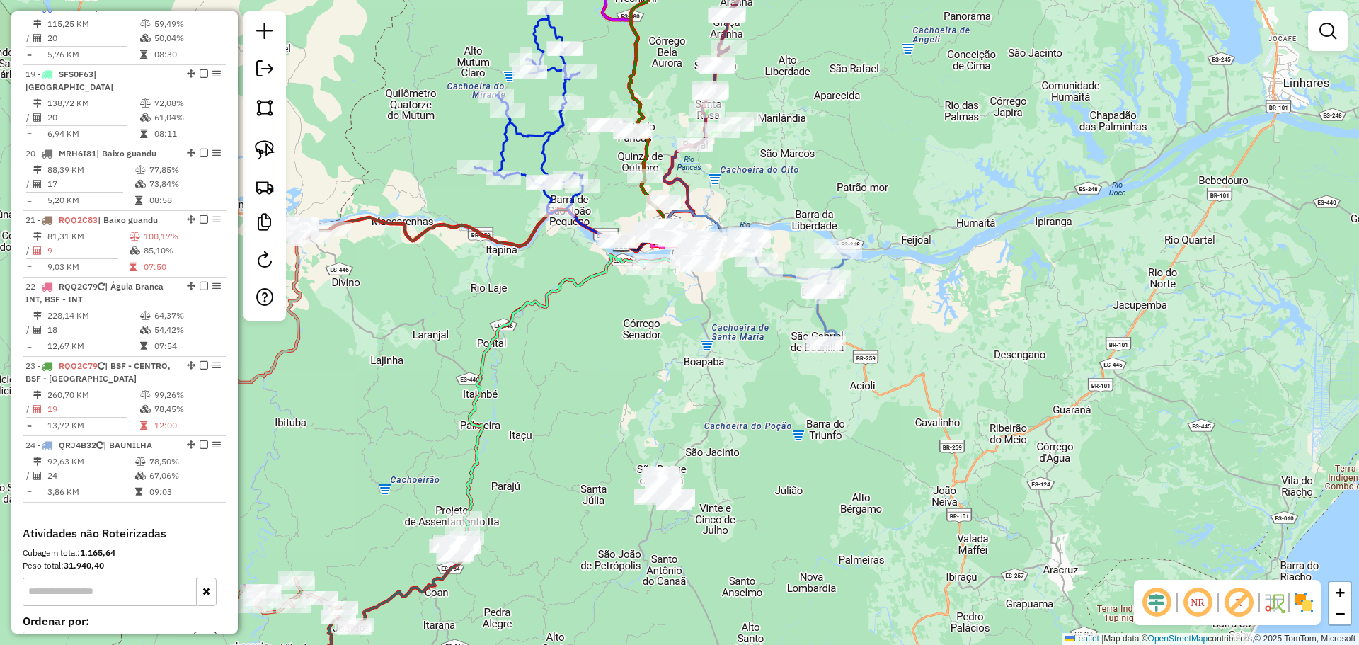
drag, startPoint x: 815, startPoint y: 113, endPoint x: 761, endPoint y: 398, distance: 290.4
click at [761, 398] on div "Janela de atendimento Grade de atendimento Capacidade Transportadoras Veículos …" at bounding box center [679, 322] width 1359 height 645
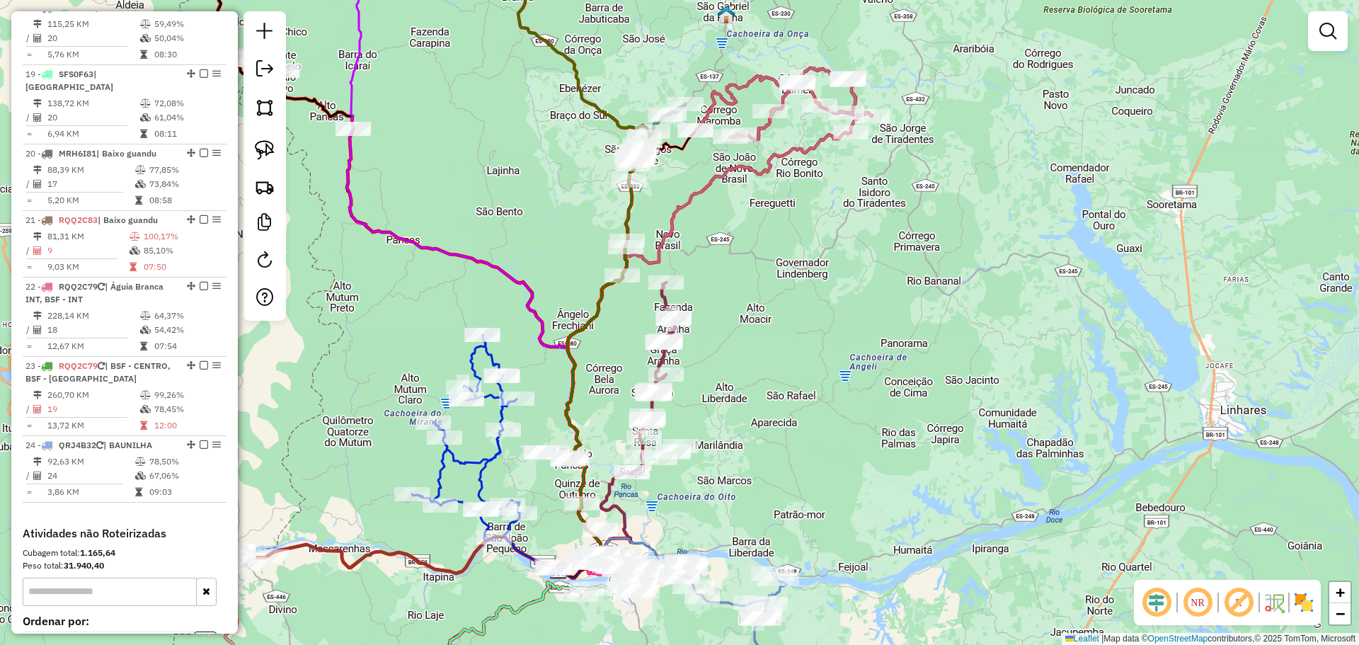
drag, startPoint x: 738, startPoint y: 231, endPoint x: 679, endPoint y: 318, distance: 104.9
click at [727, 335] on div "Janela de atendimento Grade de atendimento Capacidade Transportadoras Veículos …" at bounding box center [679, 322] width 1359 height 645
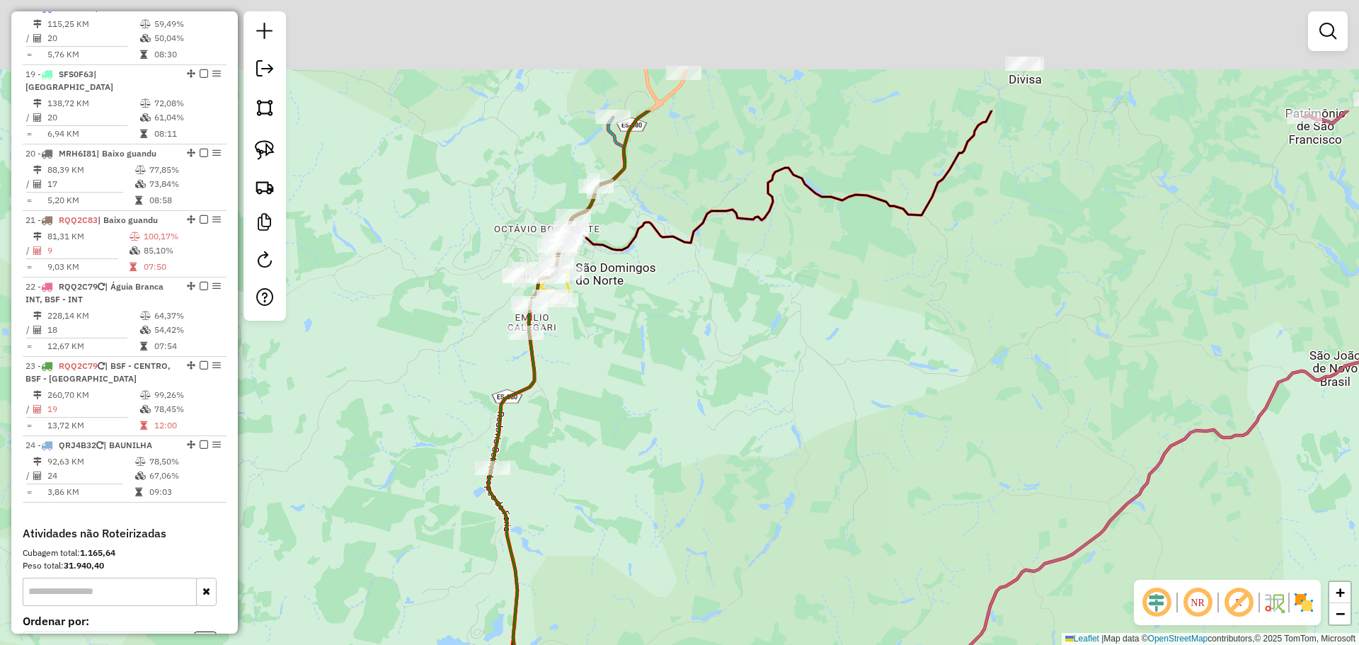
drag, startPoint x: 660, startPoint y: 361, endPoint x: 662, endPoint y: 382, distance: 20.6
click at [662, 382] on div "Janela de atendimento Grade de atendimento Capacidade Transportadoras Veículos …" at bounding box center [679, 322] width 1359 height 645
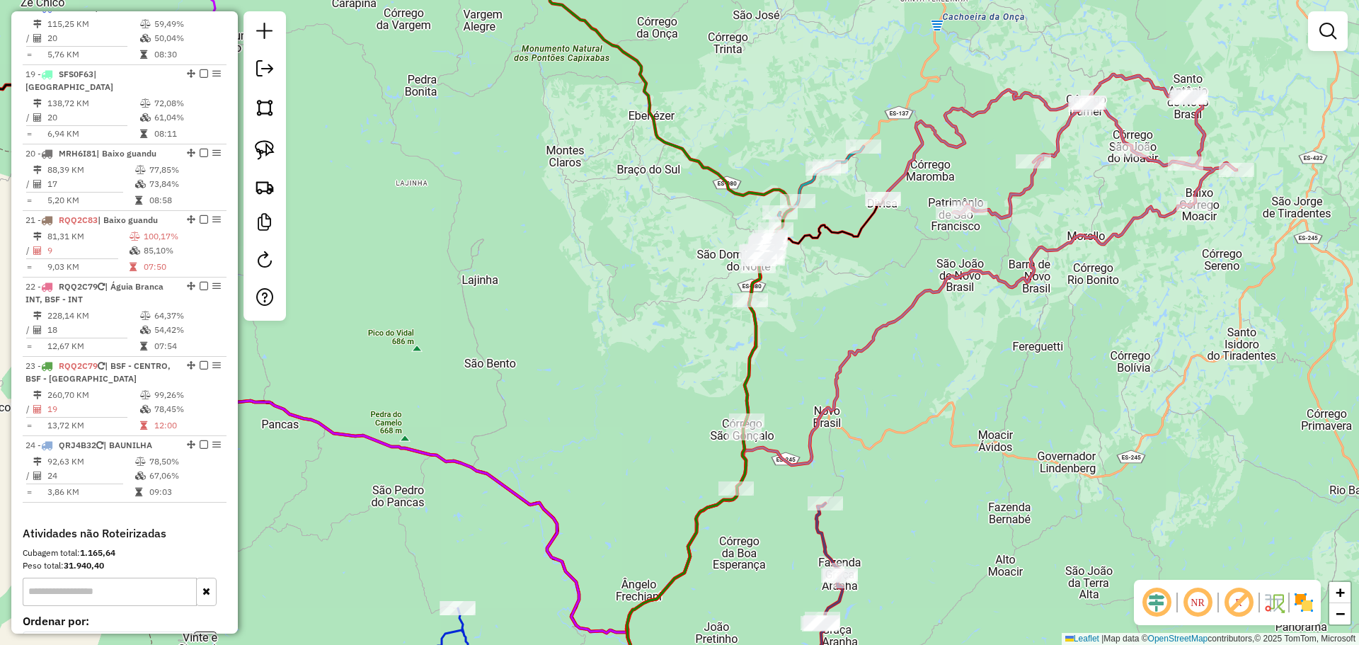
click at [824, 374] on div "Janela de atendimento Grade de atendimento Capacidade Transportadoras Veículos …" at bounding box center [679, 322] width 1359 height 645
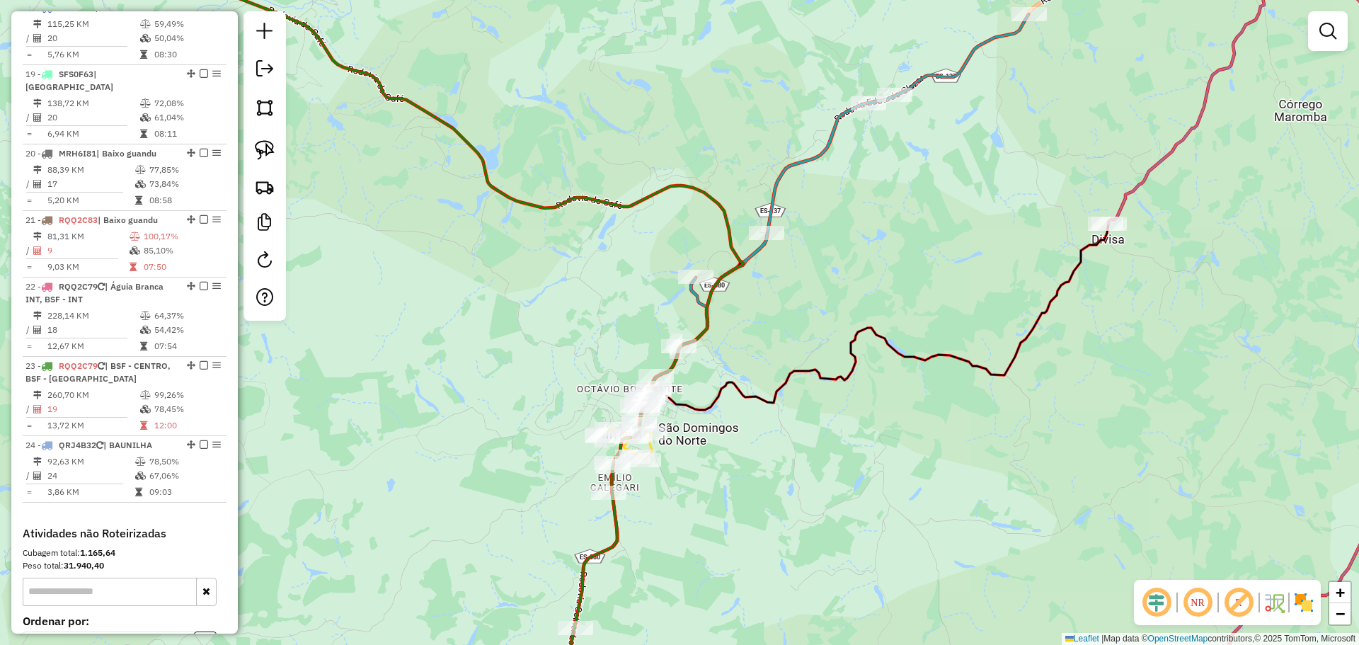
drag, startPoint x: 733, startPoint y: 483, endPoint x: 802, endPoint y: 284, distance: 211.3
click at [802, 284] on div "Janela de atendimento Grade de atendimento Capacidade Transportadoras Veículos …" at bounding box center [679, 322] width 1359 height 645
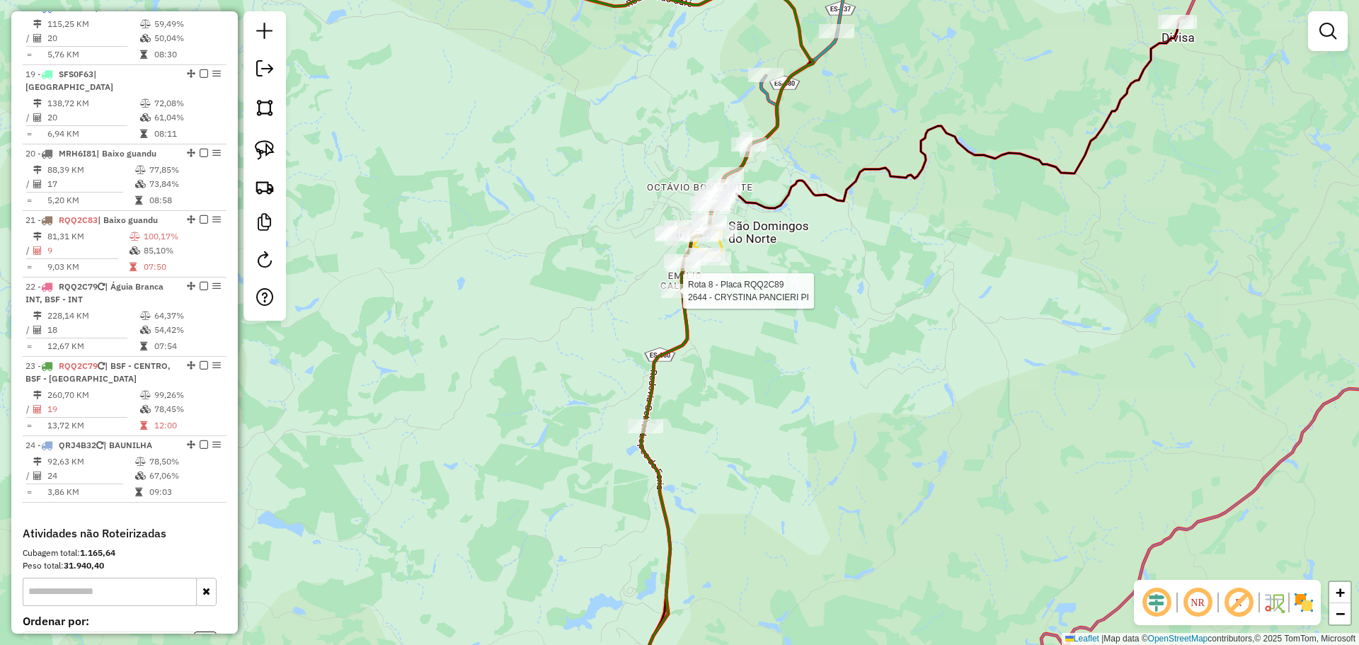
select select "**********"
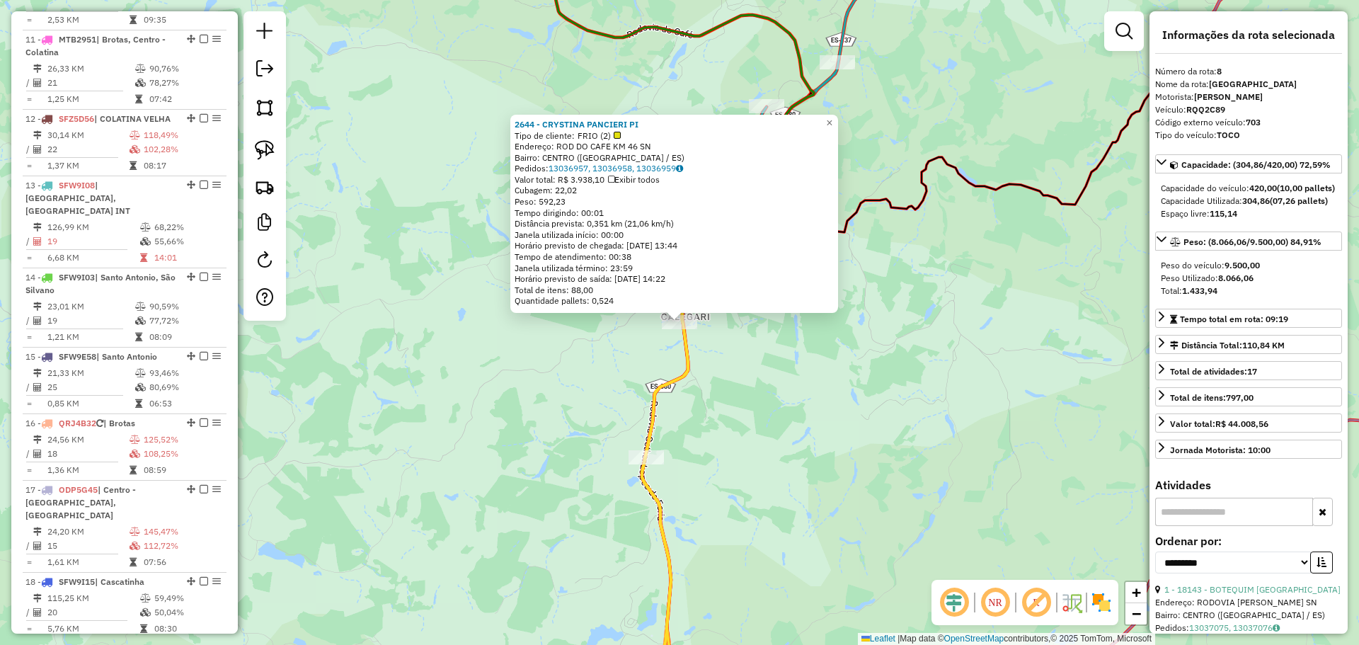
scroll to position [1077, 0]
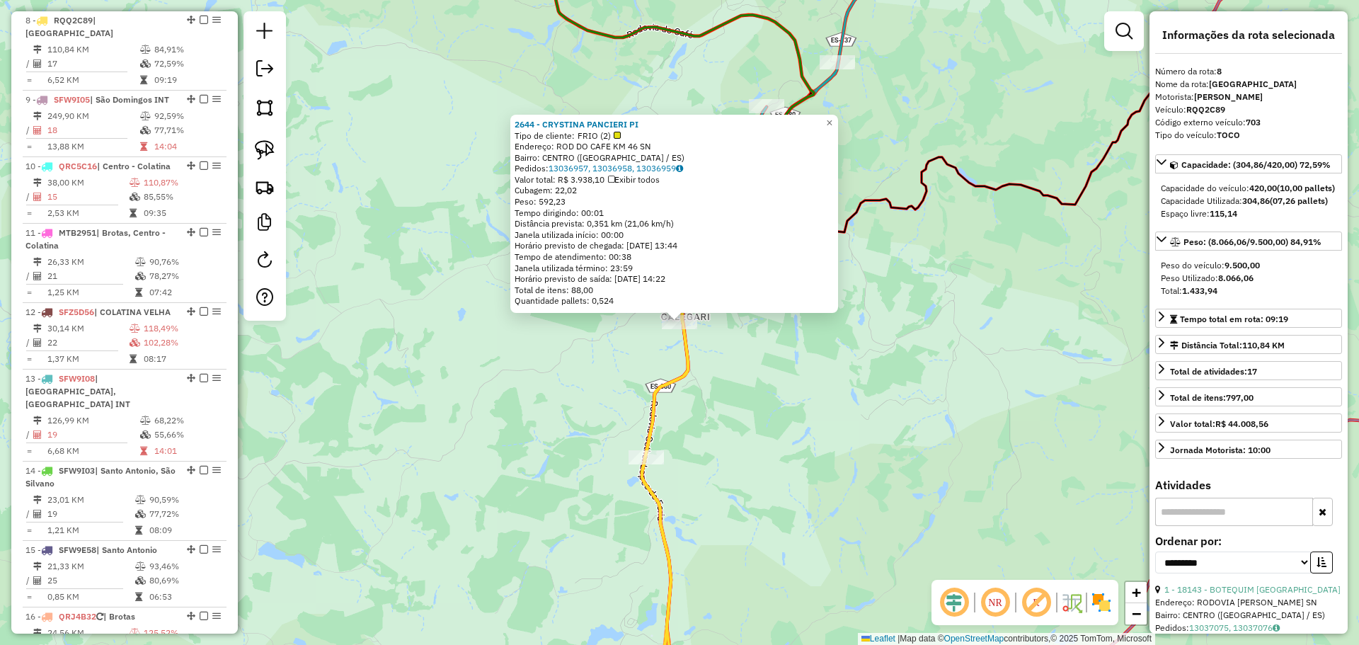
click at [738, 401] on div "2644 - CRYSTINA PANCIERI PI Tipo de cliente: FRIO (2) Endereço: ROD DO CAFE KM …" at bounding box center [679, 322] width 1359 height 645
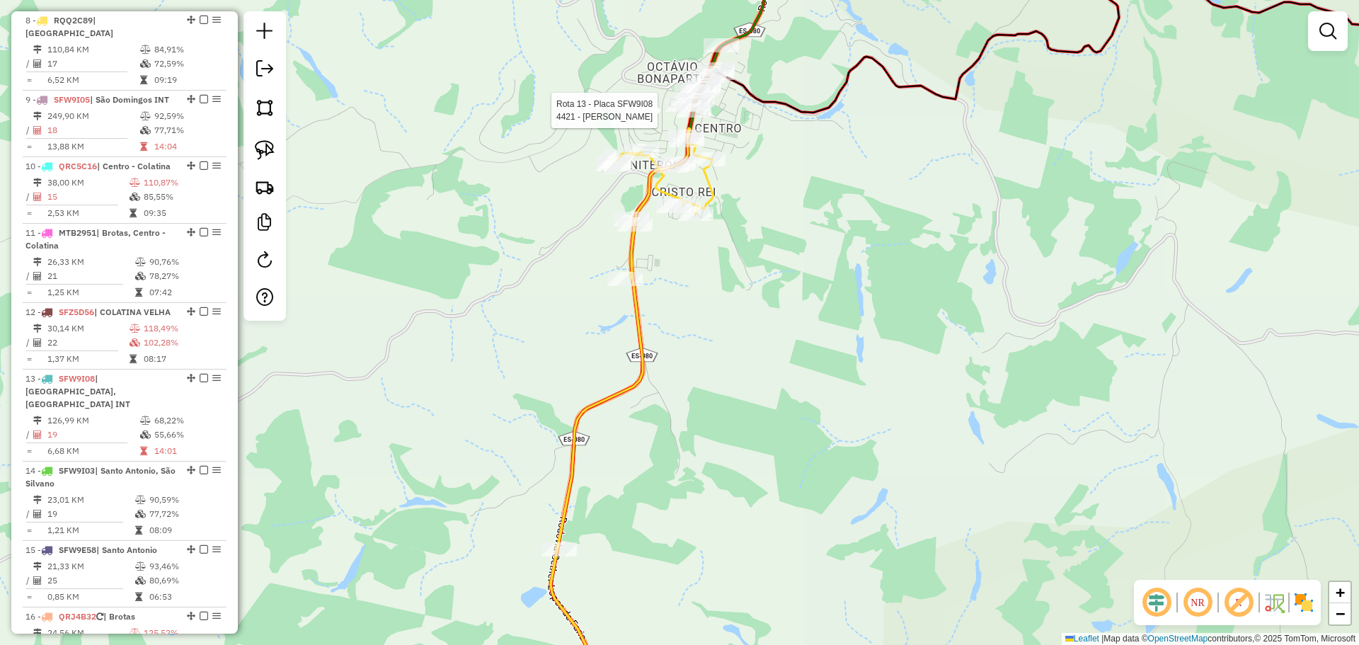
select select "**********"
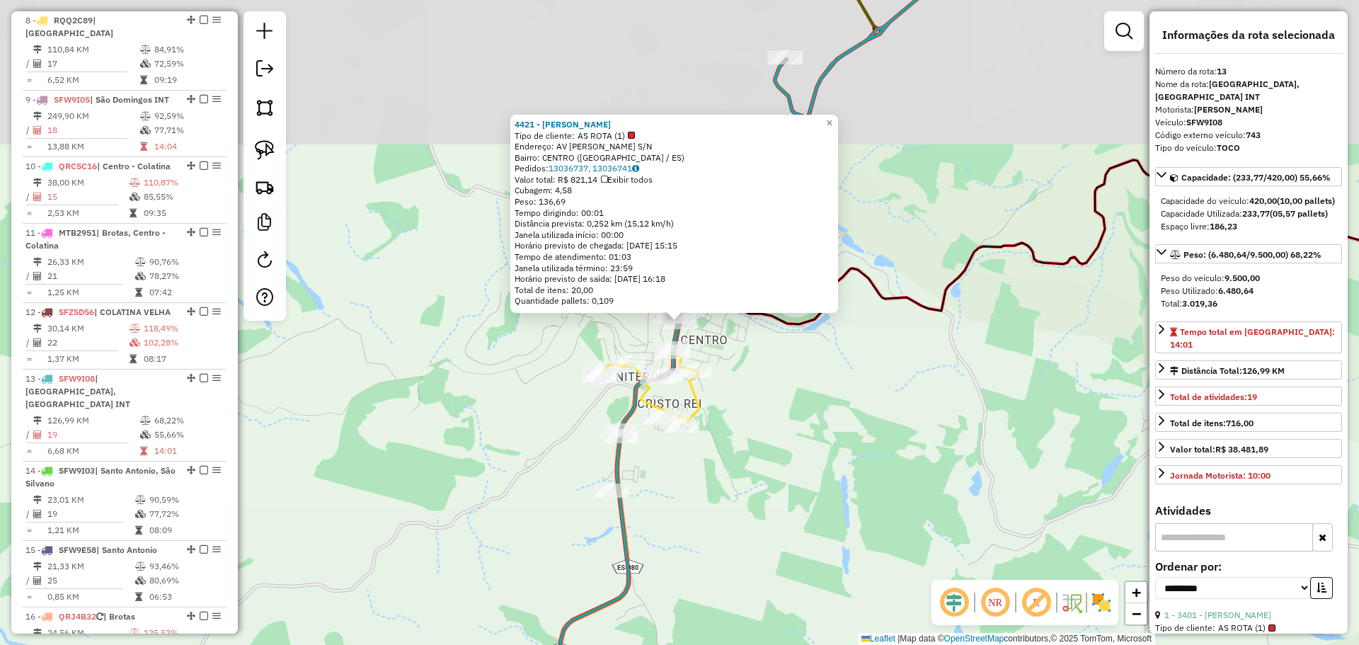
scroll to position [1474, 0]
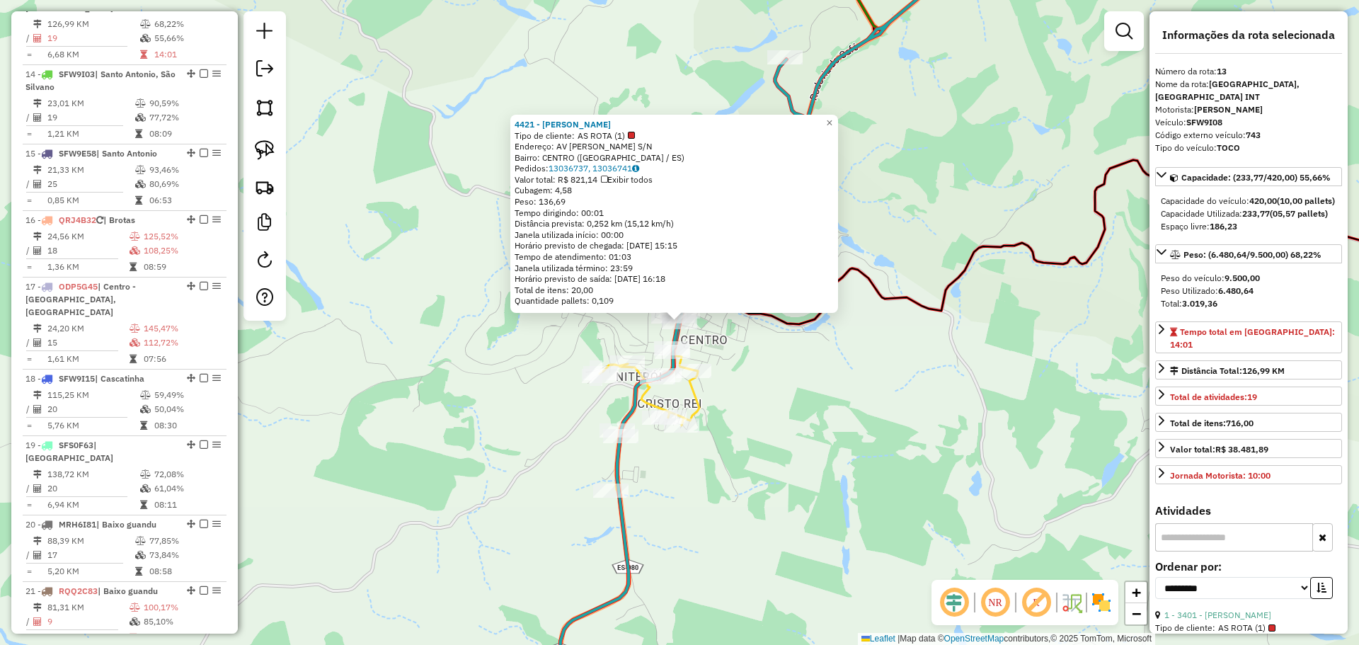
click at [817, 411] on div "4421 - EDINA SCHIMITH BERGU Tipo de cliente: AS ROTA (1) Endereço: AV HONORIO F…" at bounding box center [679, 322] width 1359 height 645
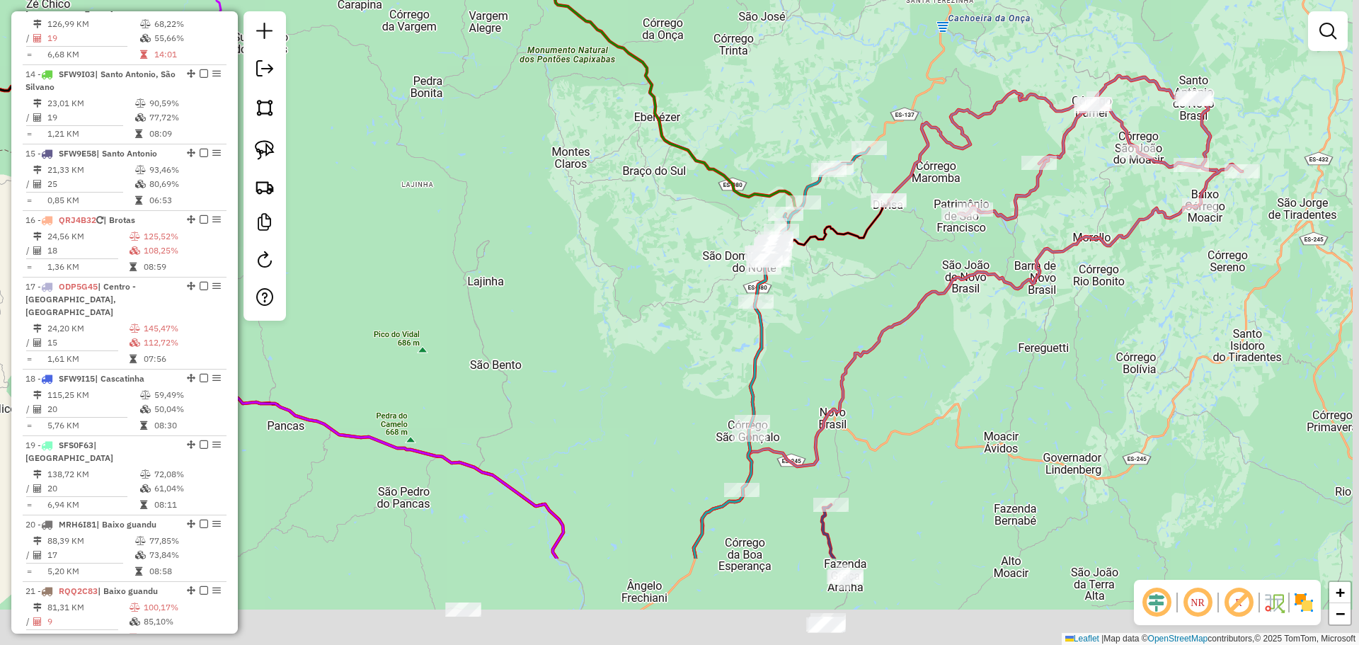
drag, startPoint x: 882, startPoint y: 495, endPoint x: 820, endPoint y: 338, distance: 168.4
click at [820, 338] on div "Janela de atendimento Grade de atendimento Capacidade Transportadoras Veículos …" at bounding box center [679, 322] width 1359 height 645
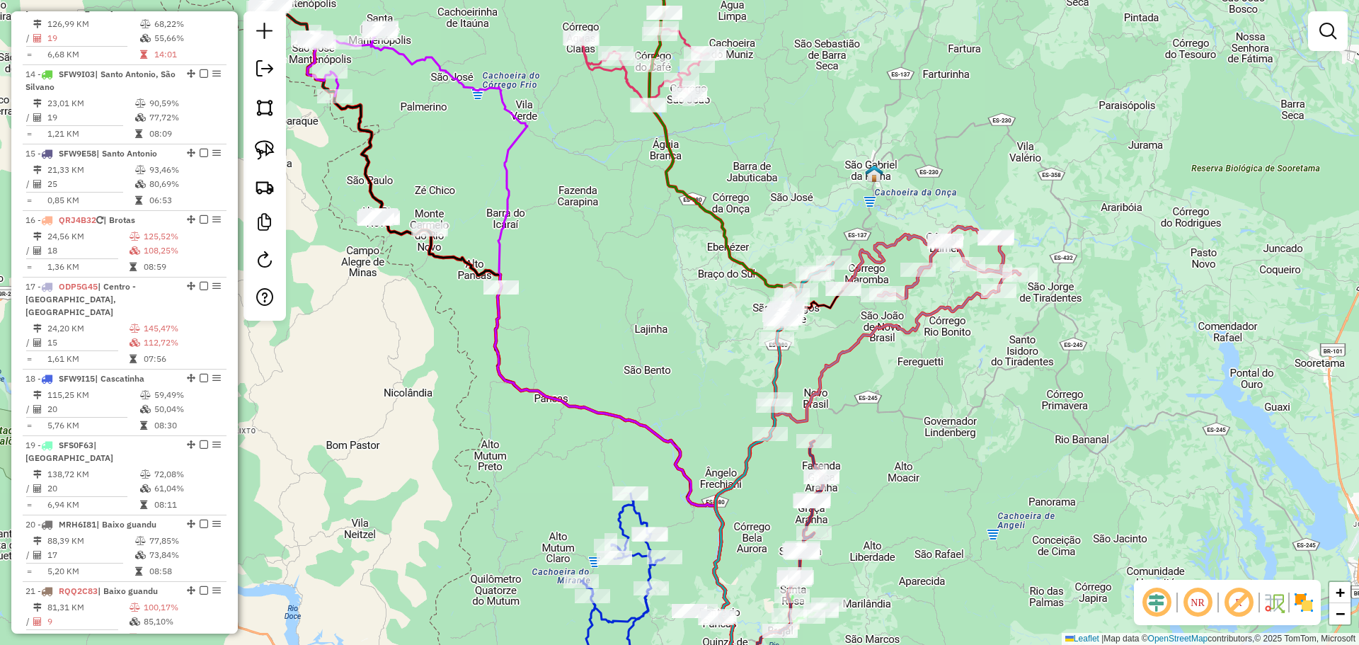
drag, startPoint x: 864, startPoint y: 348, endPoint x: 833, endPoint y: 391, distance: 53.8
click at [844, 406] on icon at bounding box center [856, 503] width 285 height 425
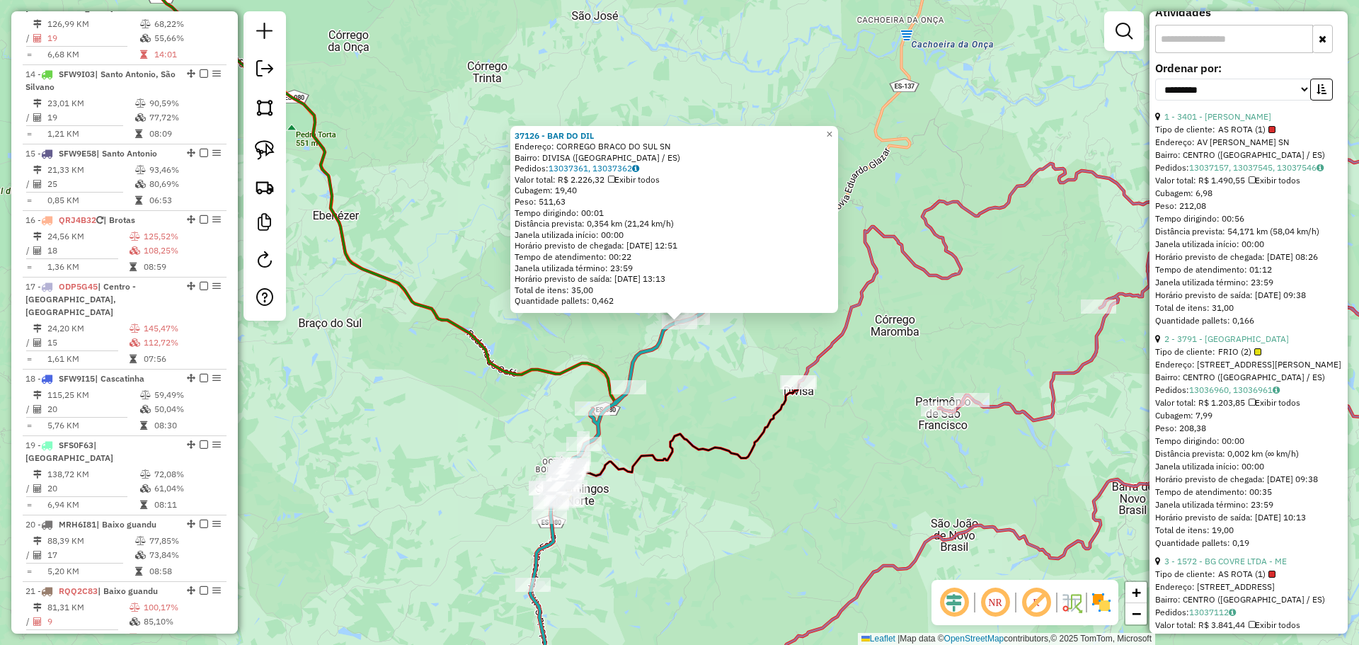
scroll to position [486, 0]
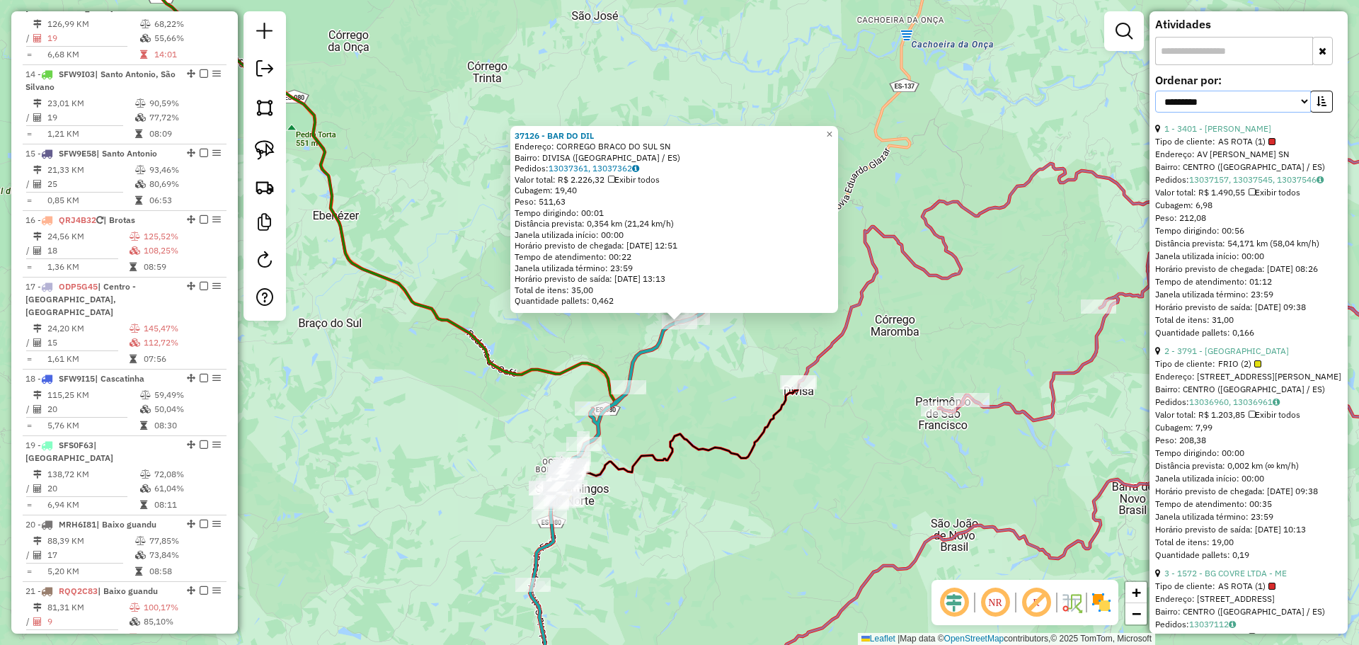
click at [1298, 113] on select "**********" at bounding box center [1233, 102] width 156 height 22
select select "*********"
click at [1155, 103] on select "**********" at bounding box center [1233, 102] width 156 height 22
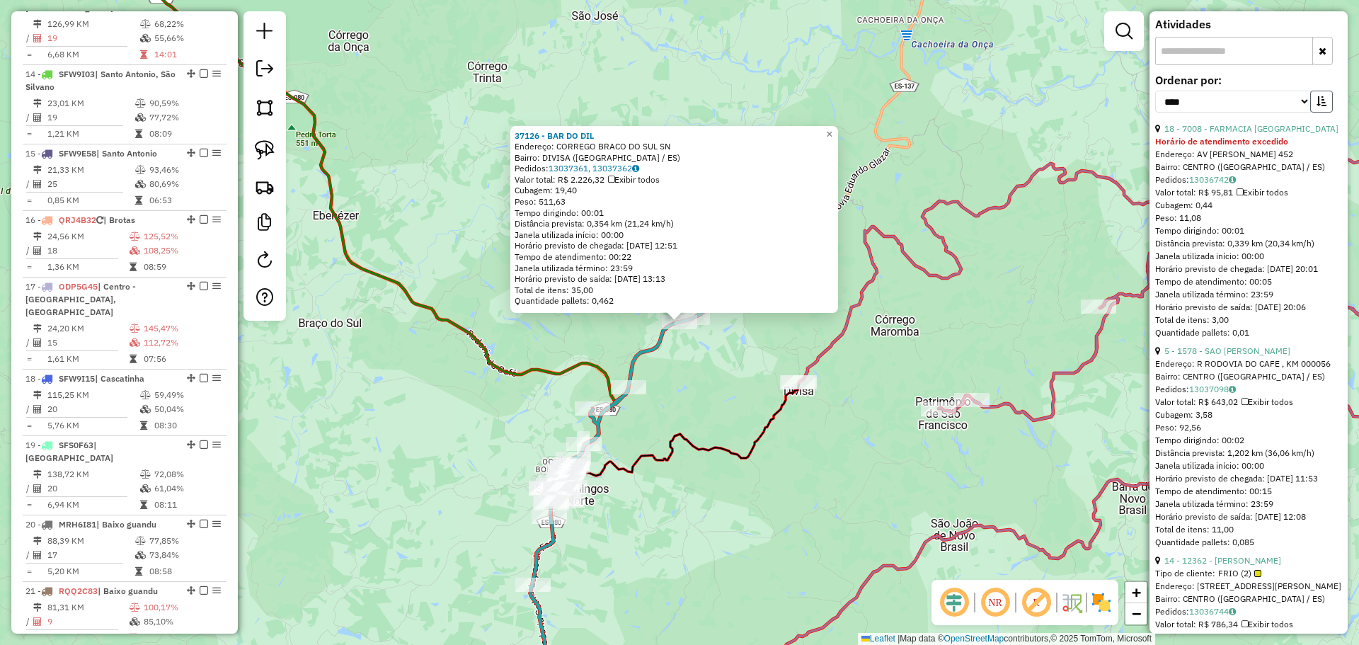
click at [1317, 106] on icon "button" at bounding box center [1322, 101] width 10 height 10
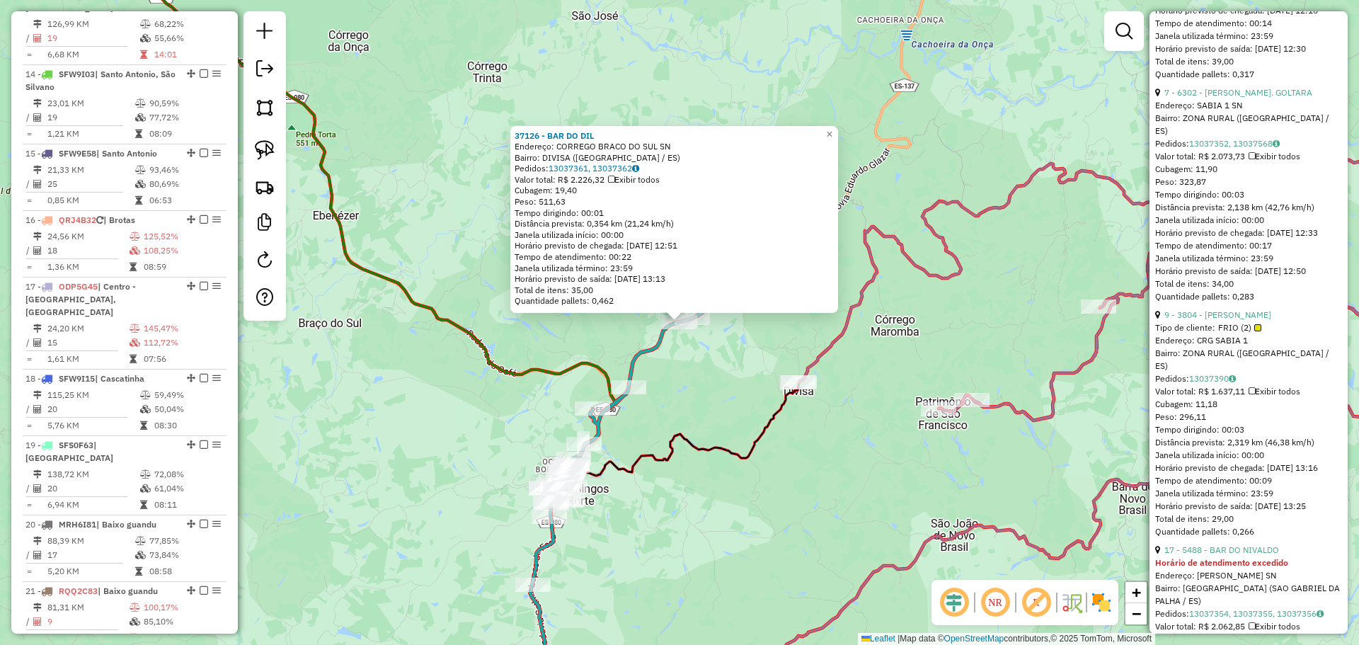
scroll to position [2044, 0]
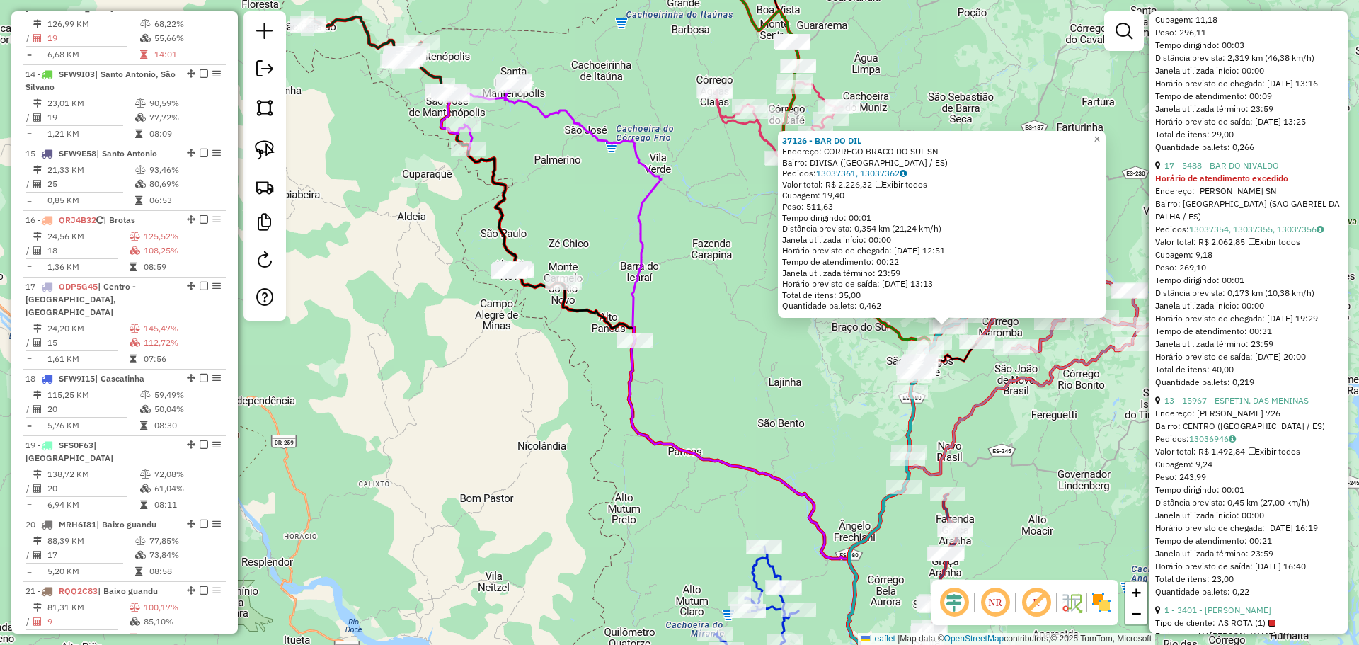
click at [966, 412] on icon at bounding box center [990, 526] width 285 height 365
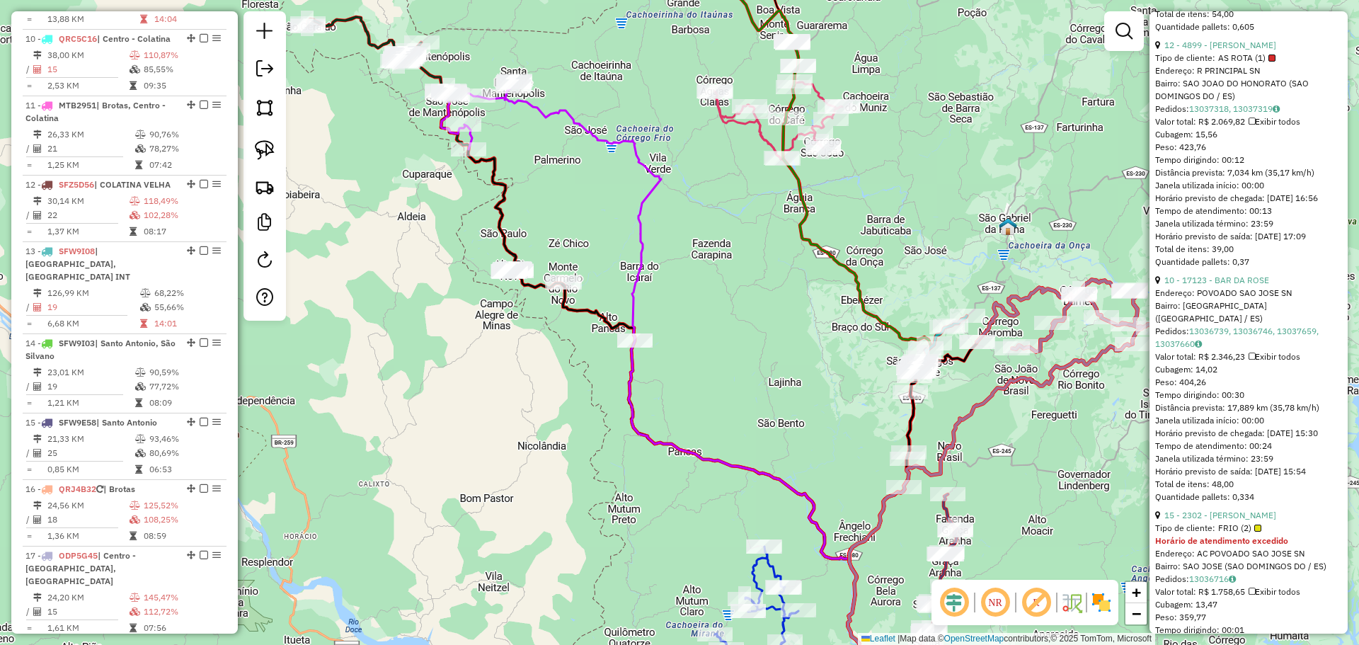
scroll to position [1157, 0]
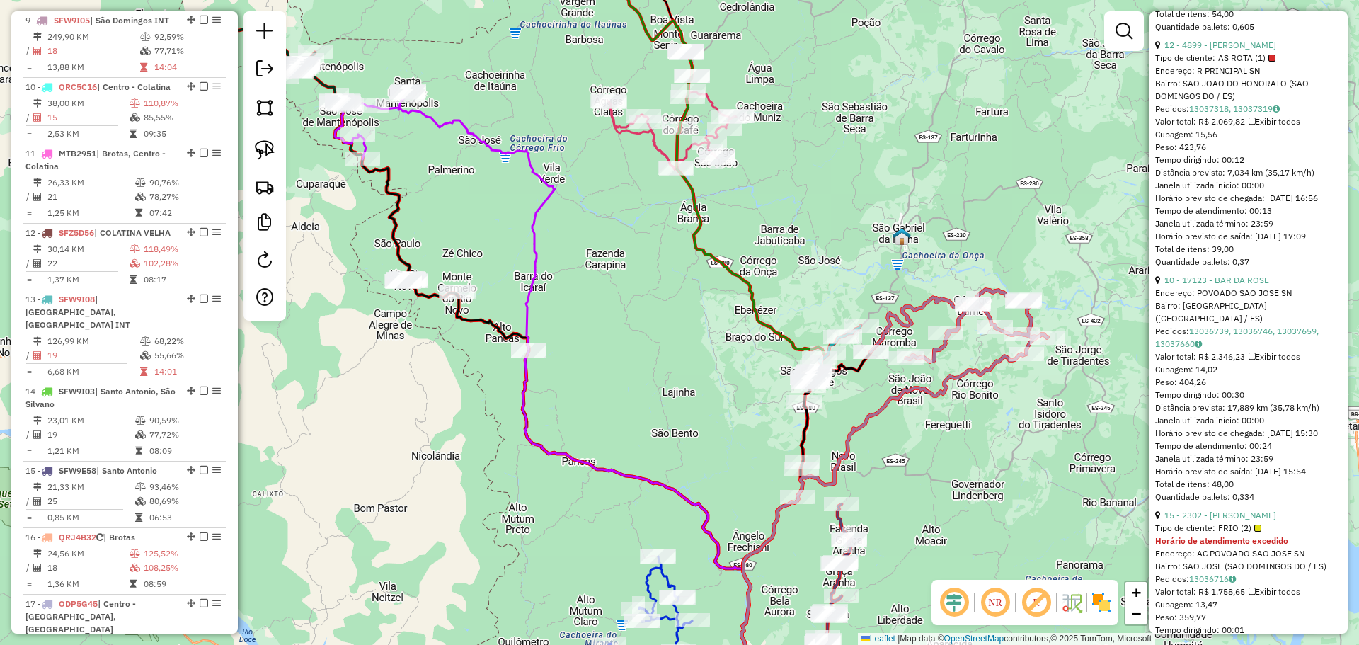
drag, startPoint x: 755, startPoint y: 401, endPoint x: 741, endPoint y: 401, distance: 13.4
click at [649, 409] on div "Janela de atendimento Grade de atendimento Capacidade Transportadoras Veículos …" at bounding box center [679, 322] width 1359 height 645
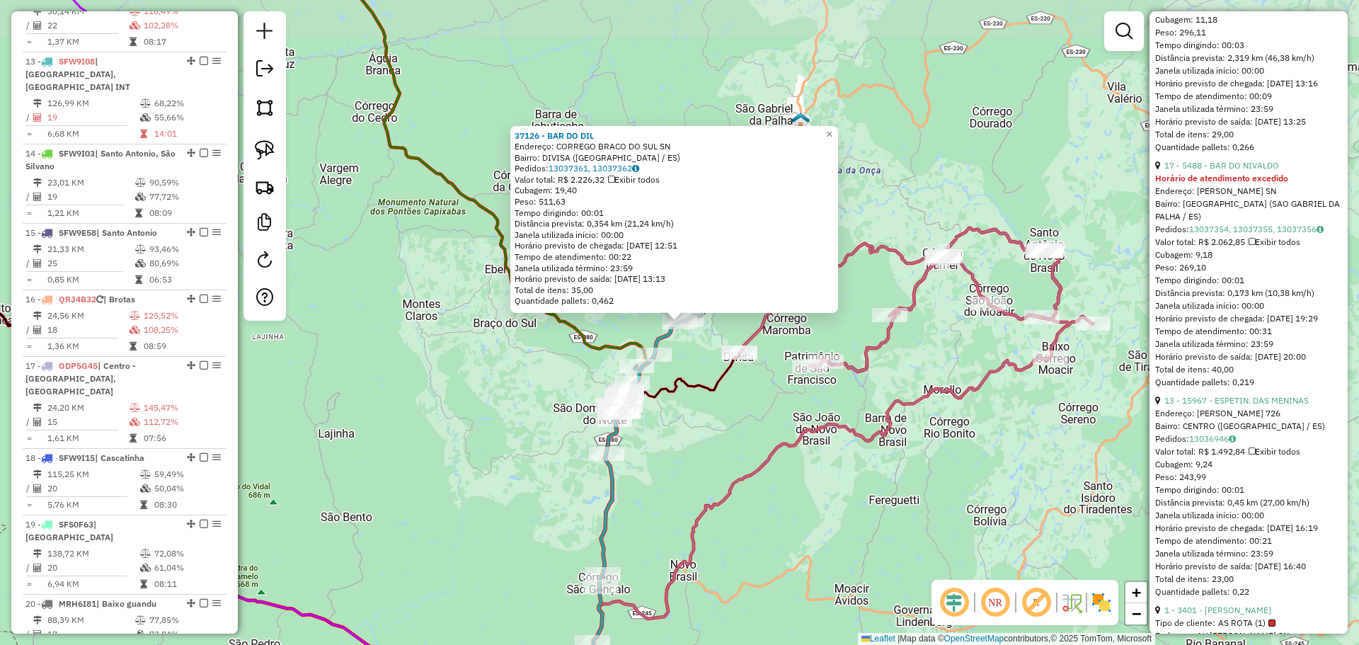
scroll to position [1474, 0]
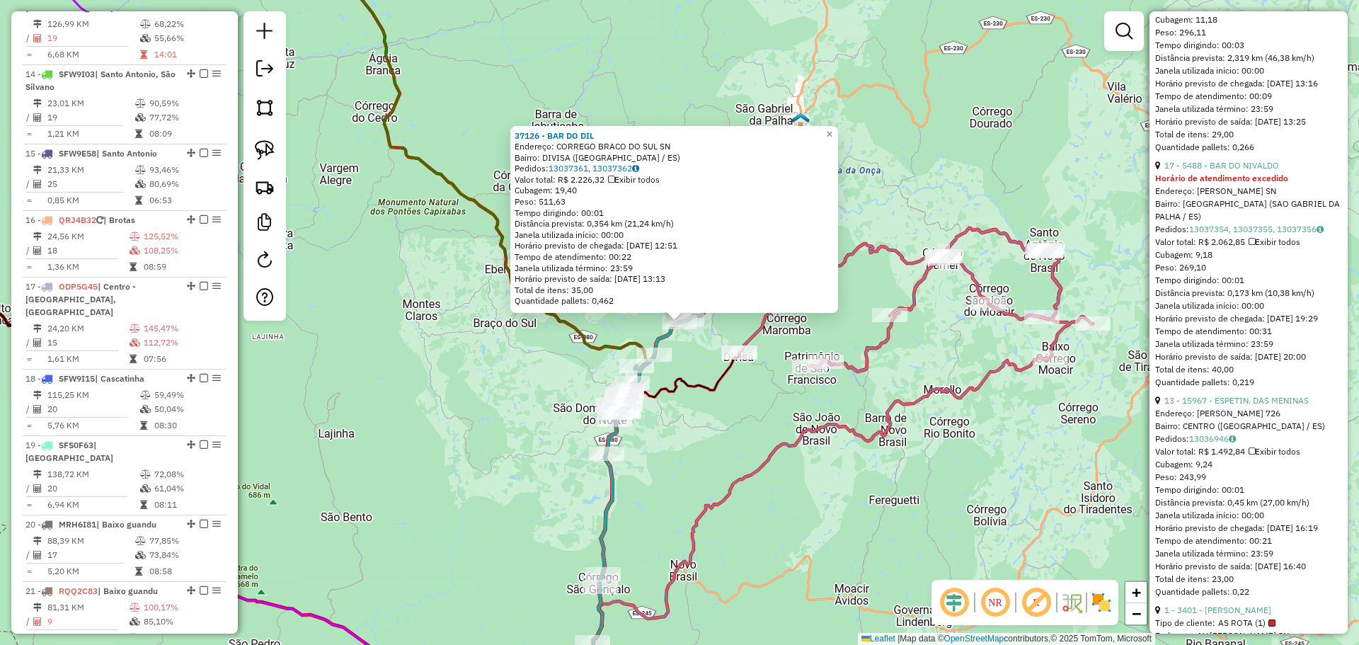
drag, startPoint x: 1343, startPoint y: 271, endPoint x: 1344, endPoint y: 159, distance: 111.8
click at [1345, 160] on div "**********" at bounding box center [1249, 322] width 198 height 622
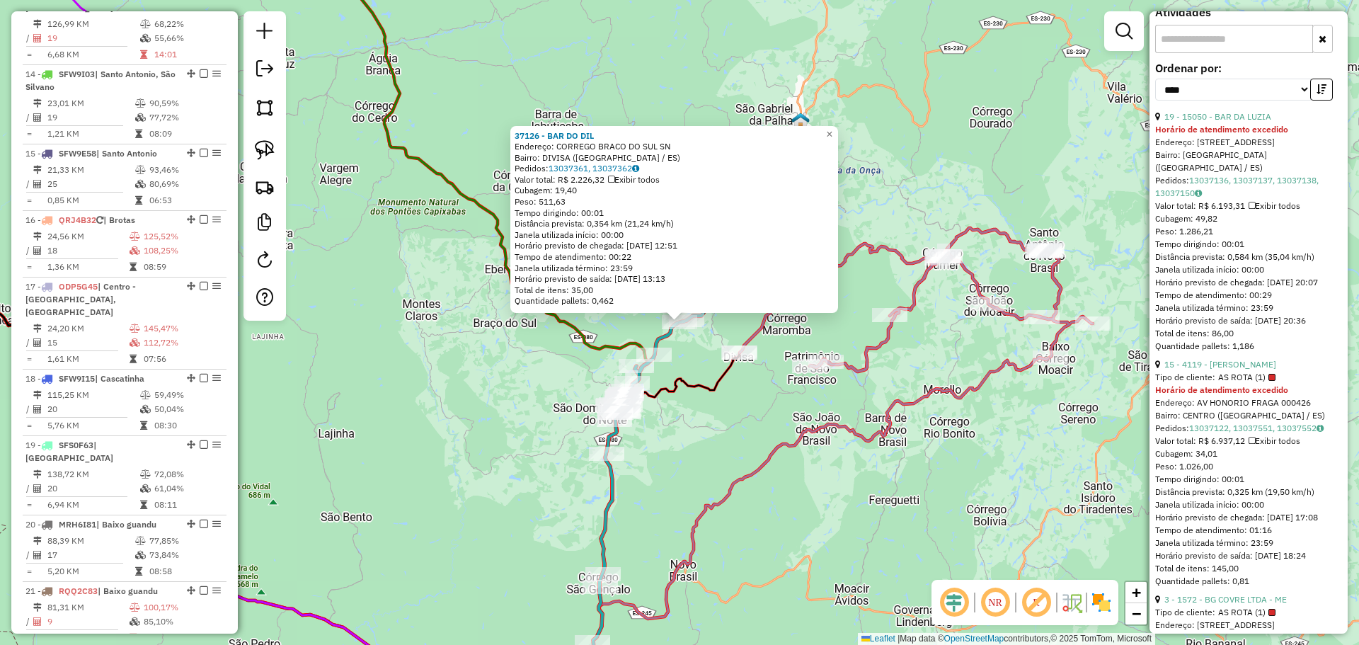
scroll to position [457, 0]
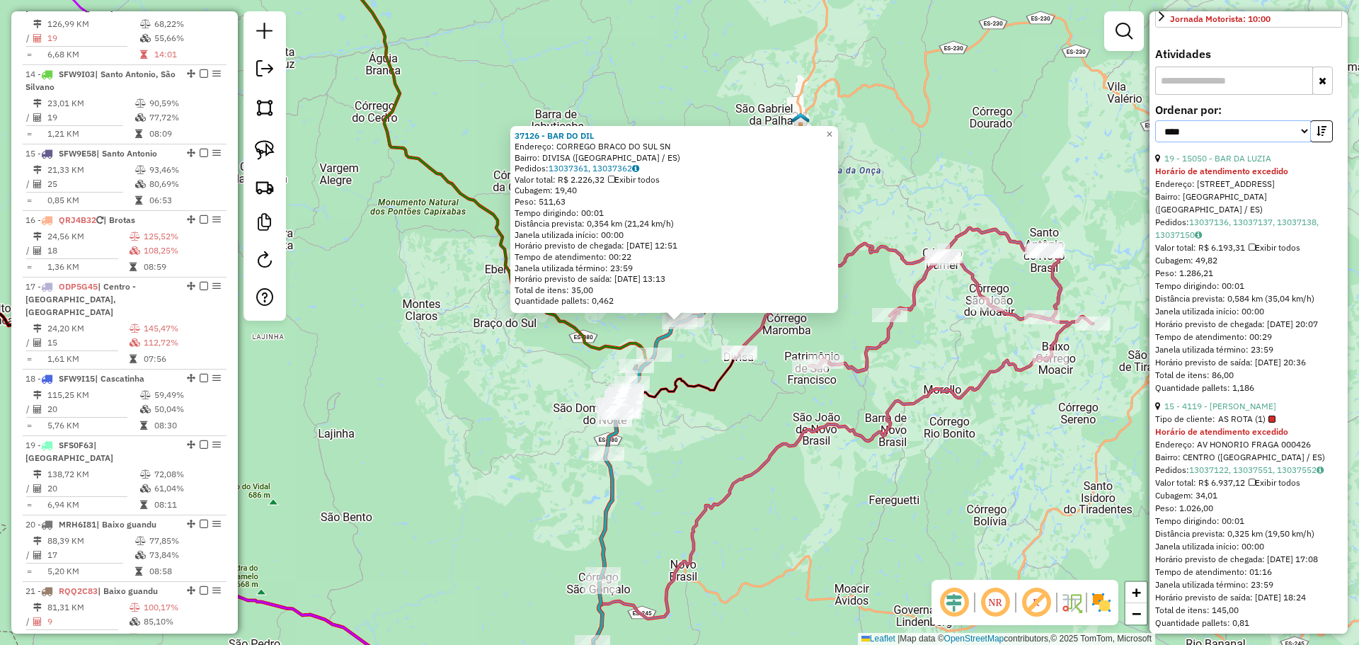
click at [1301, 142] on select "**********" at bounding box center [1233, 131] width 156 height 22
click at [1155, 133] on select "**********" at bounding box center [1233, 131] width 156 height 22
click at [1318, 136] on icon "button" at bounding box center [1322, 131] width 10 height 10
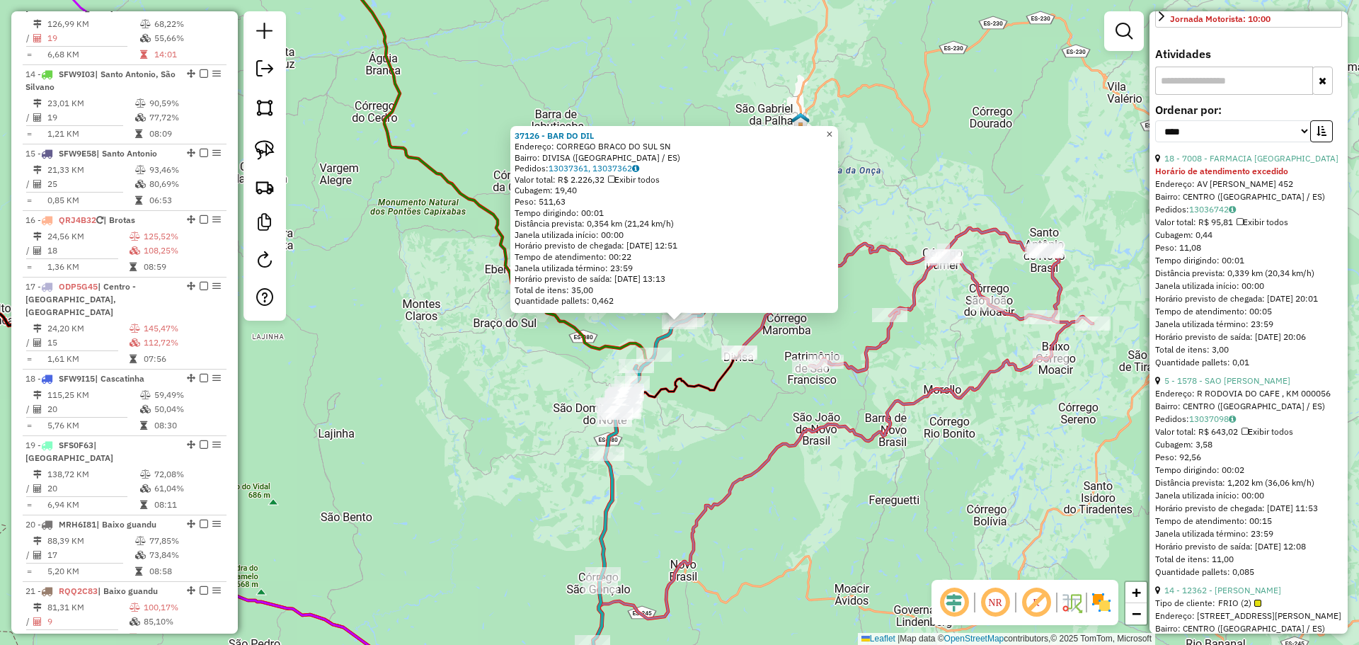
click at [832, 135] on span "×" at bounding box center [829, 134] width 6 height 12
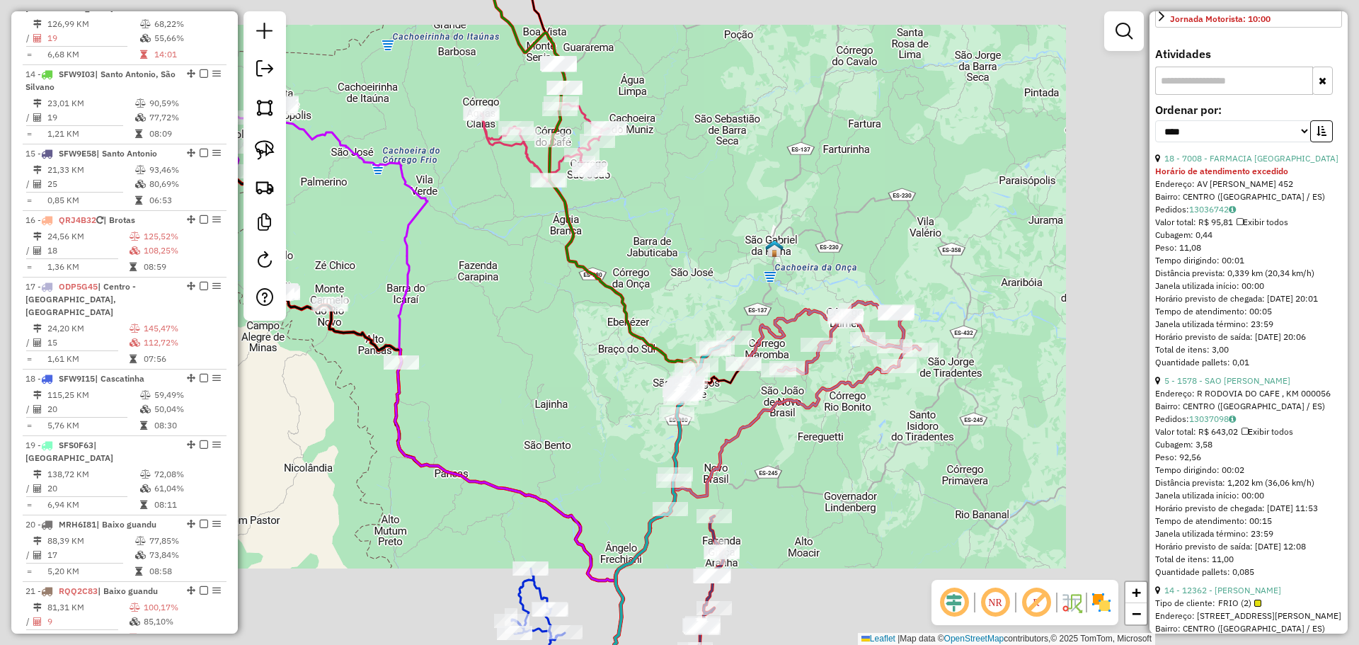
drag, startPoint x: 714, startPoint y: 425, endPoint x: 714, endPoint y: 408, distance: 16.3
click at [714, 409] on div "Janela de atendimento Grade de atendimento Capacidade Transportadoras Veículos …" at bounding box center [679, 322] width 1359 height 645
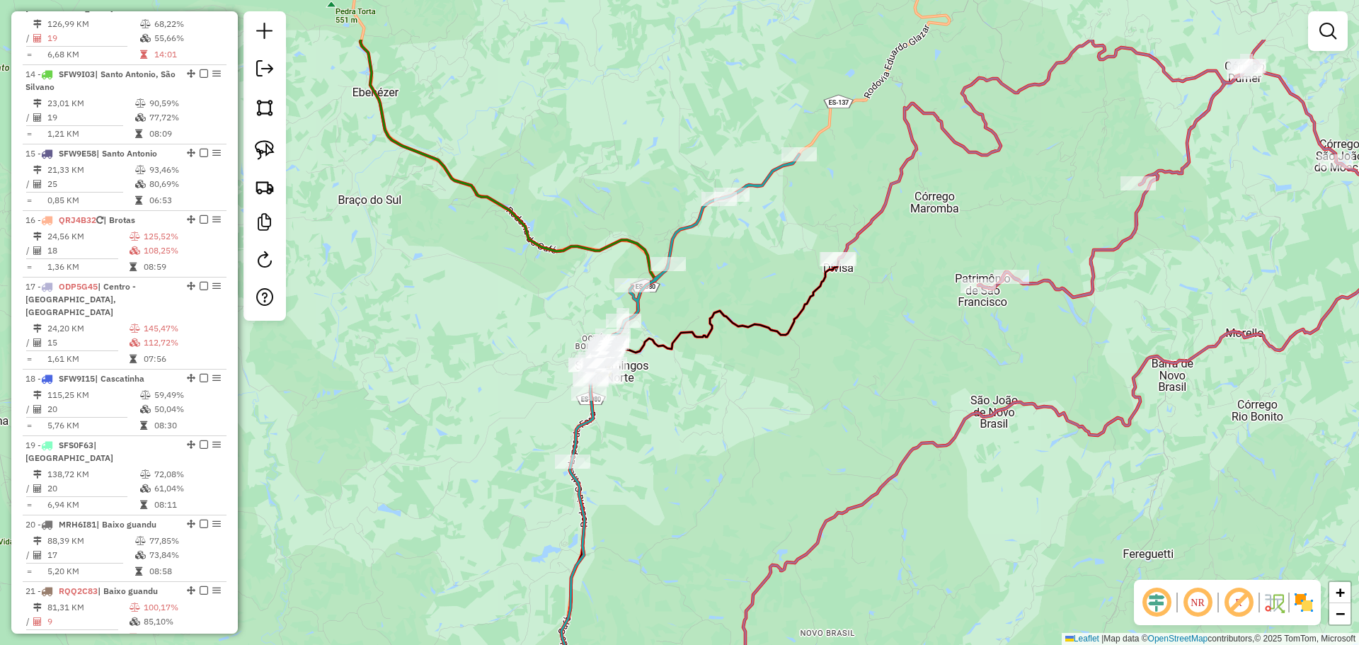
drag, startPoint x: 692, startPoint y: 333, endPoint x: 701, endPoint y: 437, distance: 104.5
click at [701, 437] on div "Janela de atendimento Grade de atendimento Capacidade Transportadoras Veículos …" at bounding box center [679, 322] width 1359 height 645
select select "*********"
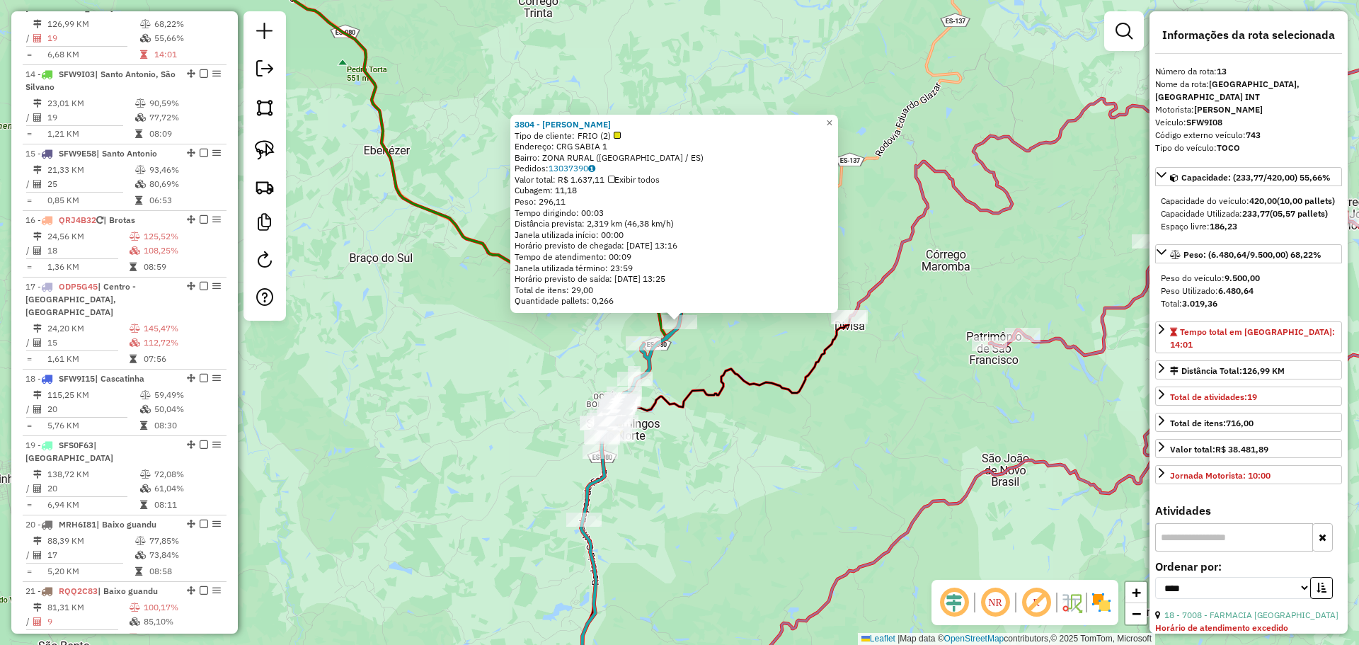
click at [695, 443] on div "3804 - GERALDO MALACARNE Tipo de cliente: FRIO (2) Endereço: CRG SABIA 1 Bairro…" at bounding box center [679, 322] width 1359 height 645
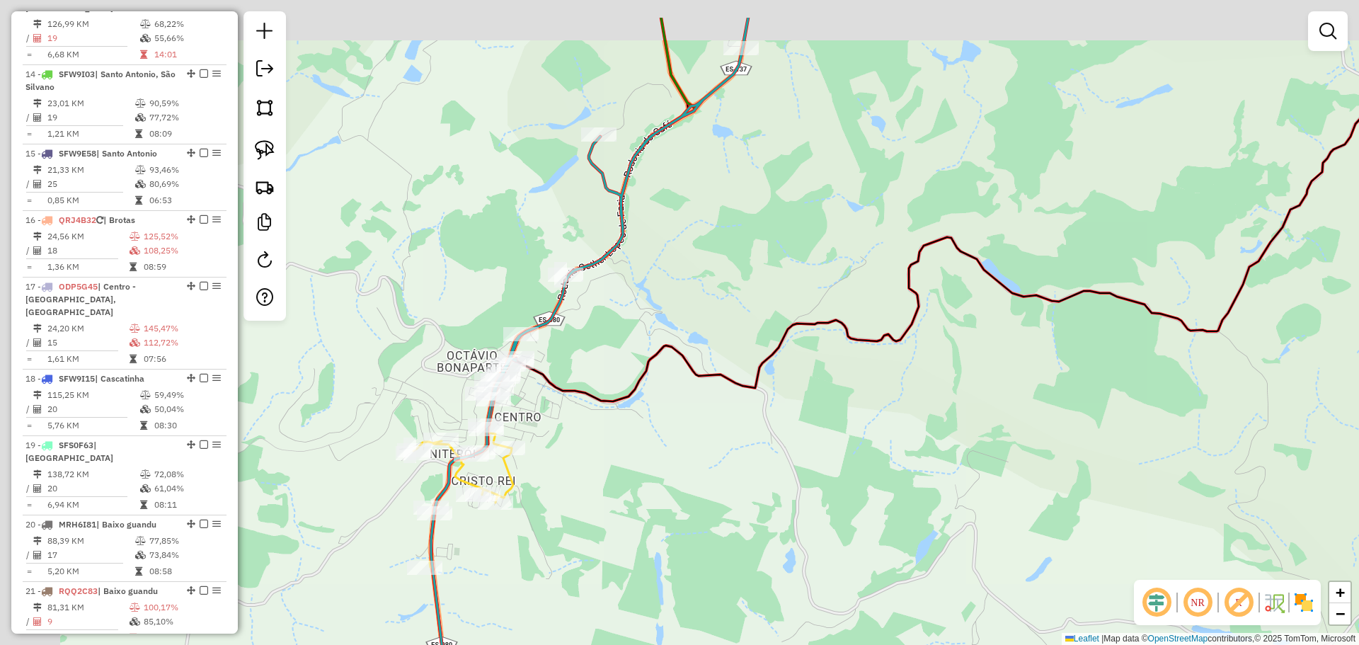
drag, startPoint x: 517, startPoint y: 424, endPoint x: 582, endPoint y: 493, distance: 94.6
click at [619, 506] on div "Janela de atendimento Grade de atendimento Capacidade Transportadoras Veículos …" at bounding box center [679, 322] width 1359 height 645
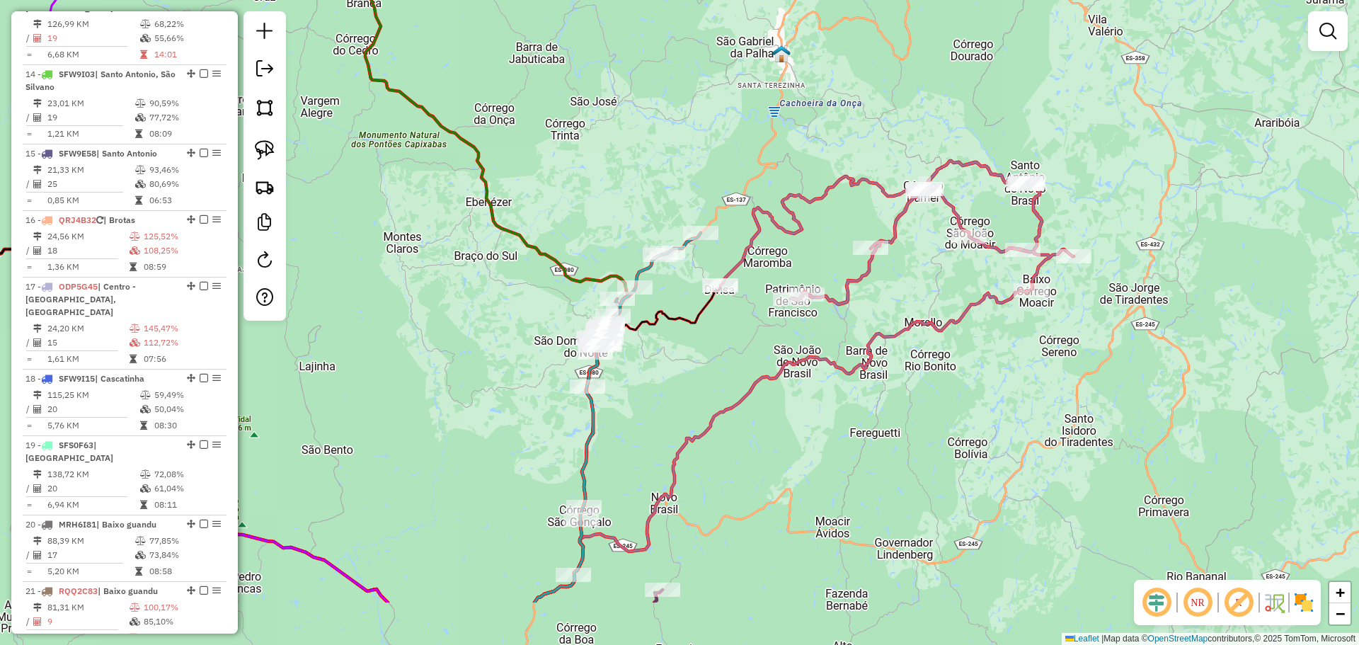
drag, startPoint x: 786, startPoint y: 436, endPoint x: 764, endPoint y: 411, distance: 33.1
click at [764, 411] on div "Janela de atendimento Grade de atendimento Capacidade Transportadoras Veículos …" at bounding box center [679, 322] width 1359 height 645
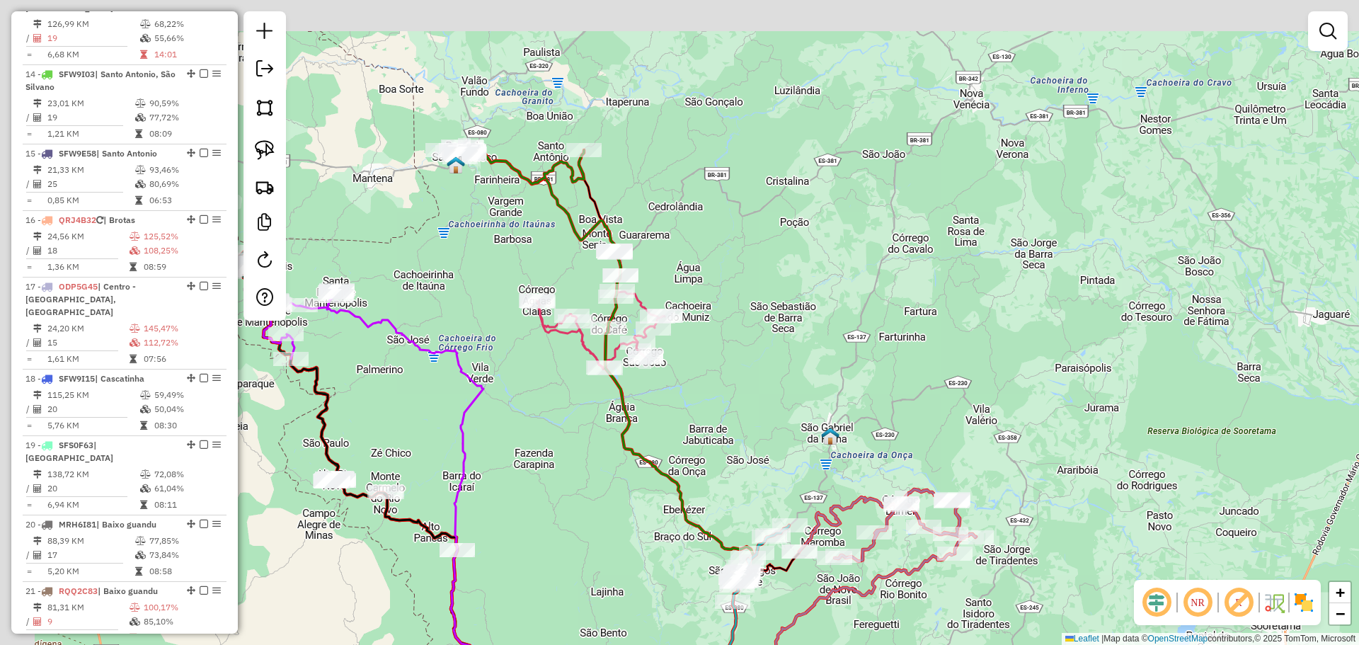
drag, startPoint x: 573, startPoint y: 489, endPoint x: 590, endPoint y: 444, distance: 48.6
click at [574, 494] on div "Janela de atendimento Grade de atendimento Capacidade Transportadoras Veículos …" at bounding box center [679, 322] width 1359 height 645
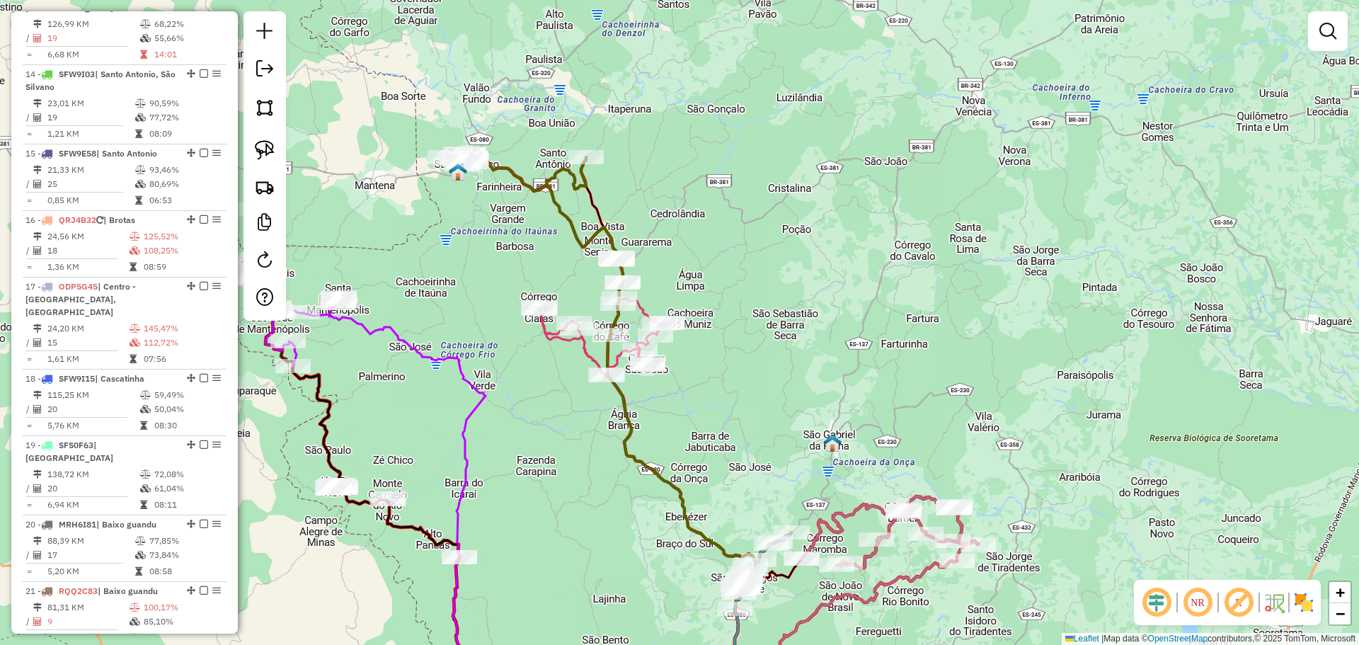
drag, startPoint x: 678, startPoint y: 200, endPoint x: 690, endPoint y: 246, distance: 47.6
click at [690, 246] on div "Janela de atendimento Grade de atendimento Capacidade Transportadoras Veículos …" at bounding box center [679, 322] width 1359 height 645
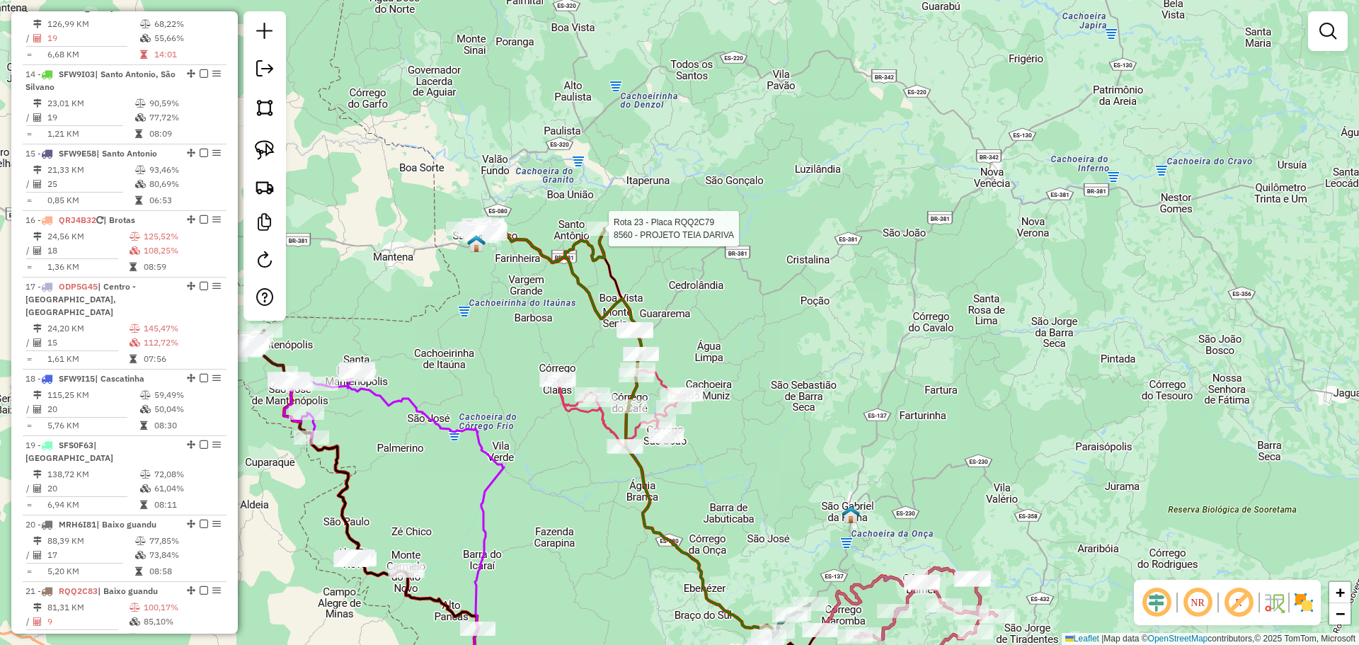
select select "*********"
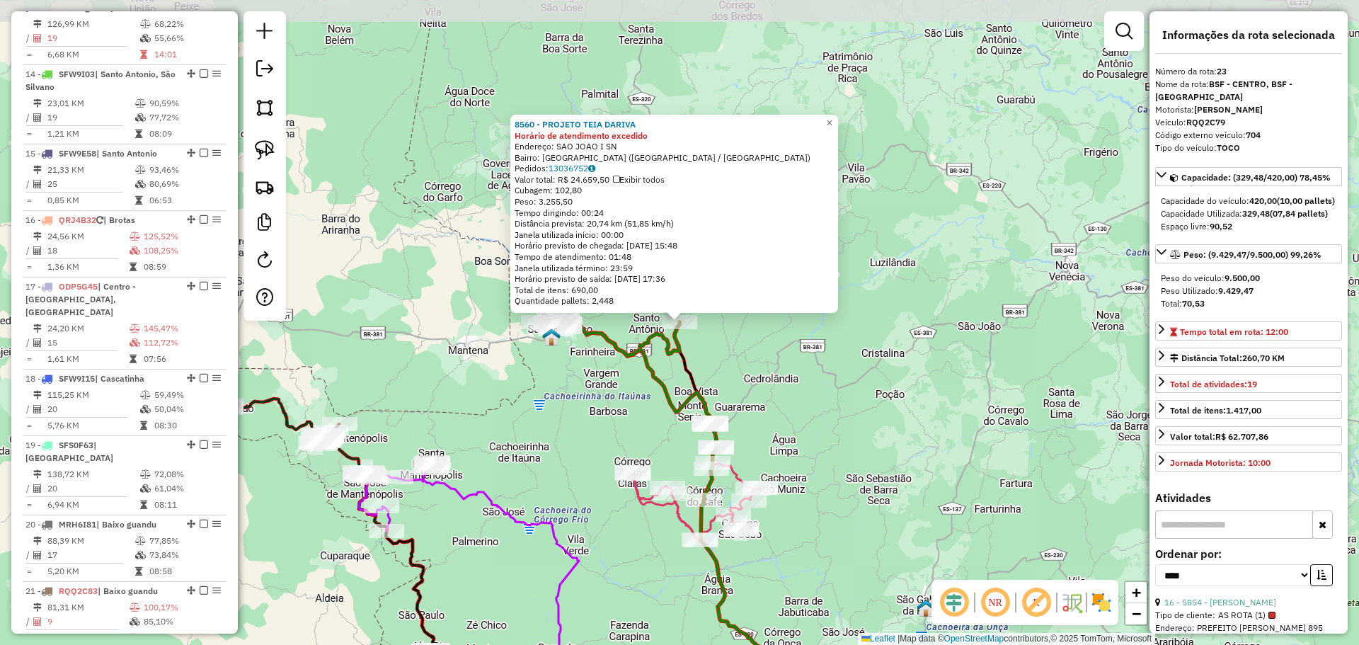
scroll to position [1993, 0]
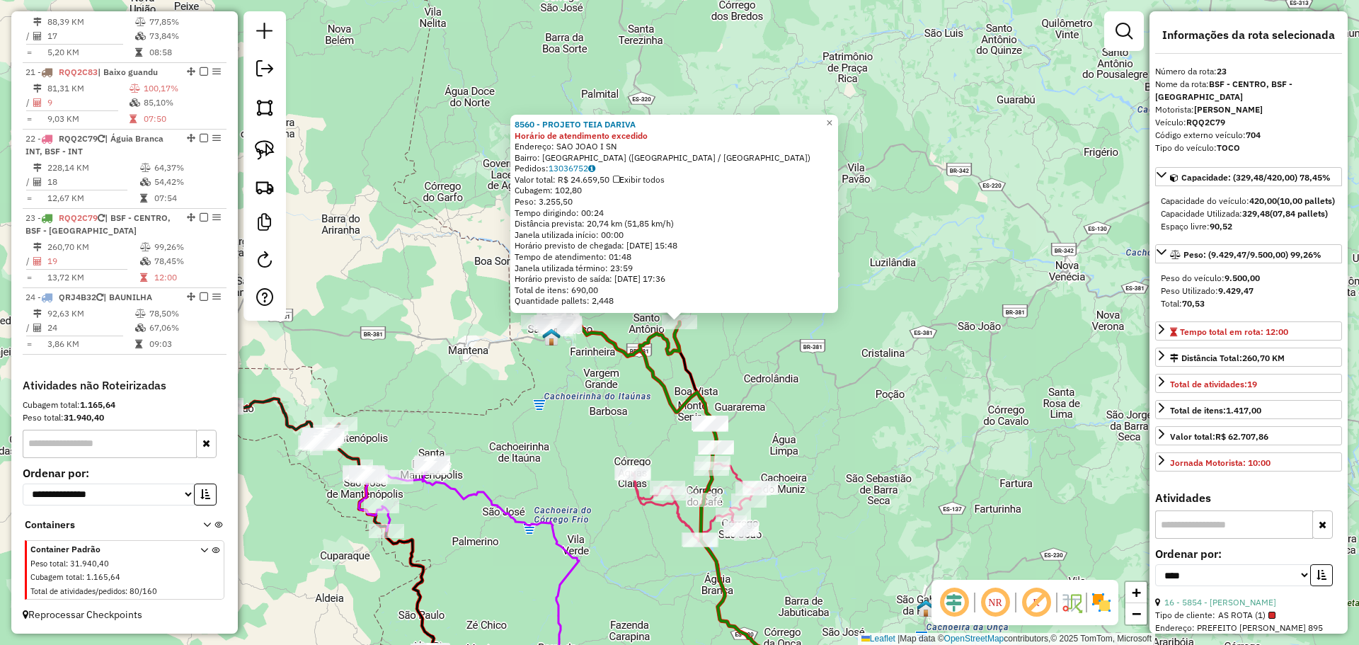
click at [844, 370] on div "8560 - PROJETO TEIA DARIVA Horário de atendimento excedido Endereço: SAO JOAO I…" at bounding box center [679, 322] width 1359 height 645
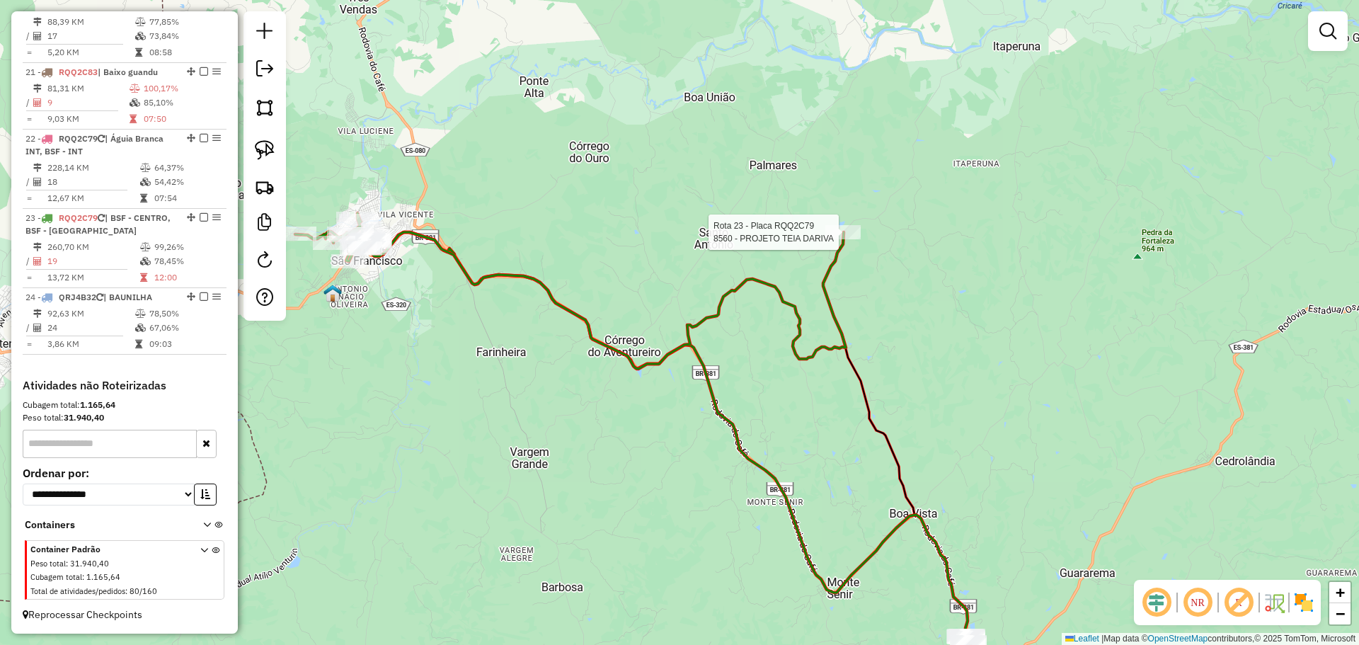
select select "*********"
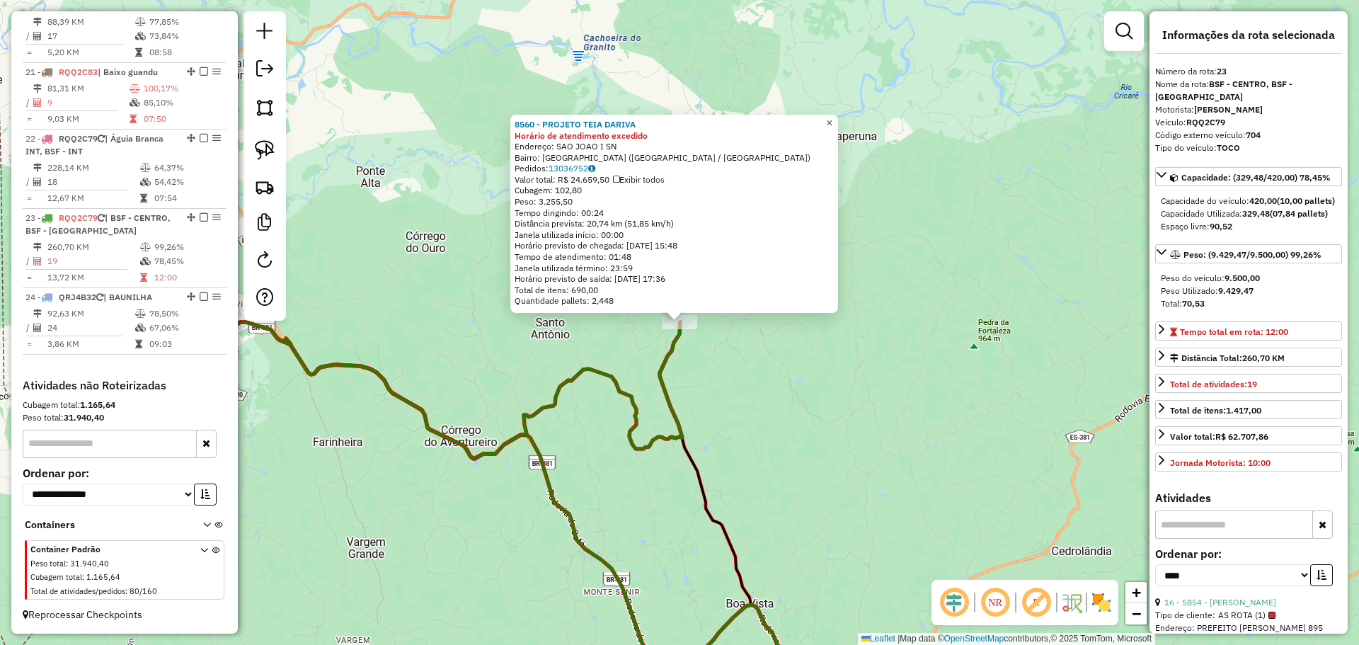
click at [832, 117] on span "×" at bounding box center [829, 123] width 6 height 12
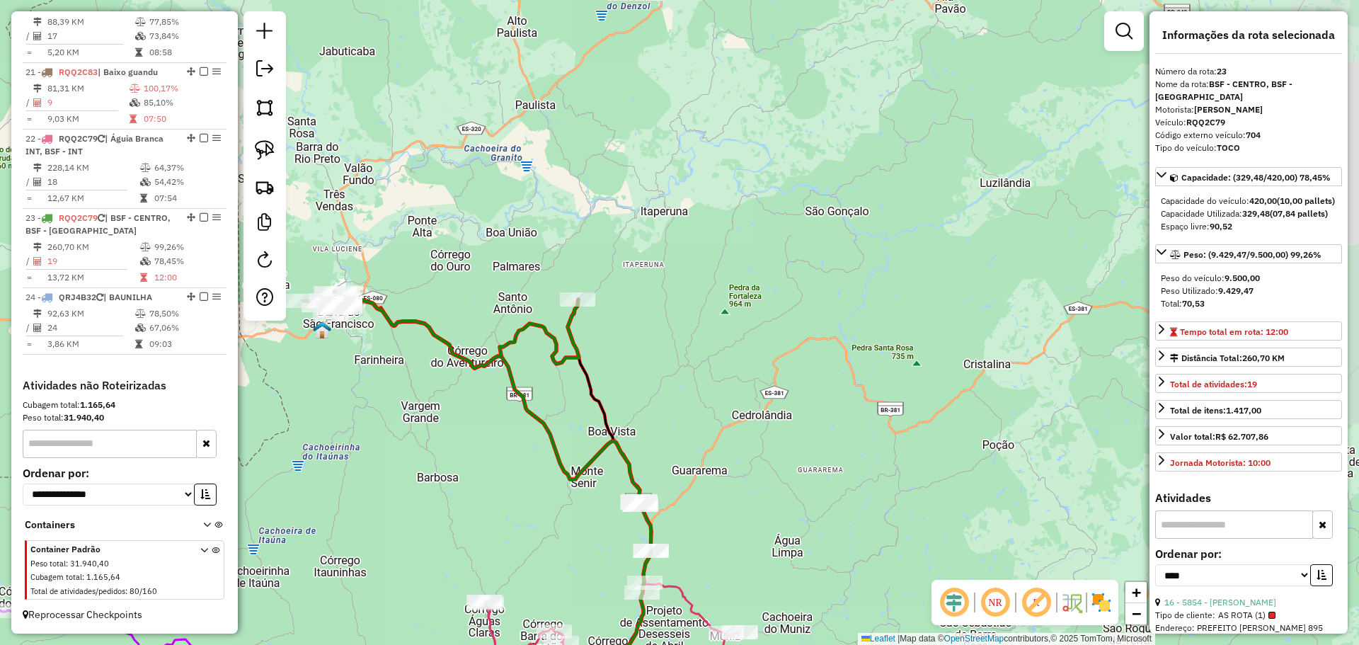
drag, startPoint x: 507, startPoint y: 381, endPoint x: 700, endPoint y: 380, distance: 193.3
click at [651, 381] on icon at bounding box center [496, 504] width 310 height 409
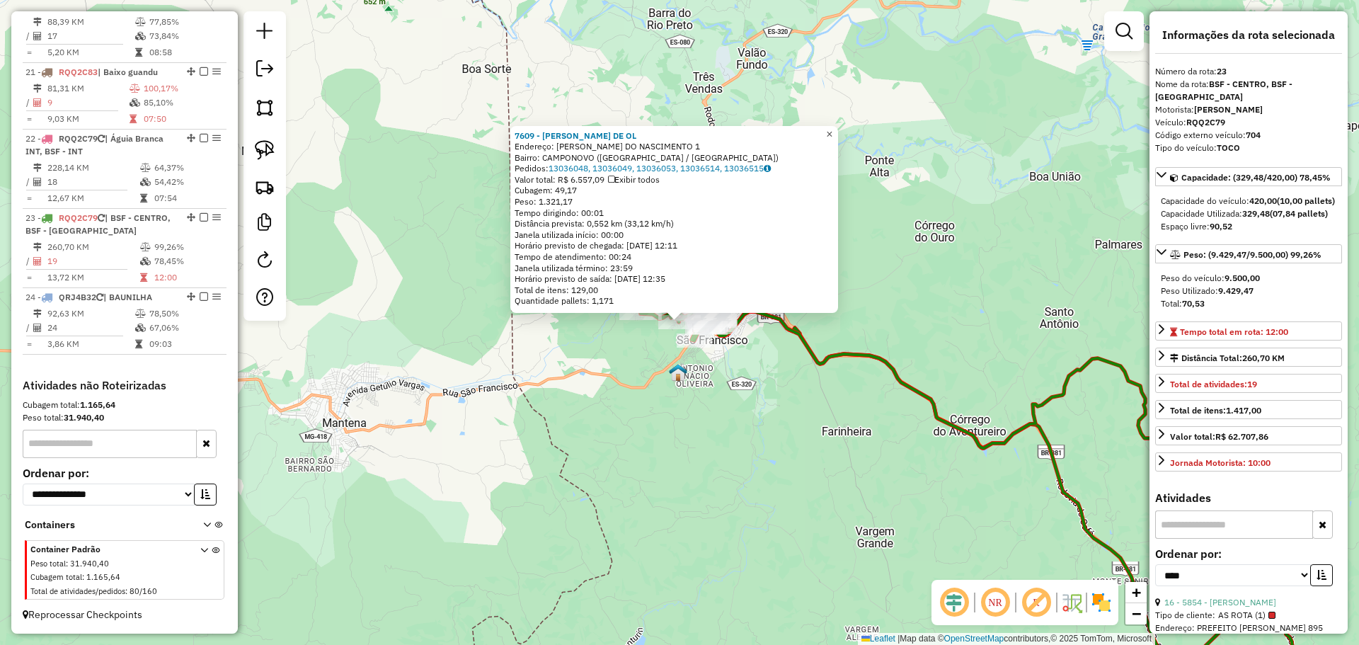
click at [832, 133] on span "×" at bounding box center [829, 134] width 6 height 12
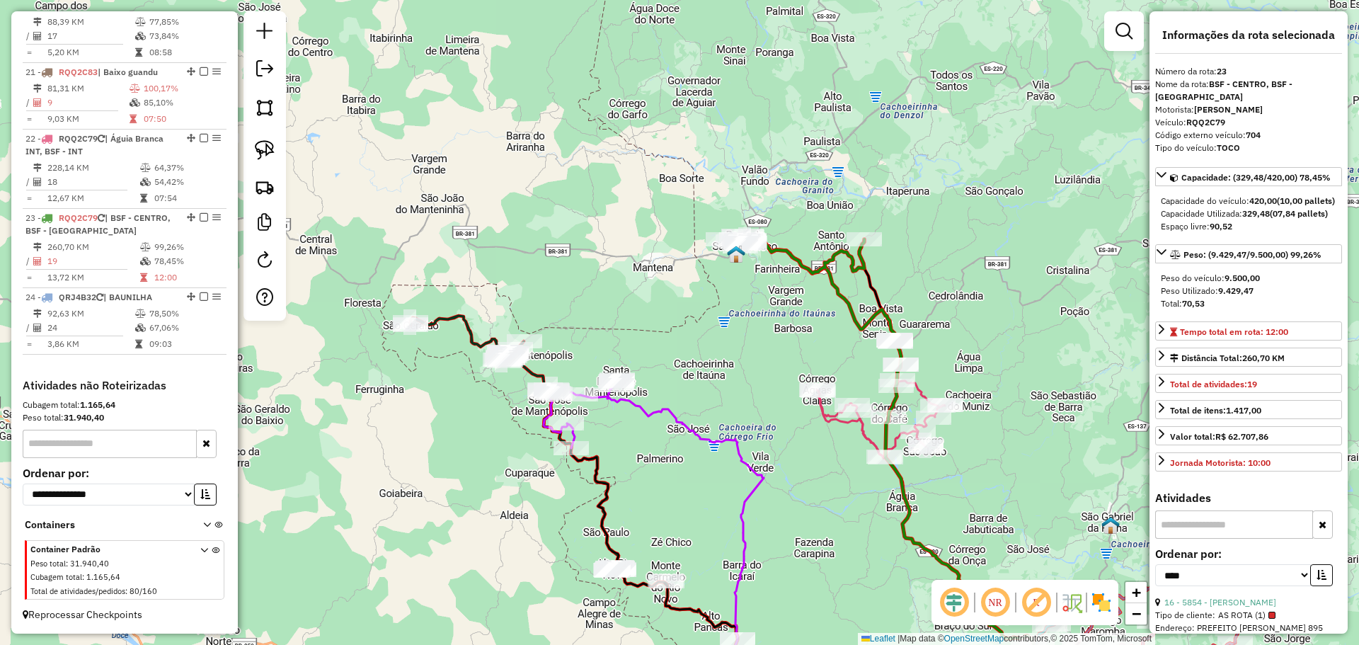
drag, startPoint x: 936, startPoint y: 394, endPoint x: 602, endPoint y: 308, distance: 345.1
click at [618, 311] on div "Janela de atendimento Grade de atendimento Capacidade Transportadoras Veículos …" at bounding box center [679, 322] width 1359 height 645
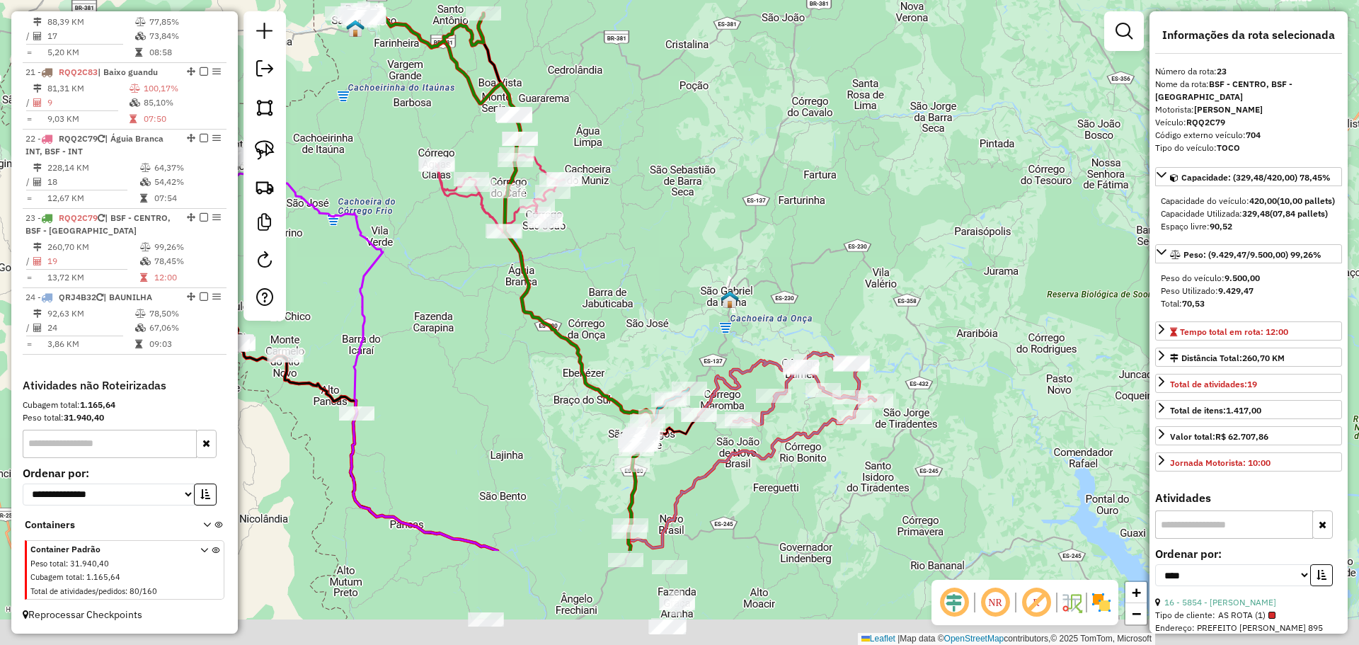
drag, startPoint x: 756, startPoint y: 414, endPoint x: 618, endPoint y: 160, distance: 289.2
click at [631, 152] on div "Janela de atendimento Grade de atendimento Capacidade Transportadoras Veículos …" at bounding box center [679, 322] width 1359 height 645
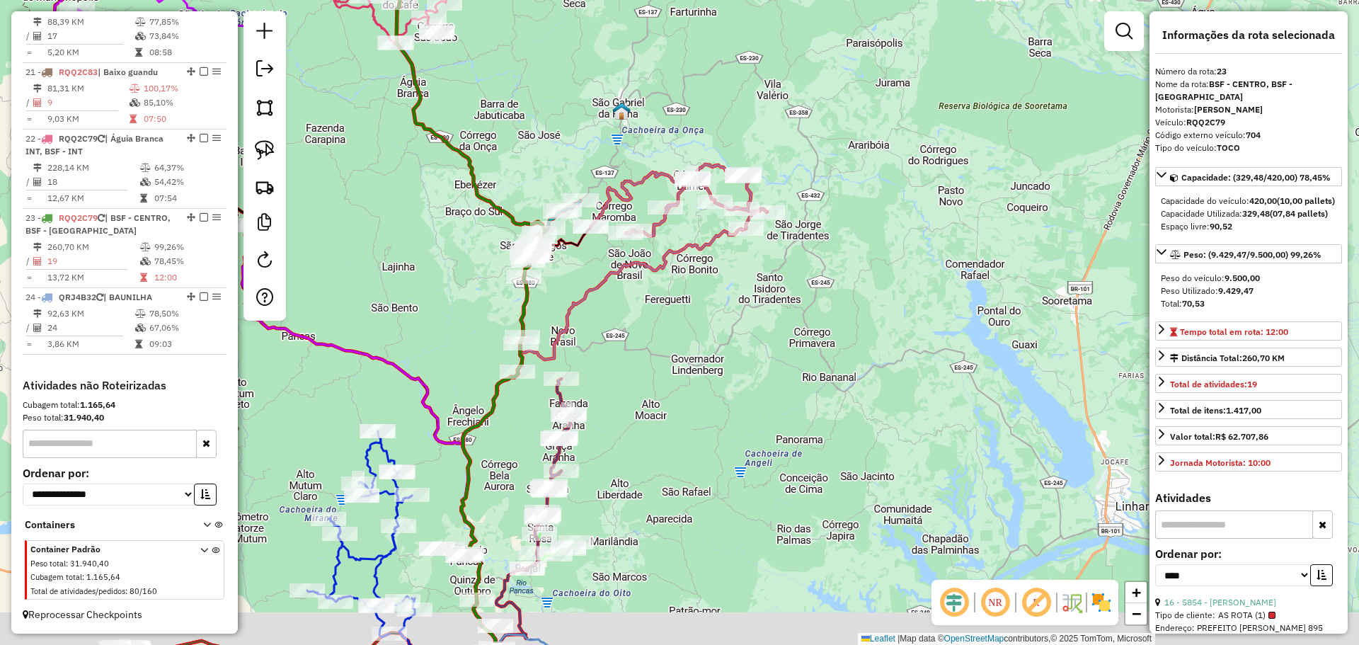
drag, startPoint x: 669, startPoint y: 381, endPoint x: 635, endPoint y: 191, distance: 192.7
click at [635, 197] on div "Janela de atendimento Grade de atendimento Capacidade Transportadoras Veículos …" at bounding box center [679, 322] width 1359 height 645
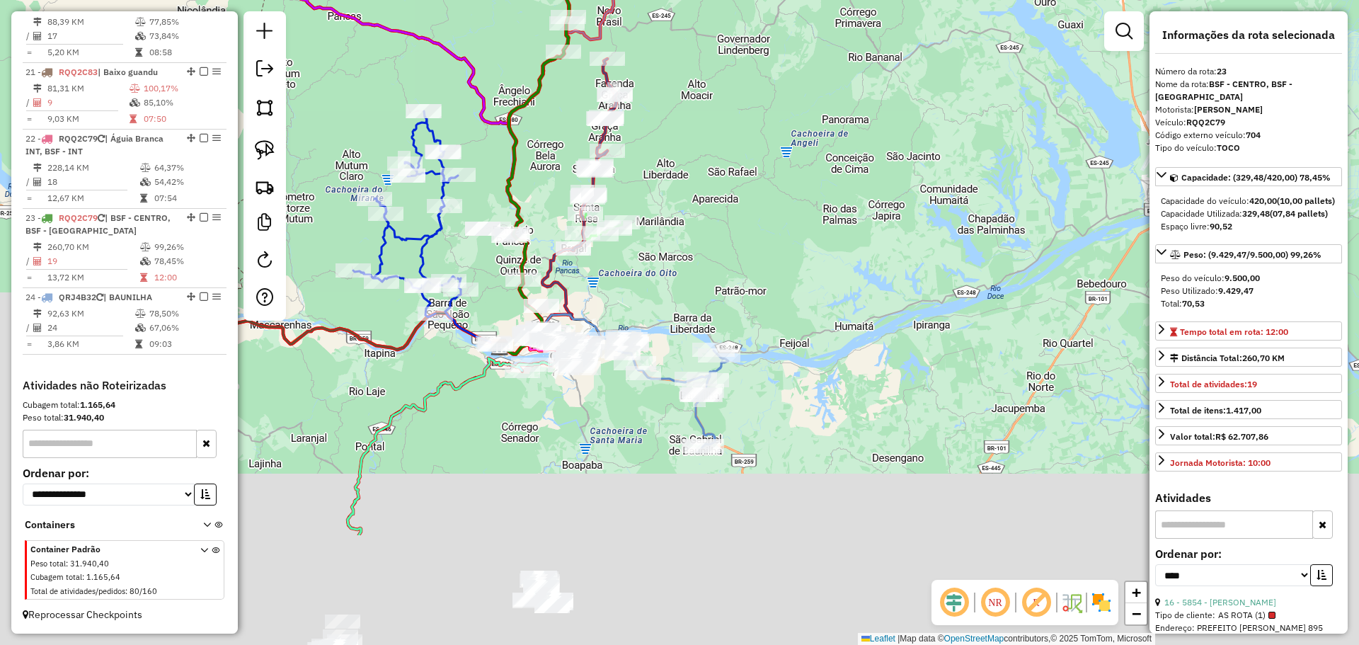
drag, startPoint x: 651, startPoint y: 383, endPoint x: 755, endPoint y: 165, distance: 241.6
click at [755, 165] on div "Janela de atendimento Grade de atendimento Capacidade Transportadoras Veículos …" at bounding box center [679, 322] width 1359 height 645
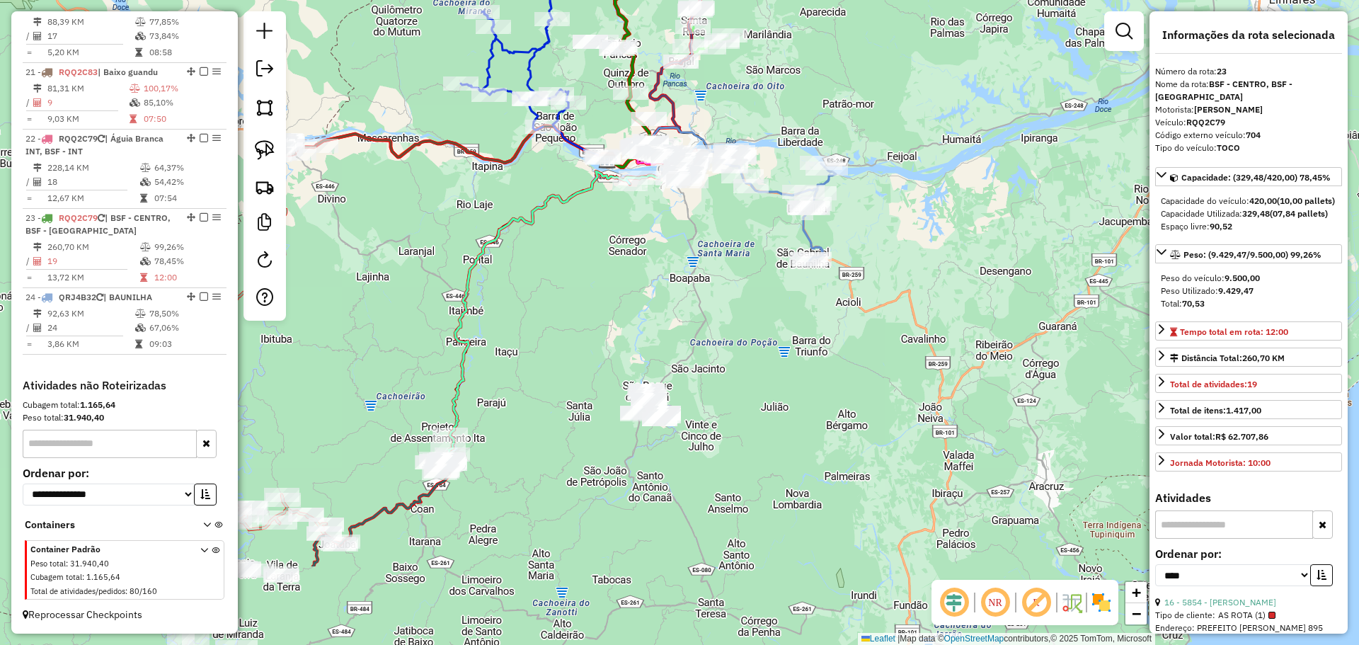
drag, startPoint x: 525, startPoint y: 422, endPoint x: 578, endPoint y: 304, distance: 128.7
click at [578, 304] on div "Janela de atendimento Grade de atendimento Capacidade Transportadoras Veículos …" at bounding box center [679, 322] width 1359 height 645
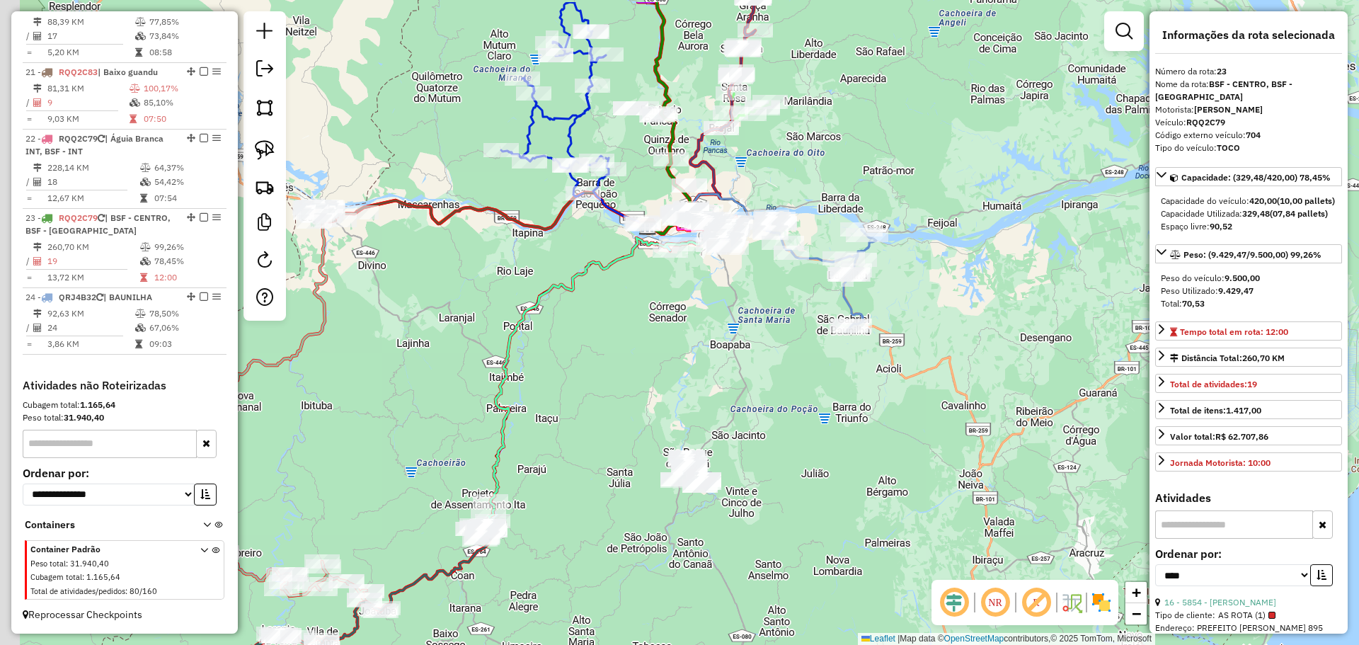
drag, startPoint x: 507, startPoint y: 350, endPoint x: 577, endPoint y: 449, distance: 121.4
click at [577, 448] on icon at bounding box center [606, 362] width 230 height 277
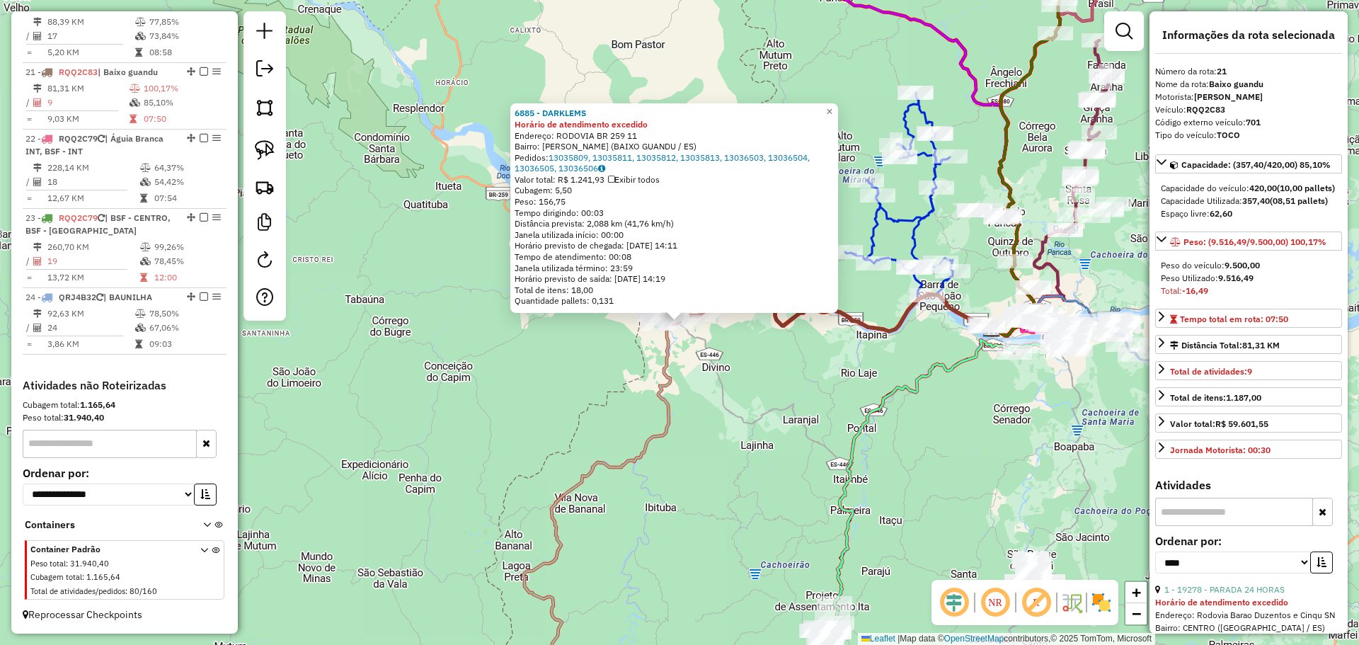
click at [494, 442] on div "6885 - DARKLEMS Horário de atendimento excedido Endereço: RODOVIA BR 259 11 Bai…" at bounding box center [679, 322] width 1359 height 645
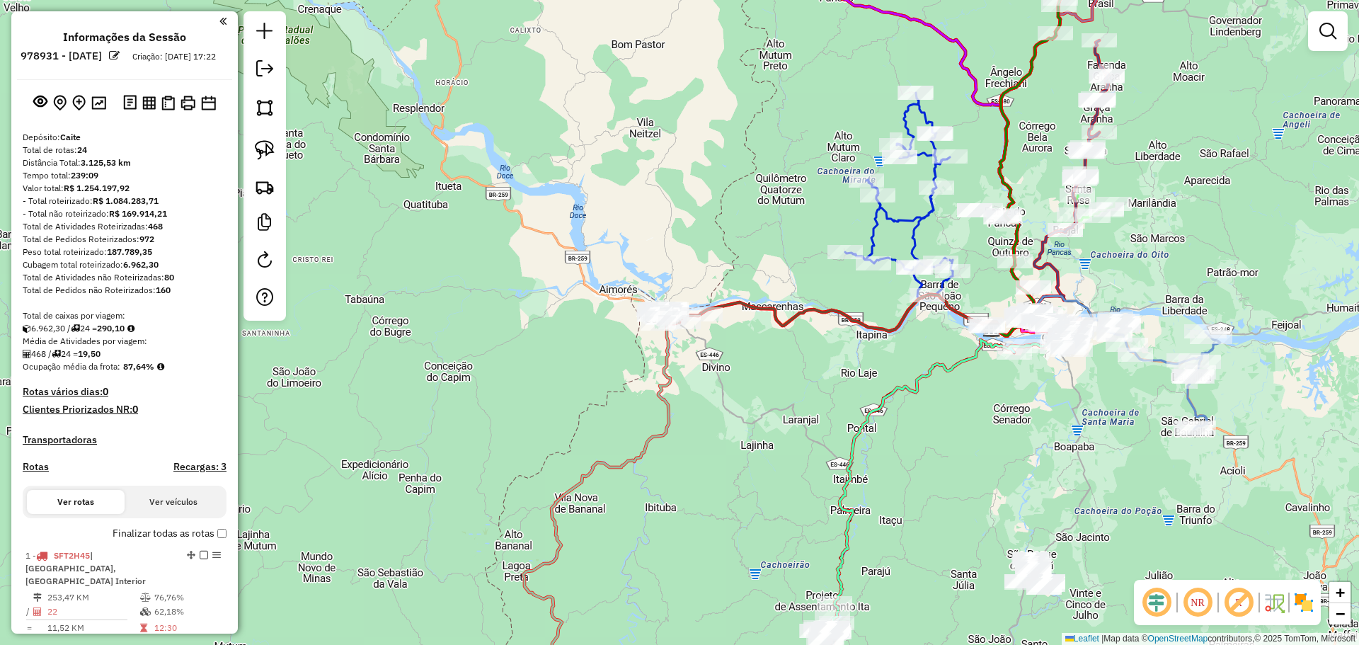
scroll to position [1993, 0]
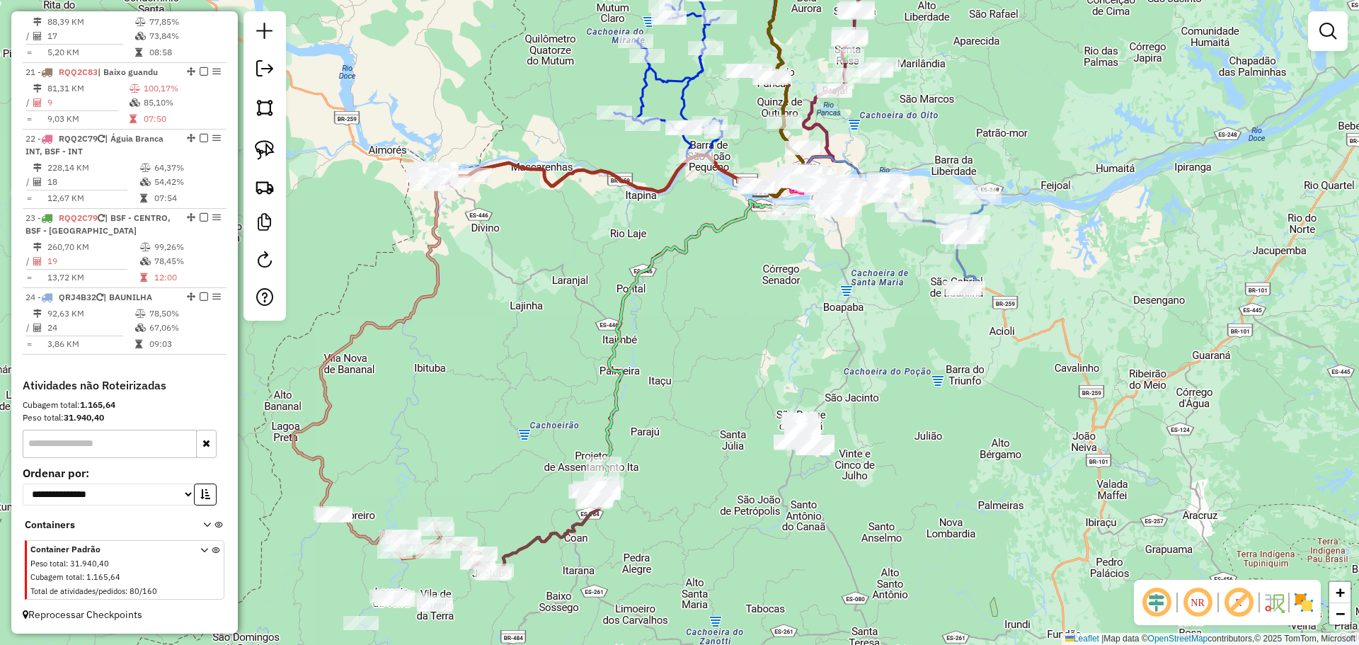
drag, startPoint x: 651, startPoint y: 339, endPoint x: 617, endPoint y: 229, distance: 115.5
click at [607, 255] on div "Janela de atendimento Grade de atendimento Capacidade Transportadoras Veículos …" at bounding box center [679, 322] width 1359 height 645
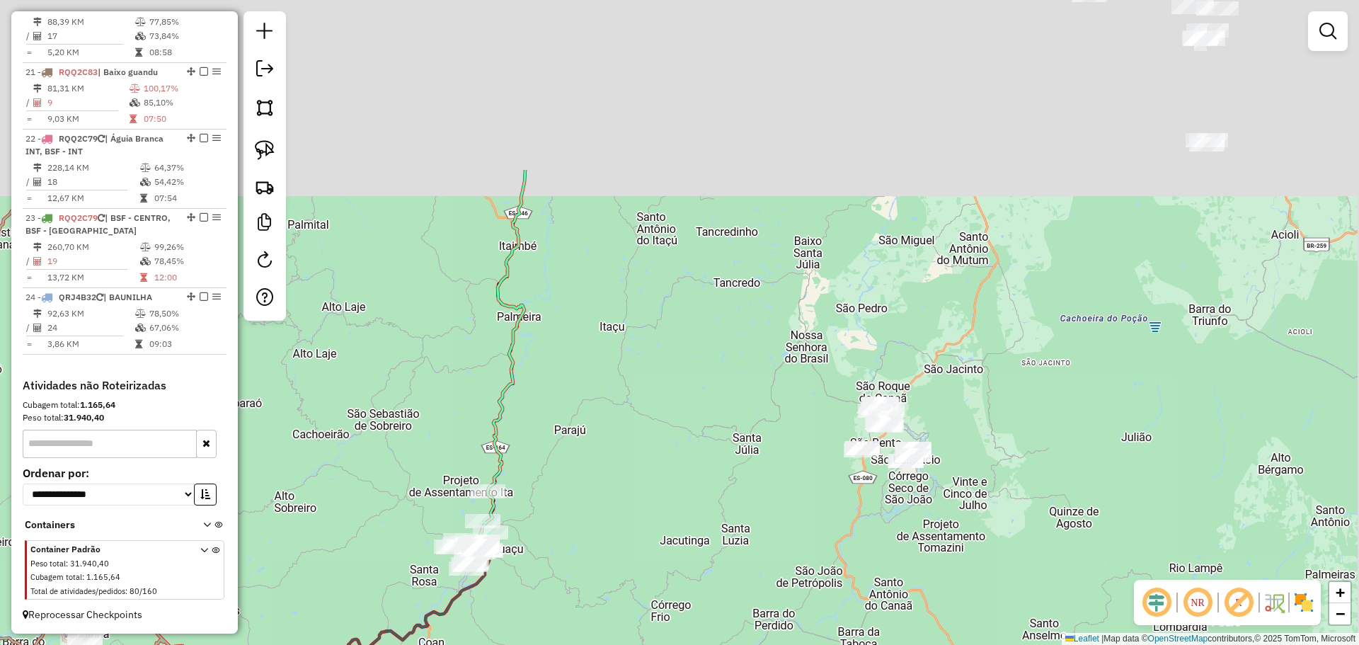
drag, startPoint x: 618, startPoint y: 243, endPoint x: 679, endPoint y: 348, distance: 121.8
click at [571, 476] on div "Janela de atendimento Grade de atendimento Capacidade Transportadoras Veículos …" at bounding box center [679, 322] width 1359 height 645
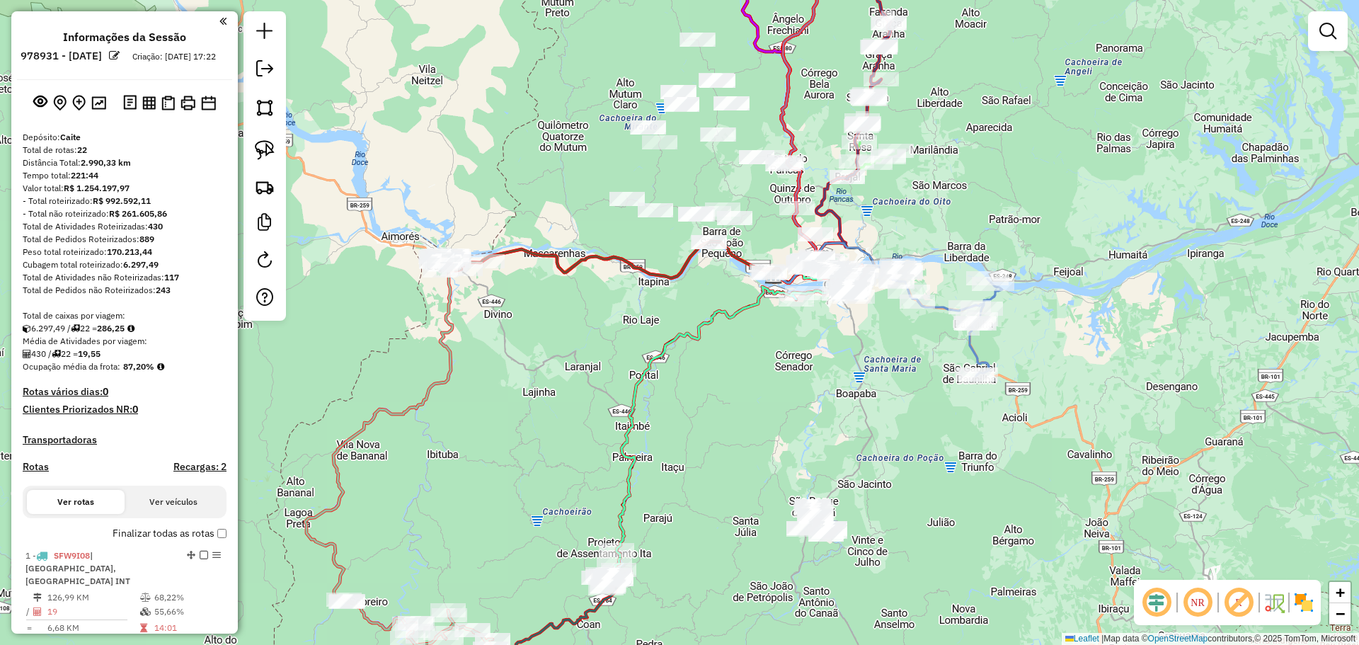
drag, startPoint x: 685, startPoint y: 328, endPoint x: 649, endPoint y: 345, distance: 39.9
click at [650, 345] on icon at bounding box center [732, 411] width 230 height 277
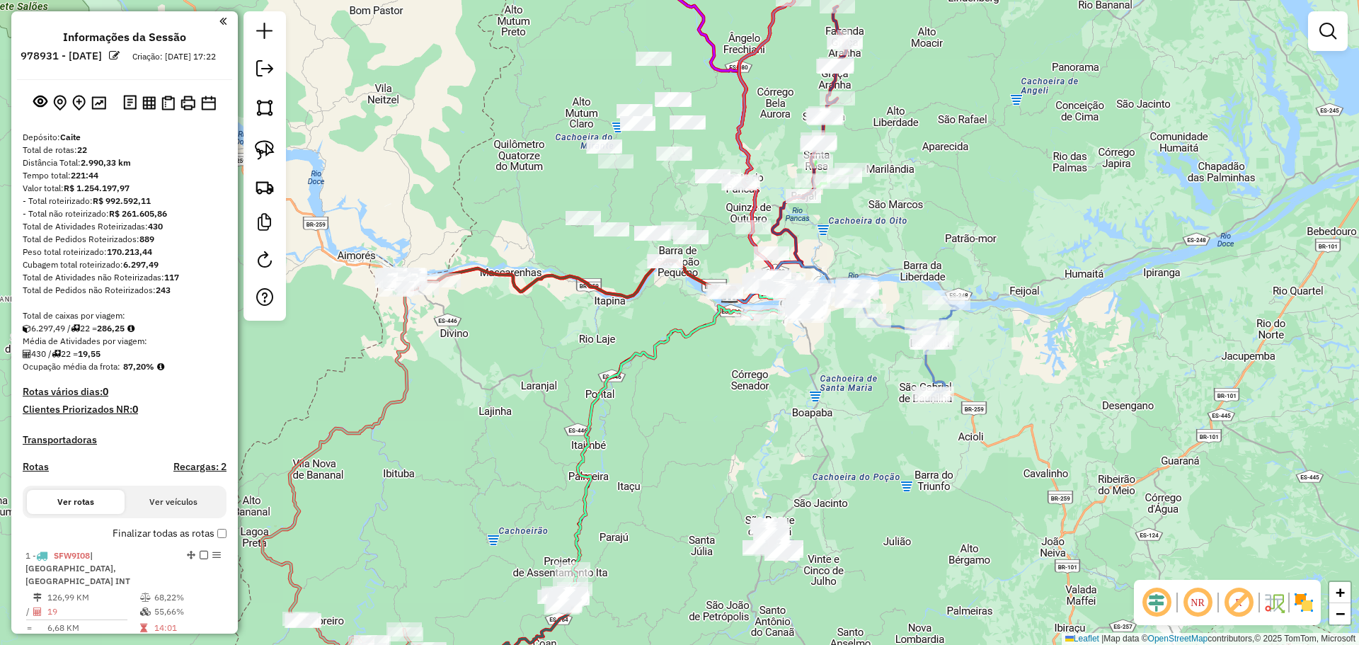
drag, startPoint x: 595, startPoint y: 292, endPoint x: 534, endPoint y: 299, distance: 62.0
click at [475, 308] on div "Janela de atendimento Grade de atendimento Capacidade Transportadoras Veículos …" at bounding box center [679, 322] width 1359 height 645
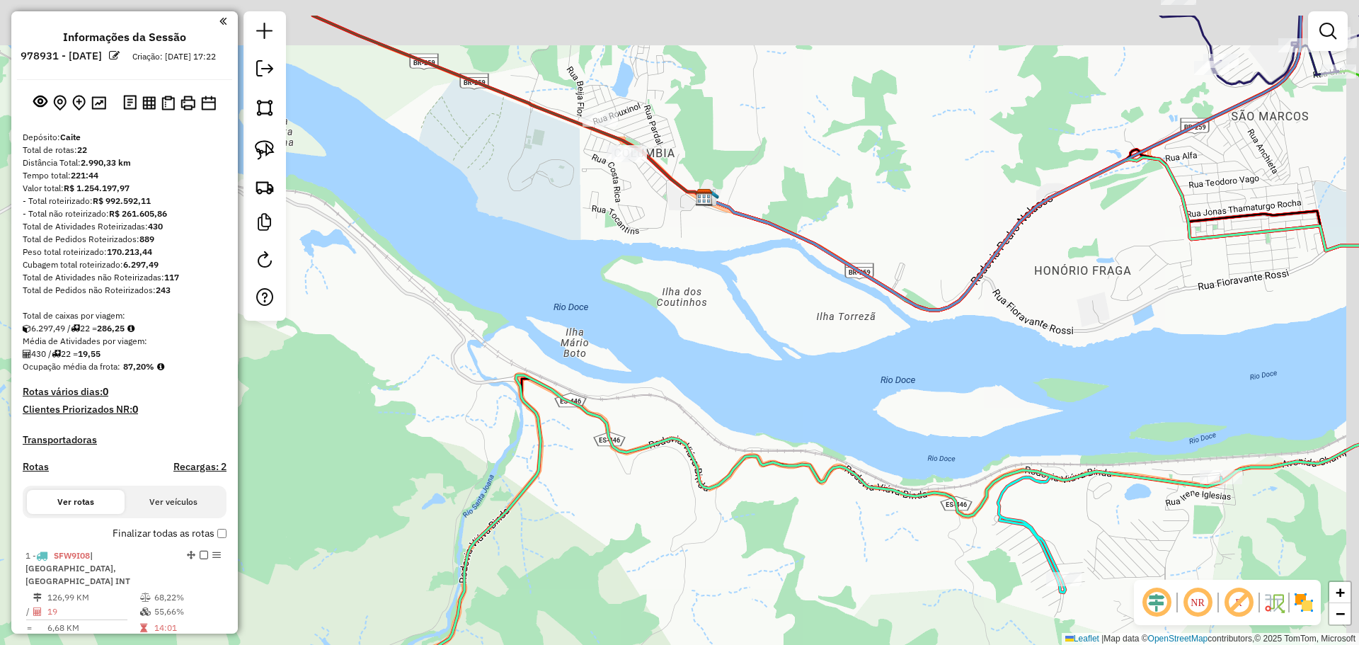
drag, startPoint x: 675, startPoint y: 217, endPoint x: 532, endPoint y: 294, distance: 162.8
click at [504, 323] on div "Janela de atendimento Grade de atendimento Capacidade Transportadoras Veículos …" at bounding box center [679, 322] width 1359 height 645
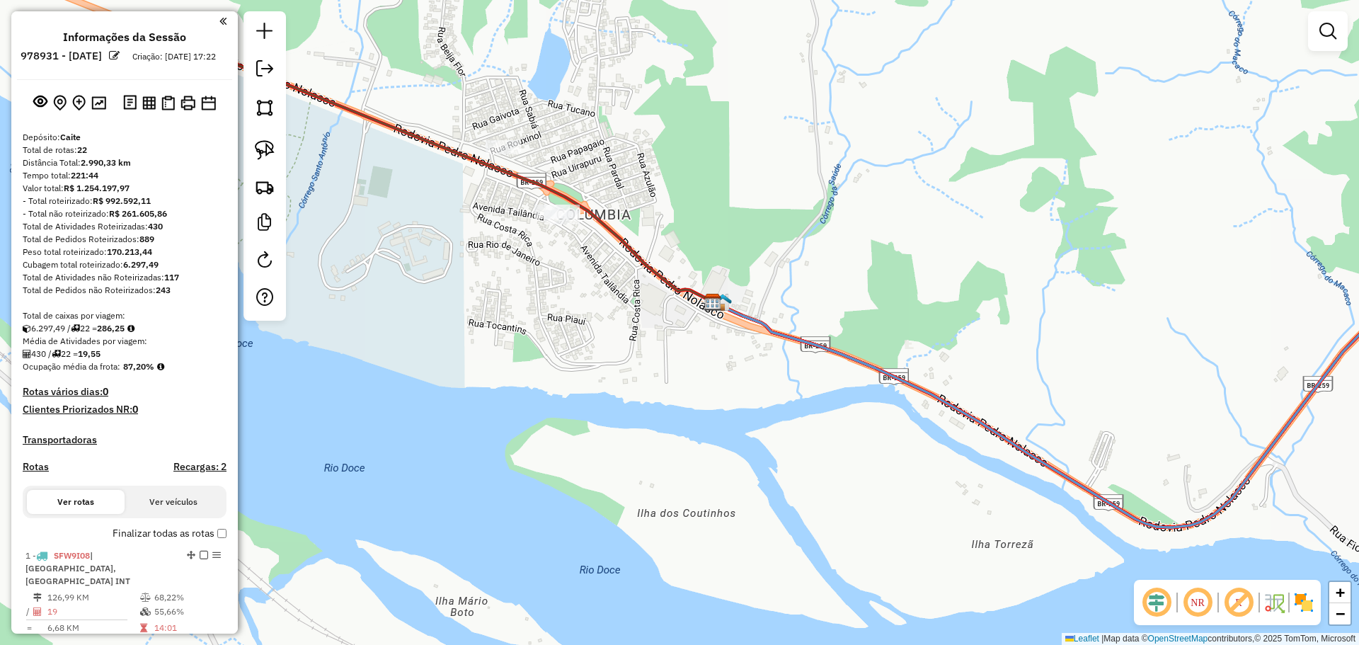
drag, startPoint x: 594, startPoint y: 212, endPoint x: 573, endPoint y: 294, distance: 84.6
click at [573, 294] on div "Janela de atendimento Grade de atendimento Capacidade Transportadoras Veículos …" at bounding box center [679, 322] width 1359 height 645
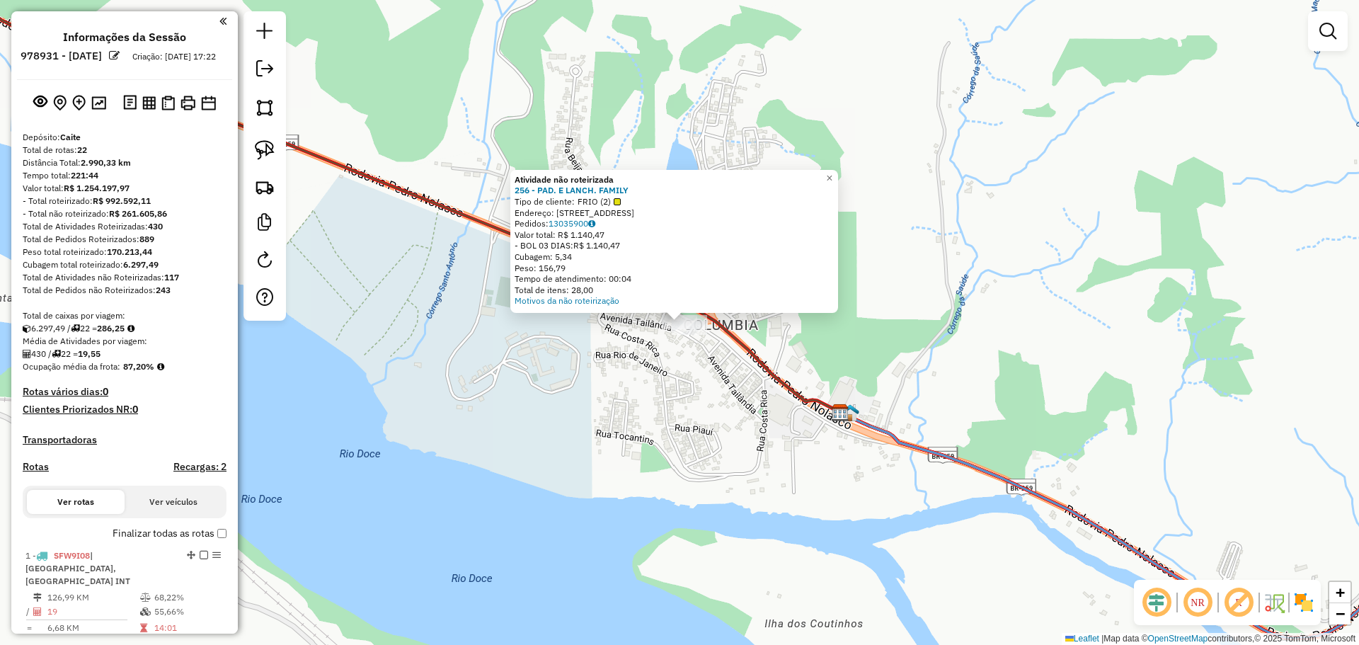
click at [521, 292] on div "Total de itens: 28,00" at bounding box center [674, 290] width 319 height 11
click at [471, 297] on div "Atividade não roteirizada 256 - PAD. E LANCH. FAMILY Tipo de cliente: FRIO (2) …" at bounding box center [679, 322] width 1359 height 645
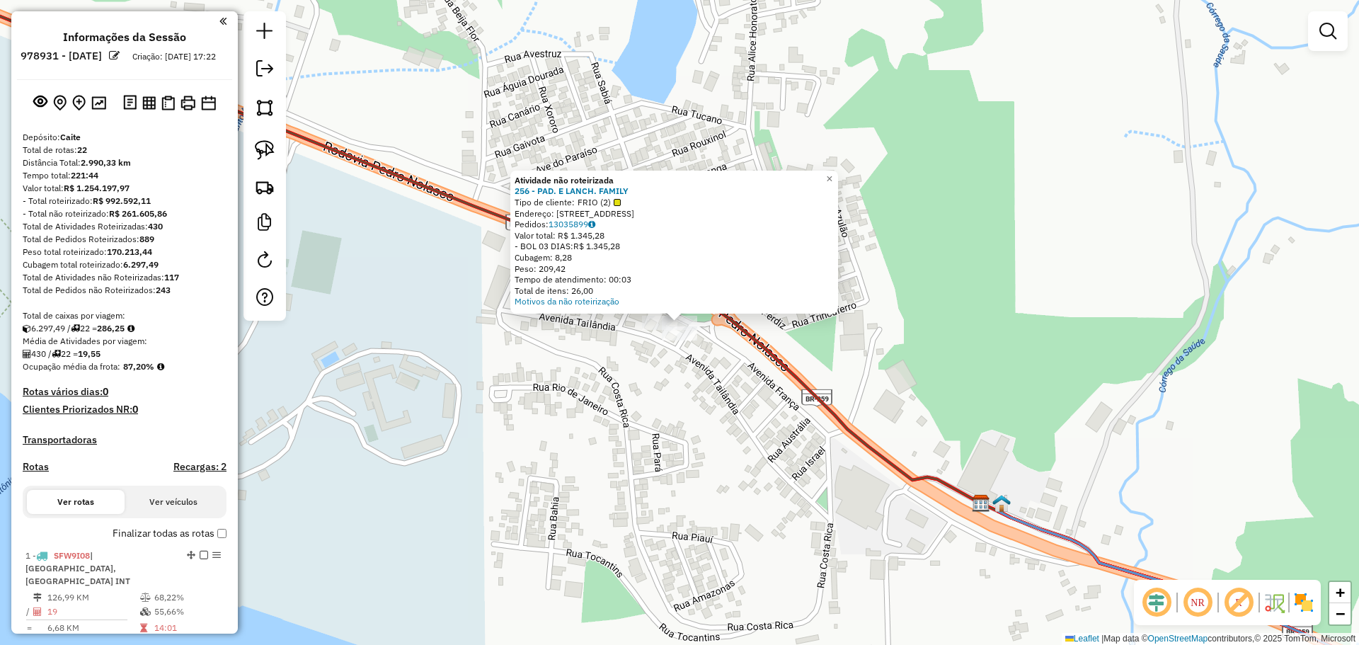
click at [635, 418] on div "Atividade não roteirizada 256 - PAD. E LANCH. FAMILY Tipo de cliente: FRIO (2) …" at bounding box center [679, 322] width 1359 height 645
